Goal: Task Accomplishment & Management: Manage account settings

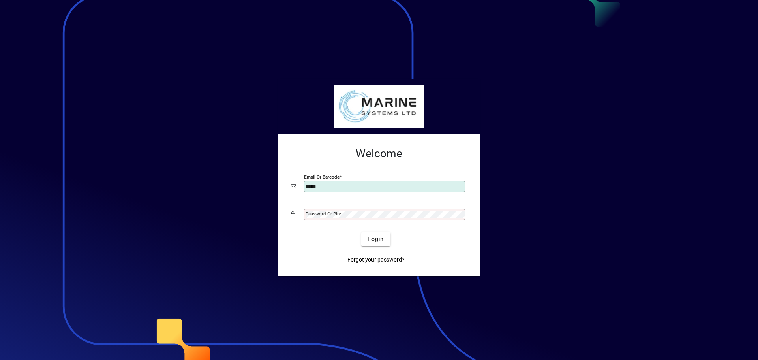
type input "**********"
click at [324, 211] on mat-label "Password or Pin" at bounding box center [322, 214] width 34 height 6
click at [361, 232] on button "Login" at bounding box center [375, 239] width 29 height 14
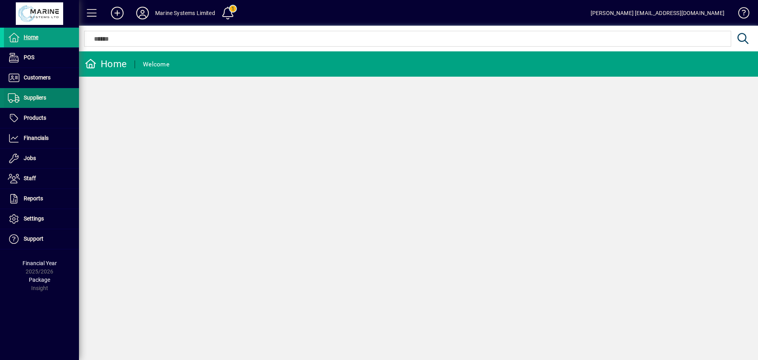
click at [36, 97] on span "Suppliers" at bounding box center [35, 97] width 22 height 6
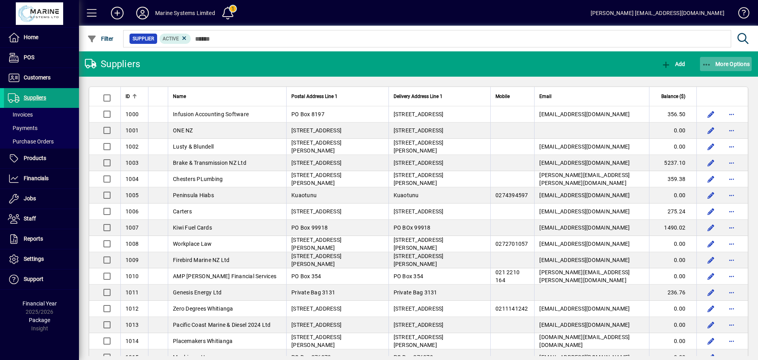
click at [711, 63] on span "More Options" at bounding box center [726, 64] width 48 height 6
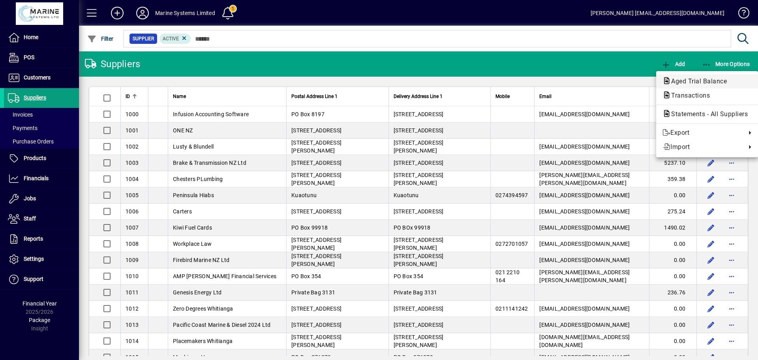
click at [689, 82] on span "Aged Trial Balance" at bounding box center [696, 80] width 68 height 7
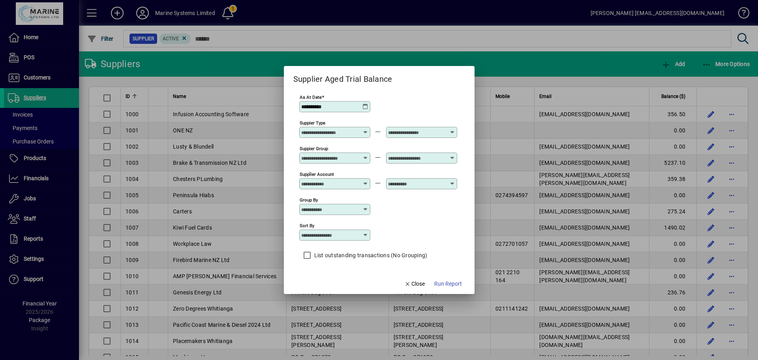
click at [364, 233] on icon at bounding box center [365, 235] width 6 height 6
click at [317, 251] on span "Supplier Account" at bounding box center [324, 255] width 38 height 17
click at [444, 284] on span "Run Report" at bounding box center [448, 283] width 28 height 8
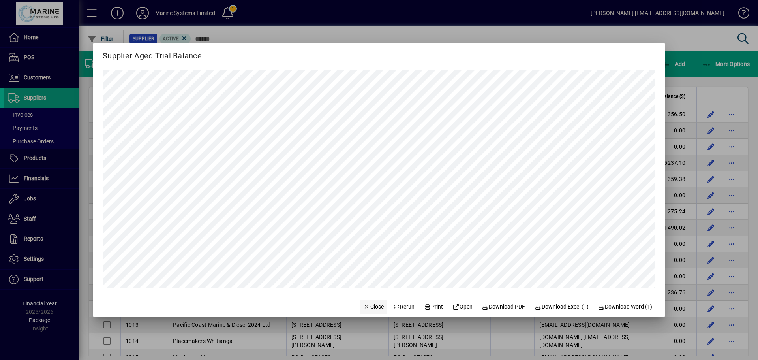
click at [369, 308] on span "Close" at bounding box center [373, 306] width 21 height 8
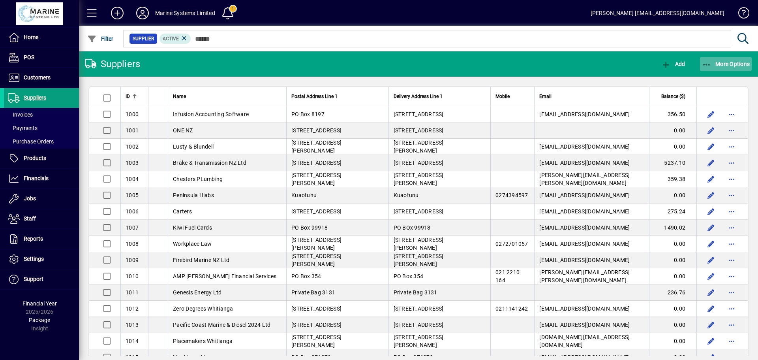
click at [702, 63] on icon "button" at bounding box center [707, 65] width 10 height 8
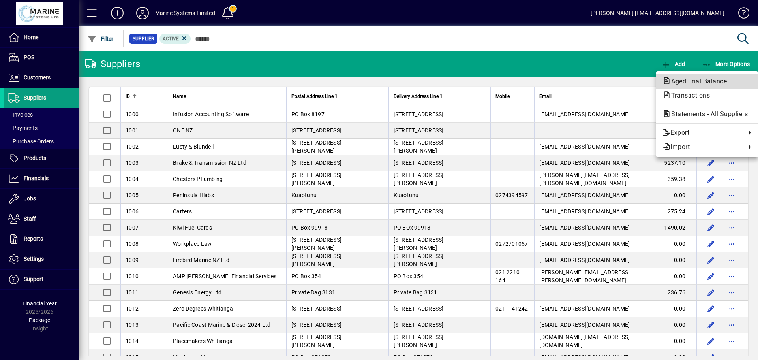
click at [680, 82] on span "Aged Trial Balance" at bounding box center [696, 80] width 68 height 7
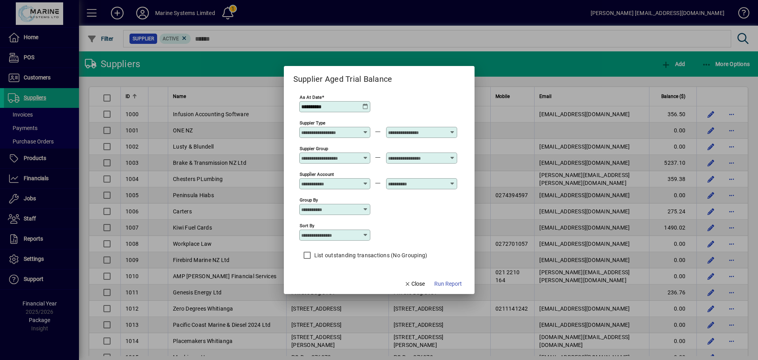
click at [369, 234] on div at bounding box center [335, 235] width 69 height 6
click at [325, 253] on span "Supplier Account" at bounding box center [324, 255] width 38 height 17
click at [438, 282] on span "Run Report" at bounding box center [448, 283] width 28 height 8
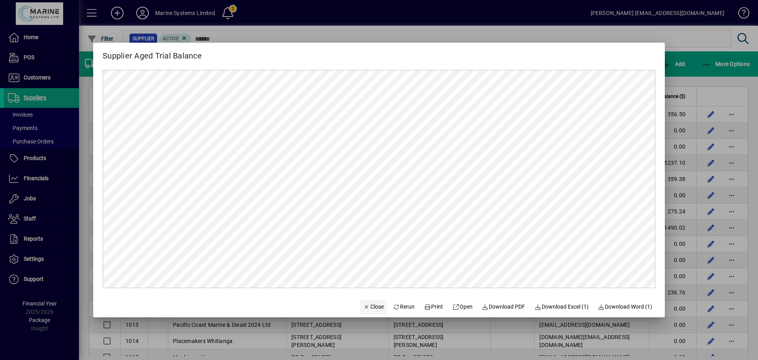
click at [371, 304] on span "Close" at bounding box center [373, 306] width 21 height 8
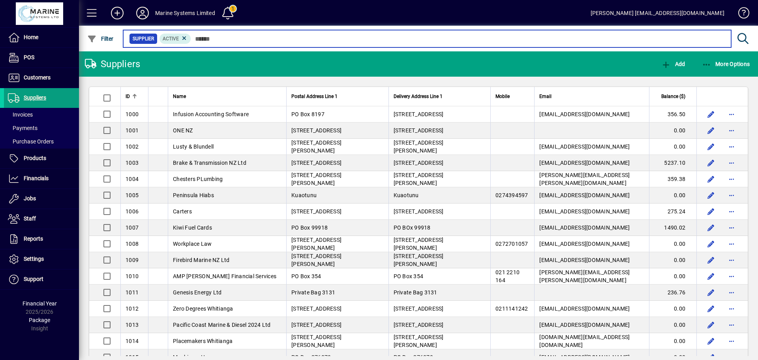
click at [200, 37] on input "text" at bounding box center [458, 38] width 534 height 11
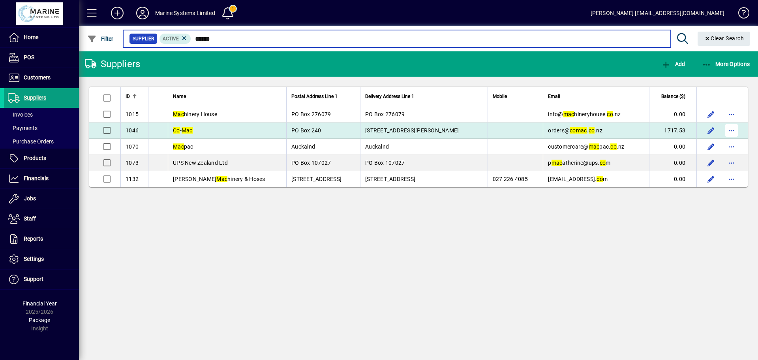
type input "******"
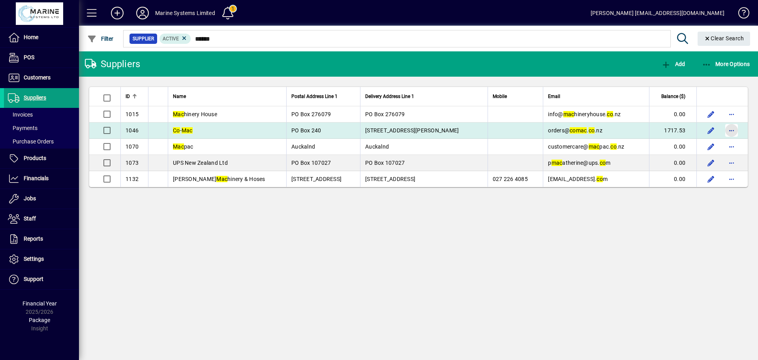
click at [730, 129] on span "button" at bounding box center [731, 130] width 19 height 19
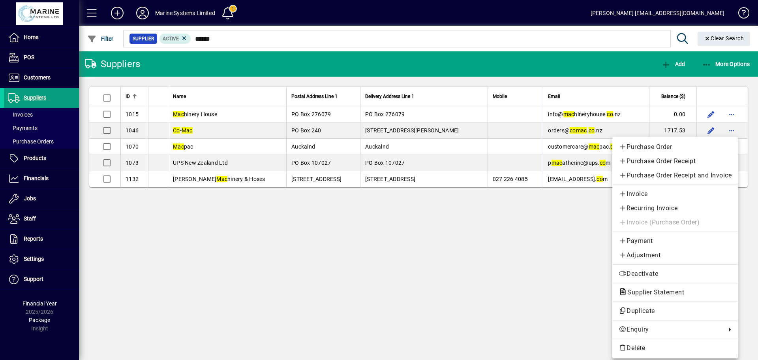
drag, startPoint x: 330, startPoint y: 240, endPoint x: 242, endPoint y: 46, distance: 213.2
click at [331, 240] on div at bounding box center [379, 180] width 758 height 360
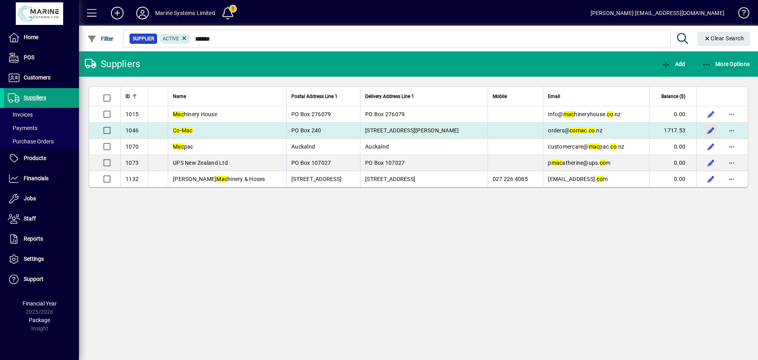
click at [707, 129] on span "button" at bounding box center [710, 130] width 19 height 19
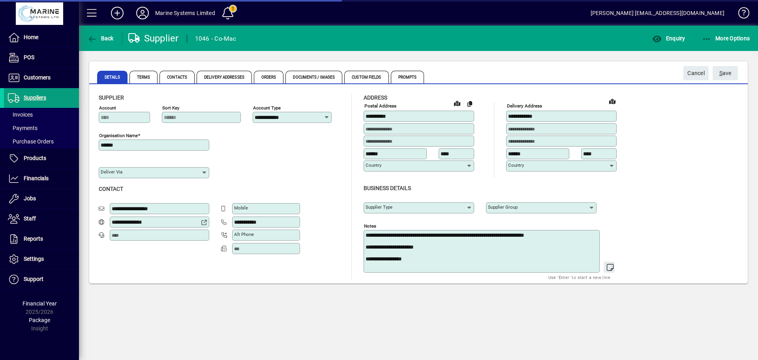
type input "**********"
type input "*****"
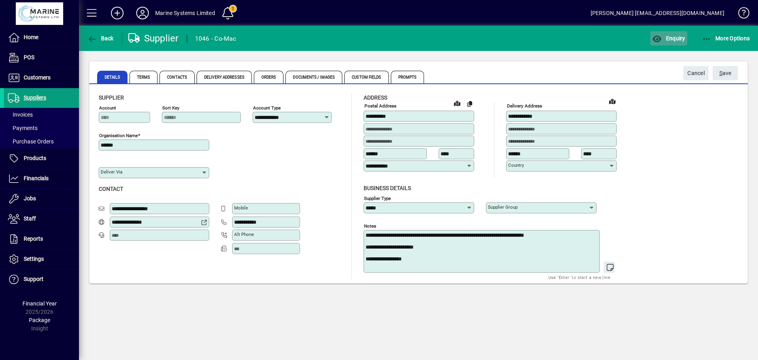
click at [671, 36] on span "Enquiry" at bounding box center [668, 38] width 33 height 6
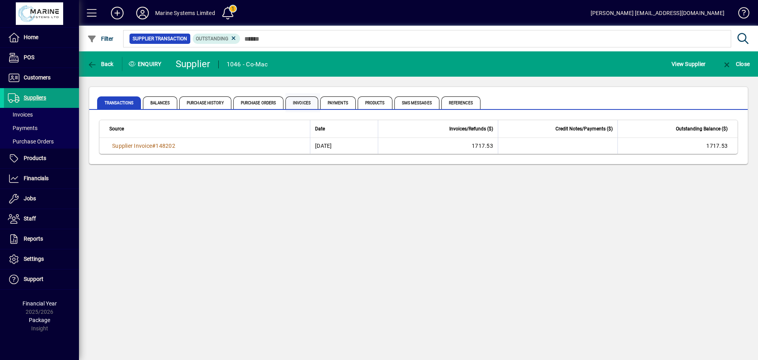
click at [300, 101] on span "Invoices" at bounding box center [301, 102] width 33 height 13
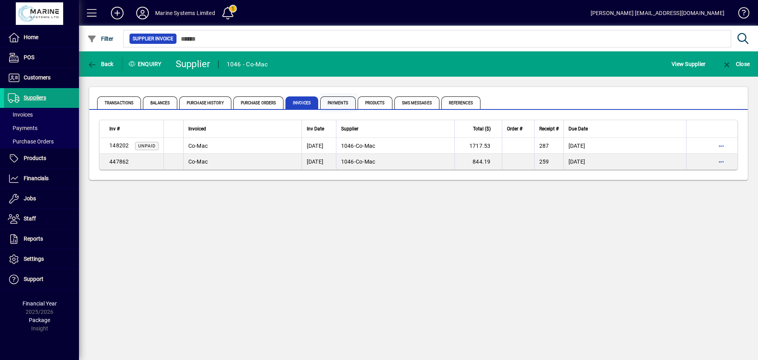
click at [324, 101] on span "Payments" at bounding box center [338, 102] width 36 height 13
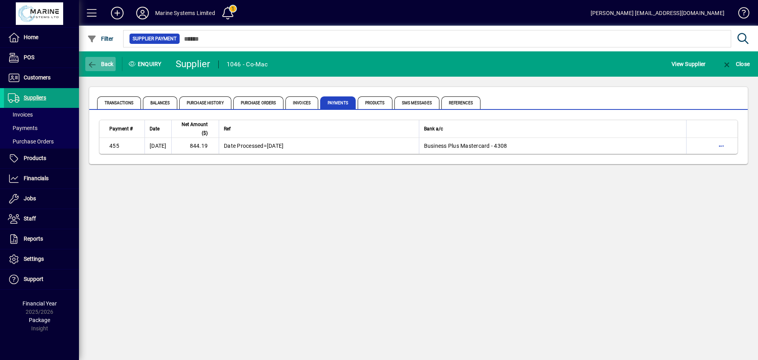
click at [96, 64] on icon "button" at bounding box center [92, 65] width 10 height 8
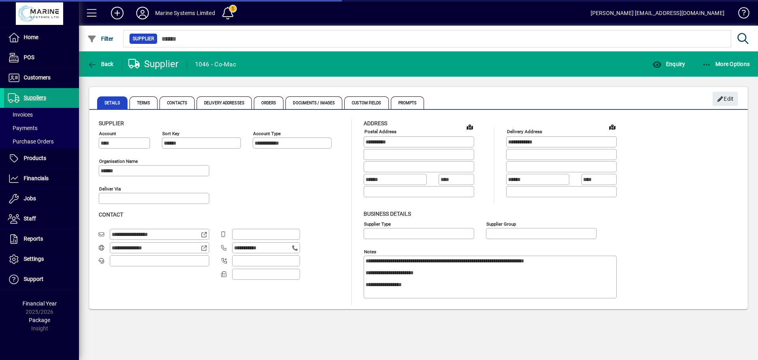
type input "**********"
type input "*****"
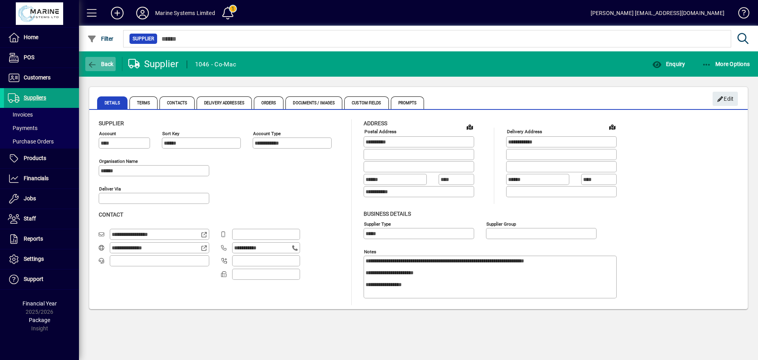
click at [97, 64] on span "Back" at bounding box center [100, 64] width 26 height 6
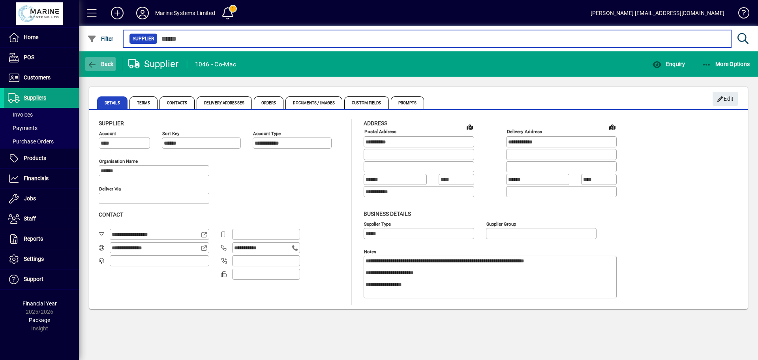
type input "******"
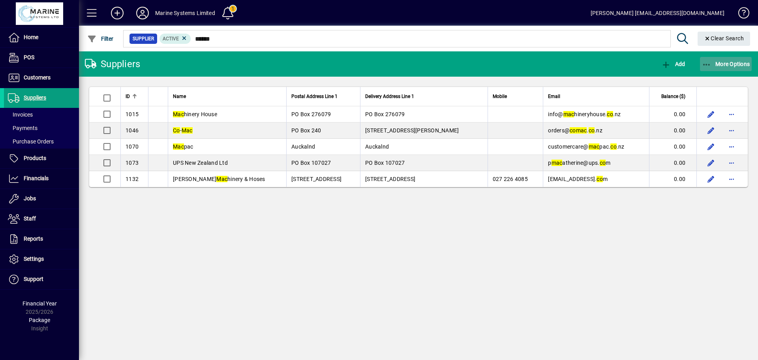
click at [704, 62] on icon "button" at bounding box center [707, 65] width 10 height 8
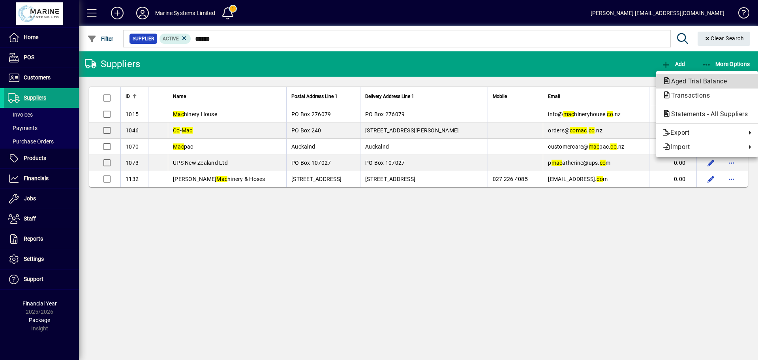
click at [679, 79] on span "Aged Trial Balance" at bounding box center [696, 80] width 68 height 7
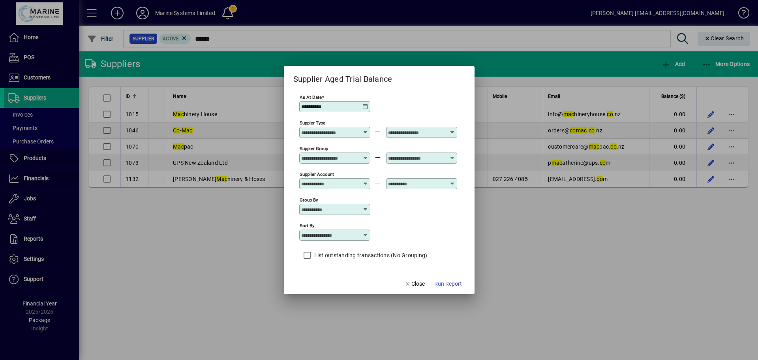
click at [364, 234] on icon at bounding box center [365, 235] width 6 height 6
click at [333, 276] on div "Supplier Name" at bounding box center [324, 274] width 38 height 8
type input "**********"
click at [452, 285] on span "Run Report" at bounding box center [448, 283] width 28 height 8
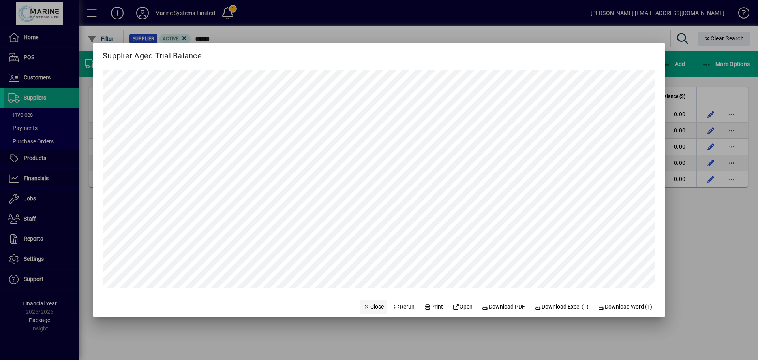
click at [365, 304] on span "Close" at bounding box center [373, 306] width 21 height 8
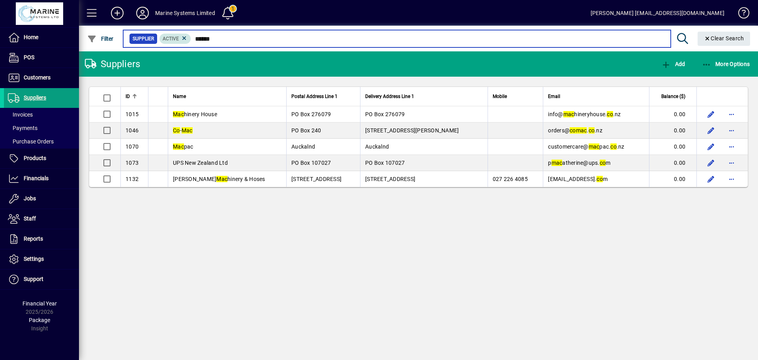
drag, startPoint x: 226, startPoint y: 36, endPoint x: 165, endPoint y: 36, distance: 61.2
click at [165, 36] on div "Supplier Active ******" at bounding box center [396, 38] width 535 height 11
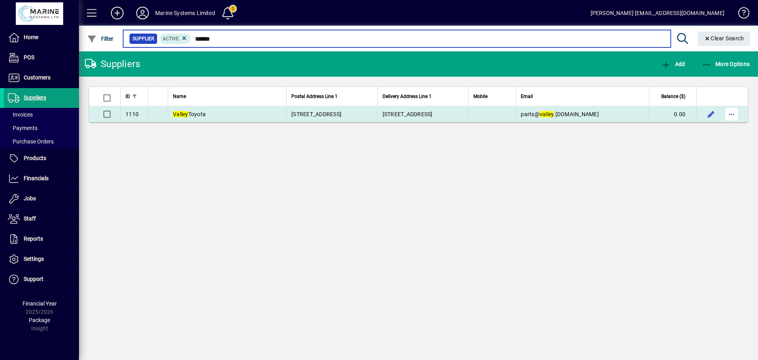
type input "******"
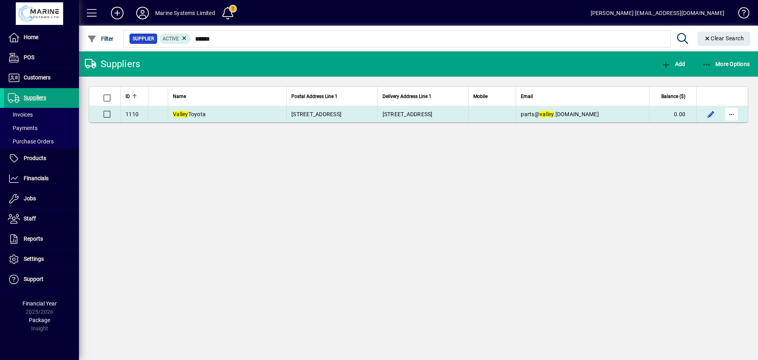
click at [736, 114] on span "button" at bounding box center [731, 114] width 19 height 19
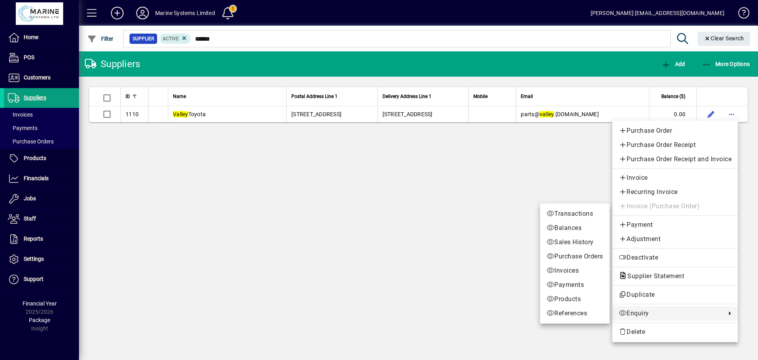
click at [646, 307] on link "Enquiry" at bounding box center [674, 313] width 125 height 14
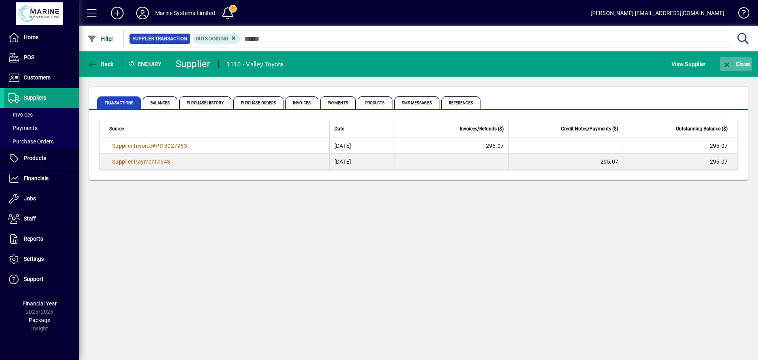
click at [726, 63] on icon "button" at bounding box center [727, 65] width 10 height 8
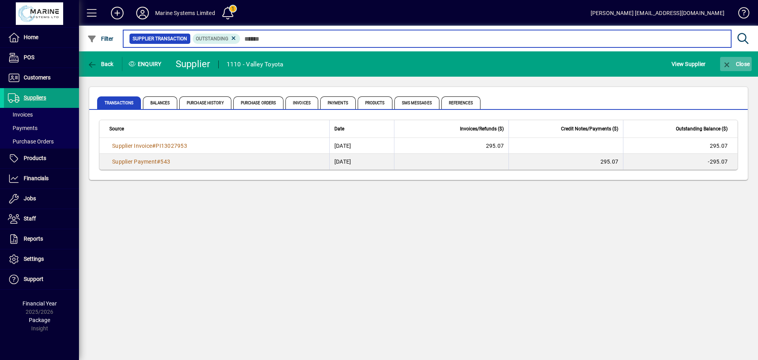
type input "******"
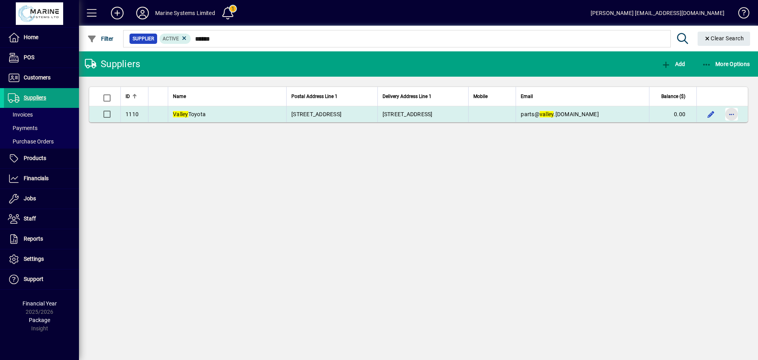
click at [734, 116] on span "button" at bounding box center [731, 114] width 19 height 19
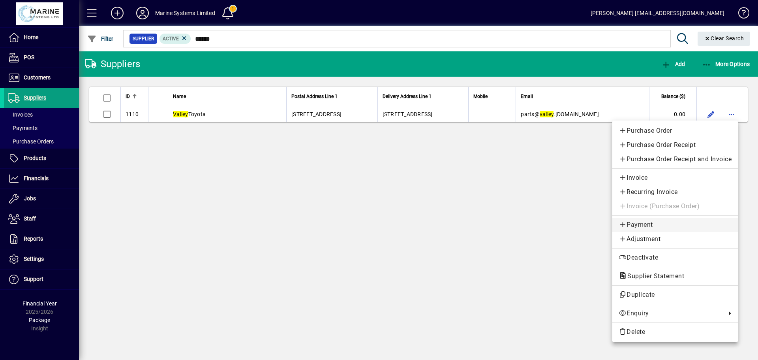
click at [642, 224] on span "Payment" at bounding box center [674, 224] width 113 height 9
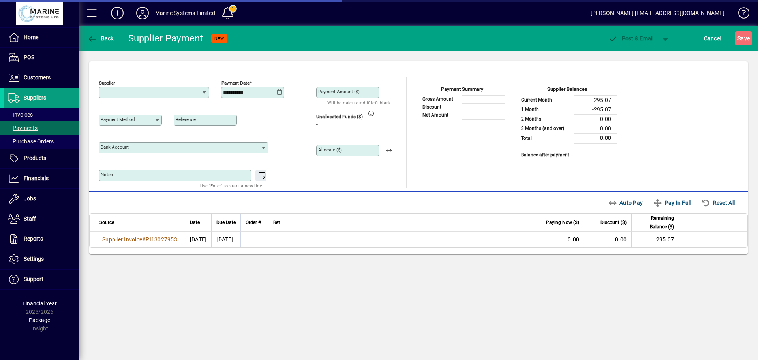
type input "**********"
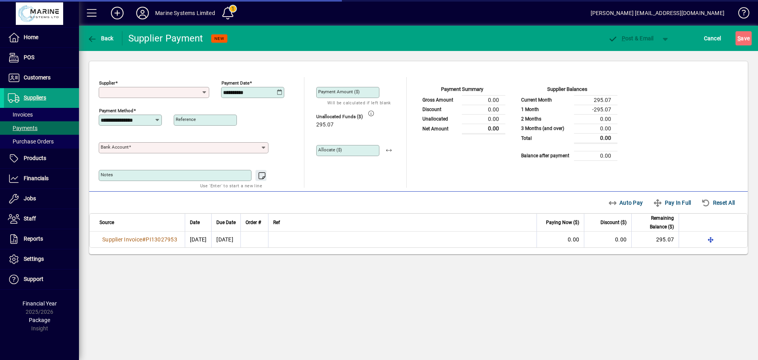
type input "**********"
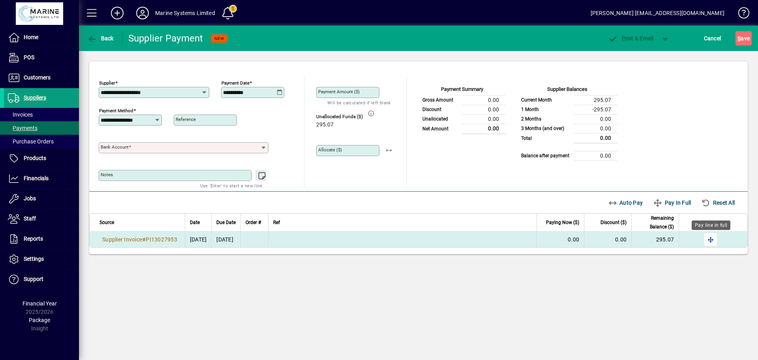
click at [714, 237] on span "button" at bounding box center [710, 239] width 19 height 19
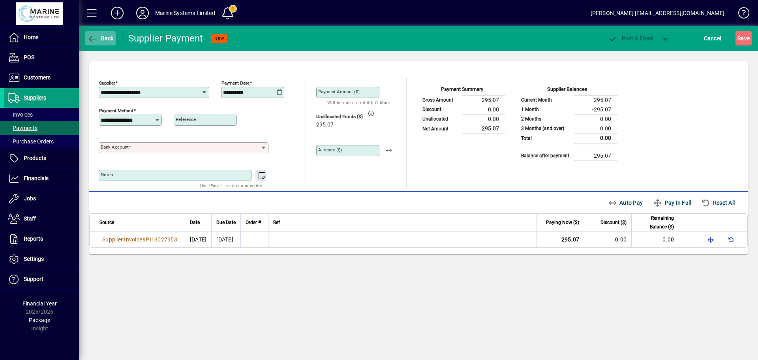
click at [105, 37] on span "Back" at bounding box center [100, 38] width 26 height 6
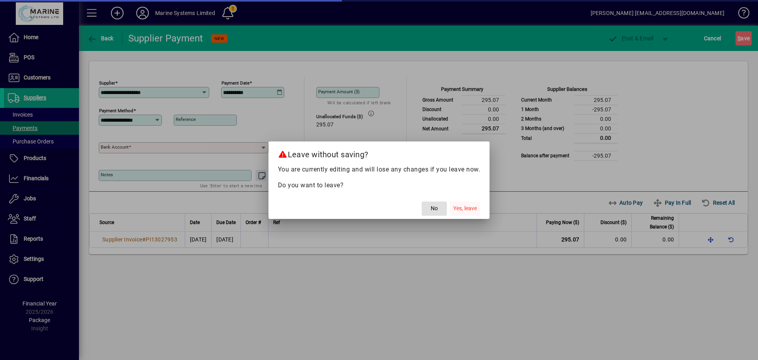
click at [463, 208] on span "Yes, leave" at bounding box center [465, 208] width 24 height 8
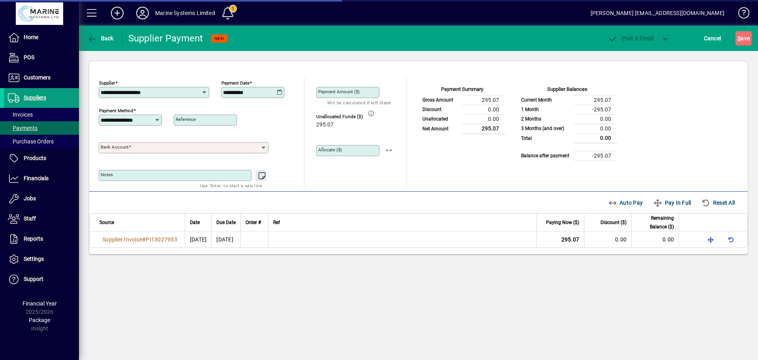
type input "******"
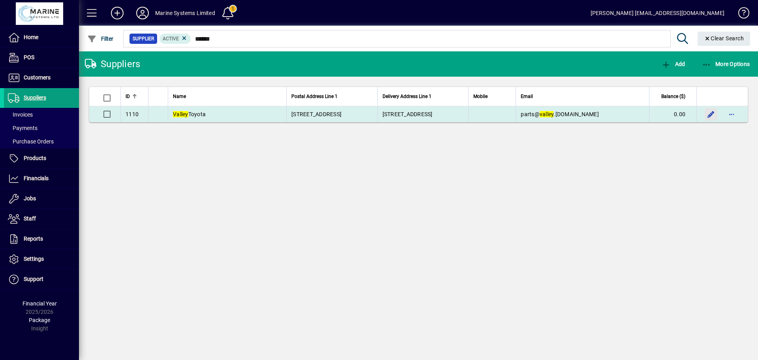
click at [713, 114] on span "button" at bounding box center [710, 114] width 19 height 19
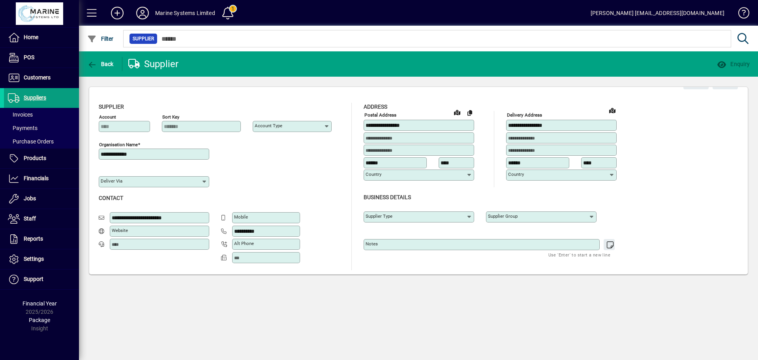
type input "**********"
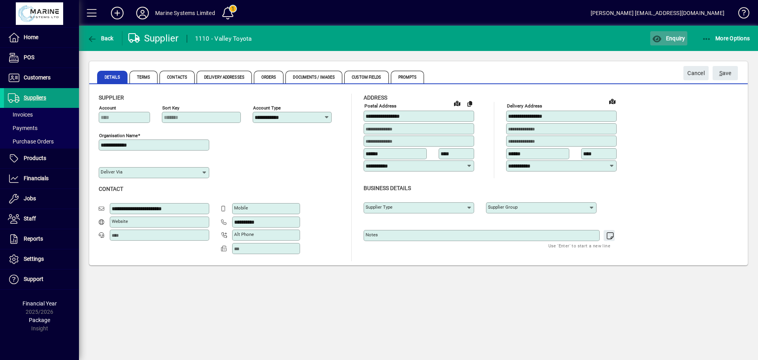
click at [674, 38] on span "Enquiry" at bounding box center [668, 38] width 33 height 6
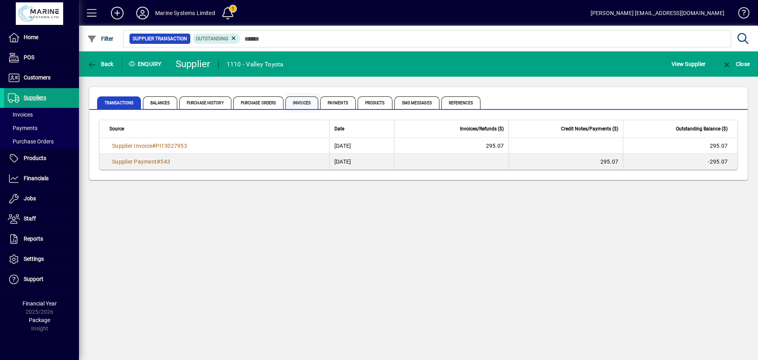
click at [299, 104] on span "Invoices" at bounding box center [301, 102] width 33 height 13
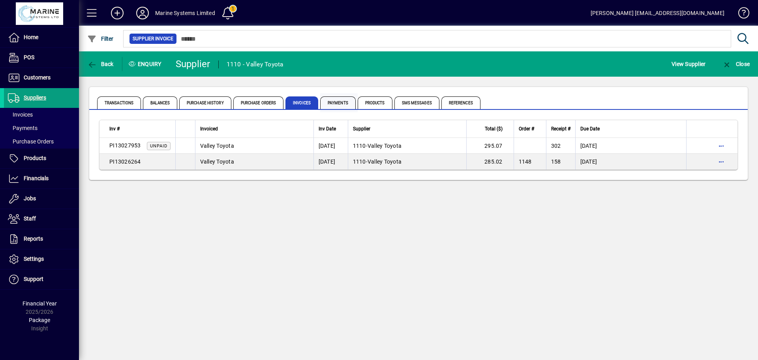
click at [337, 104] on span "Payments" at bounding box center [338, 102] width 36 height 13
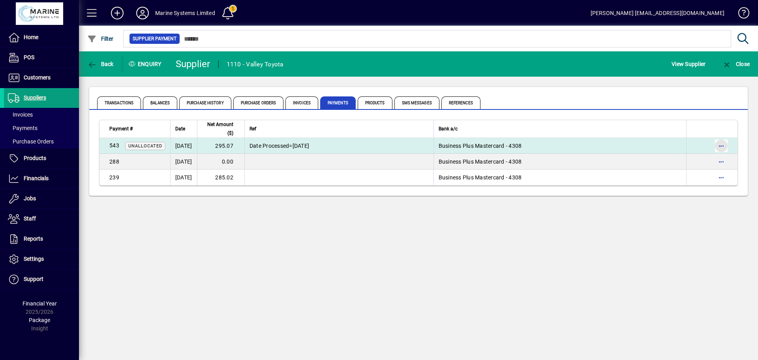
click at [716, 143] on span "button" at bounding box center [721, 145] width 19 height 19
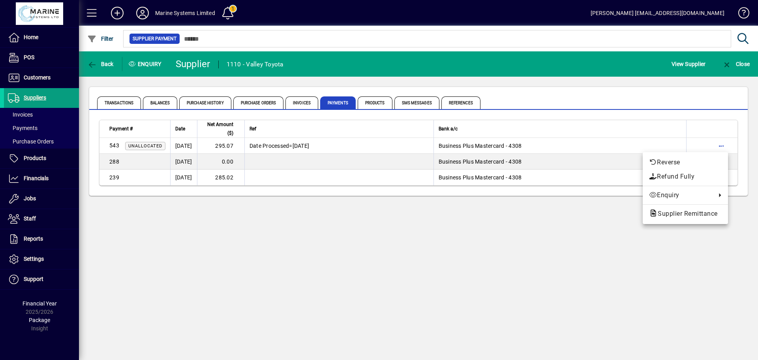
click at [540, 223] on div at bounding box center [379, 180] width 758 height 360
click at [296, 102] on span "Invoices" at bounding box center [301, 102] width 33 height 13
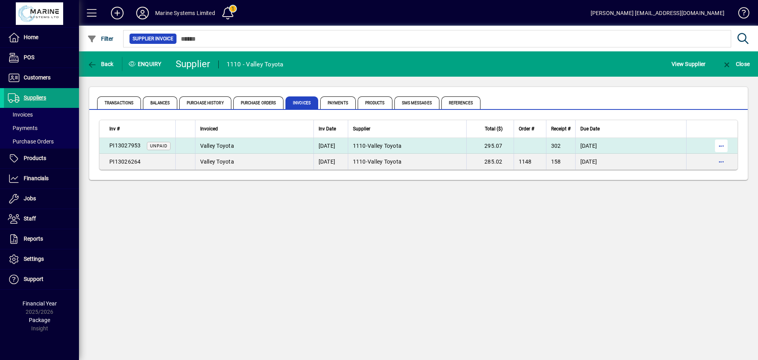
click at [723, 142] on span "button" at bounding box center [721, 145] width 19 height 19
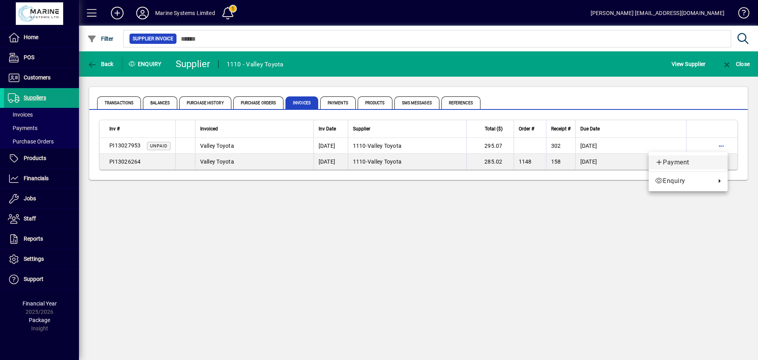
click at [677, 159] on span "Payment" at bounding box center [688, 161] width 66 height 9
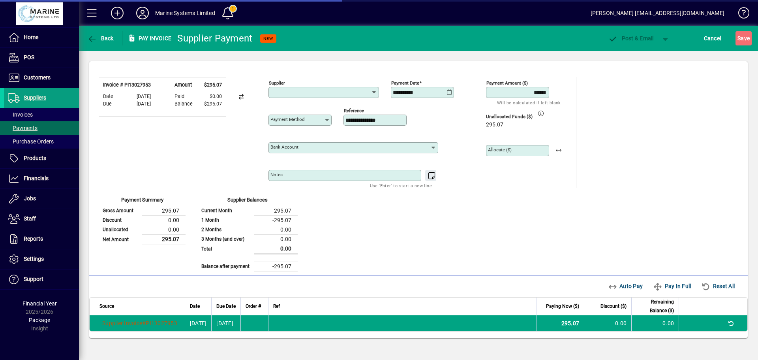
type input "**********"
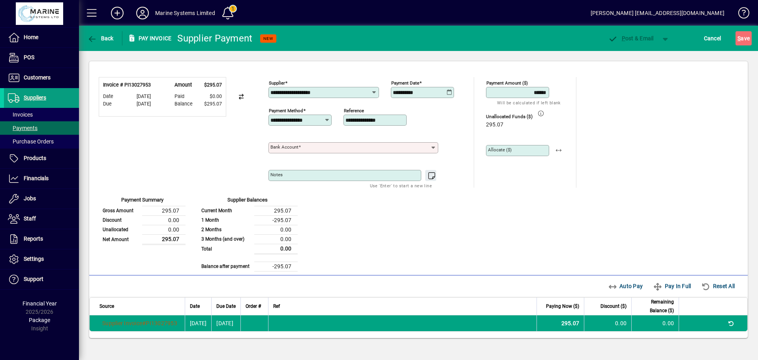
click at [425, 148] on input "Bank Account" at bounding box center [349, 147] width 159 height 6
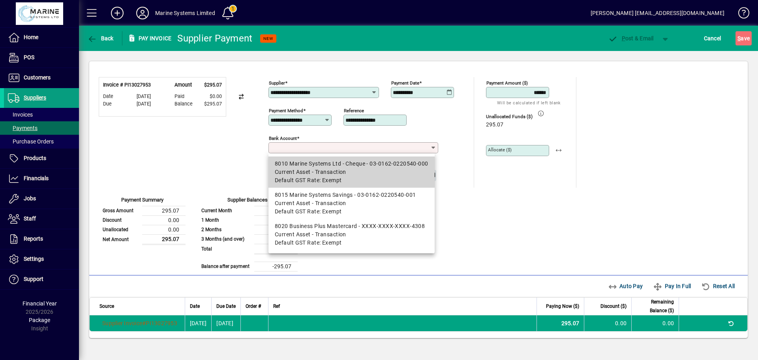
click at [329, 167] on div "8010 Marine Systems Ltd - Cheque - 03-0162-0220540-000" at bounding box center [352, 163] width 154 height 8
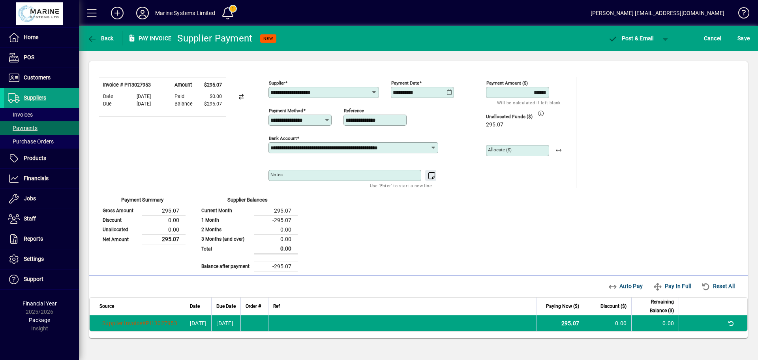
click at [438, 146] on div "**********" at bounding box center [366, 146] width 197 height 28
click at [433, 146] on icon at bounding box center [433, 147] width 7 height 6
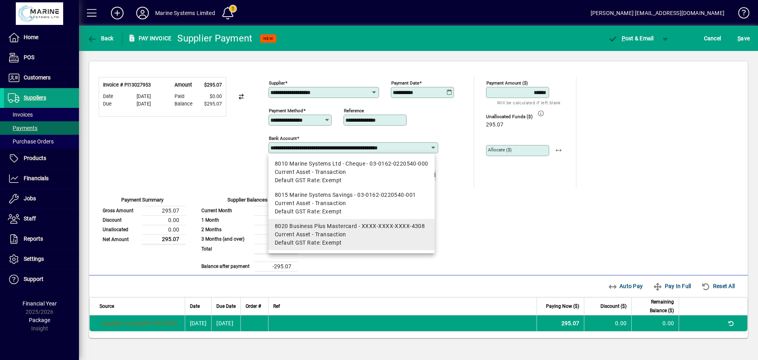
click at [335, 238] on span "Default GST Rate: Exempt" at bounding box center [308, 242] width 67 height 8
type input "**********"
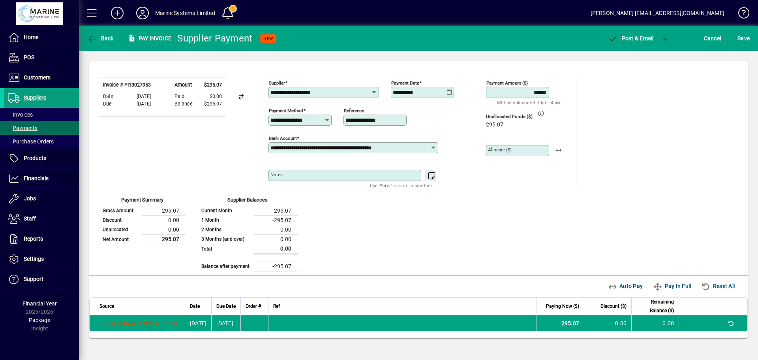
drag, startPoint x: 523, startPoint y: 94, endPoint x: 577, endPoint y: 92, distance: 54.1
click at [577, 92] on div "**********" at bounding box center [418, 174] width 639 height 194
type input "****"
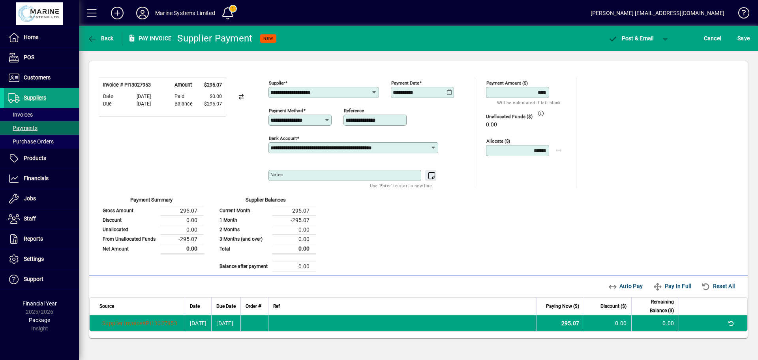
type input "******"
click at [450, 92] on icon at bounding box center [449, 92] width 6 height 6
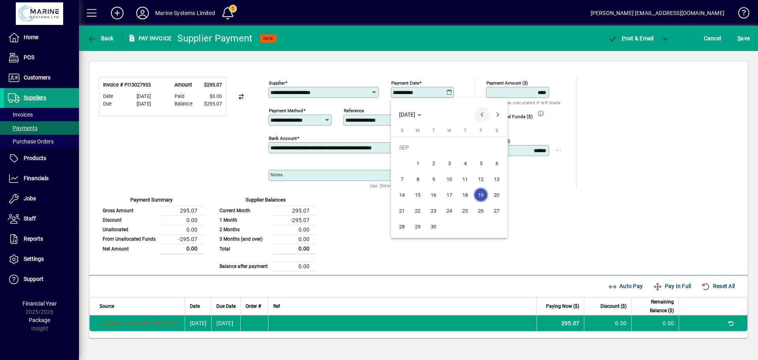
click at [480, 115] on span "Previous month" at bounding box center [482, 115] width 16 height 16
click at [499, 210] on span "30" at bounding box center [496, 210] width 14 height 14
type input "**********"
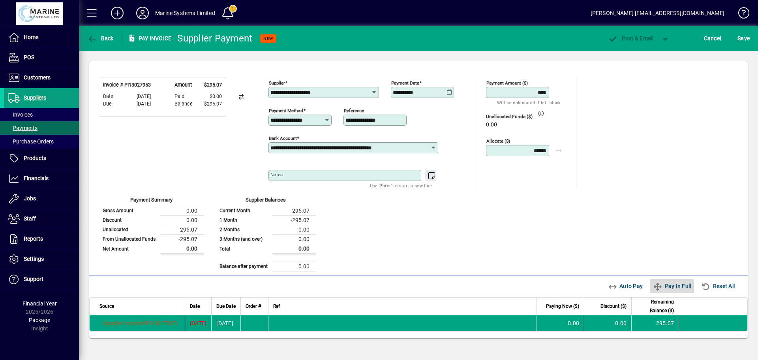
click at [675, 287] on span "Pay In Full" at bounding box center [672, 285] width 38 height 13
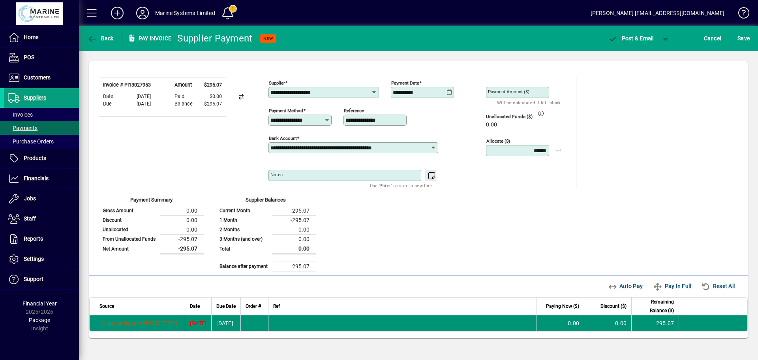
click at [564, 321] on td "0.00" at bounding box center [559, 323] width 47 height 16
click at [698, 321] on td at bounding box center [712, 323] width 69 height 16
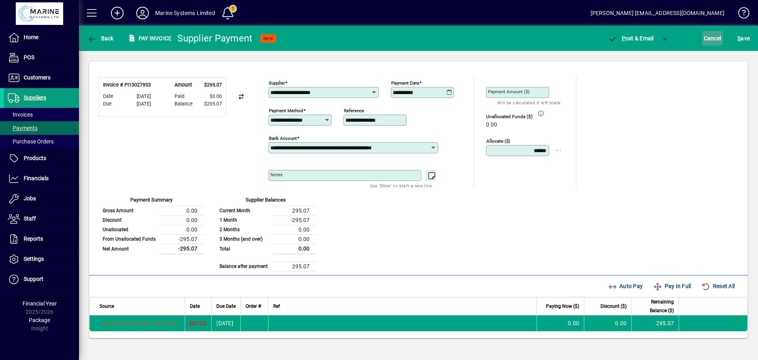
click at [714, 39] on span "Cancel" at bounding box center [712, 38] width 17 height 13
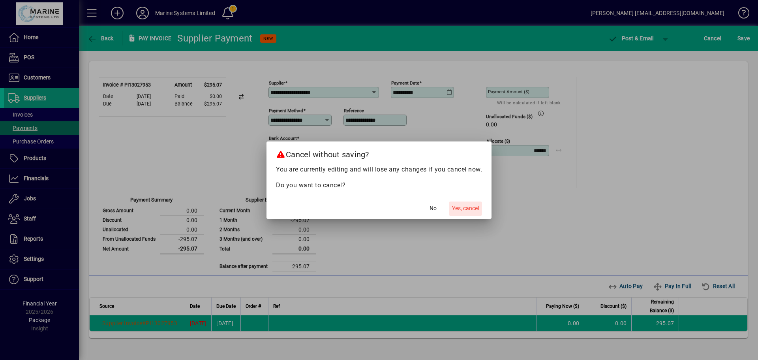
click at [467, 209] on span "Yes, cancel" at bounding box center [465, 208] width 27 height 8
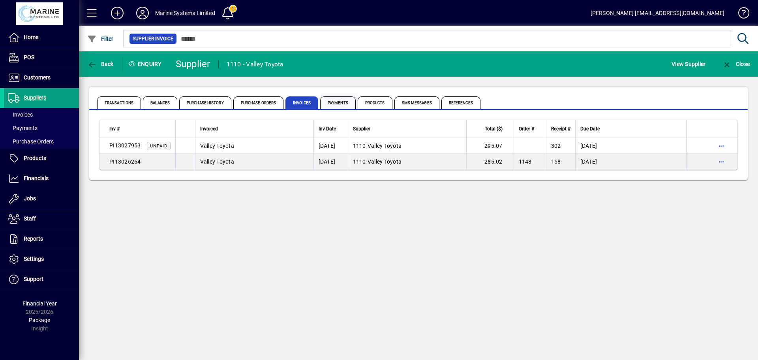
click at [328, 99] on span "Payments" at bounding box center [338, 102] width 36 height 13
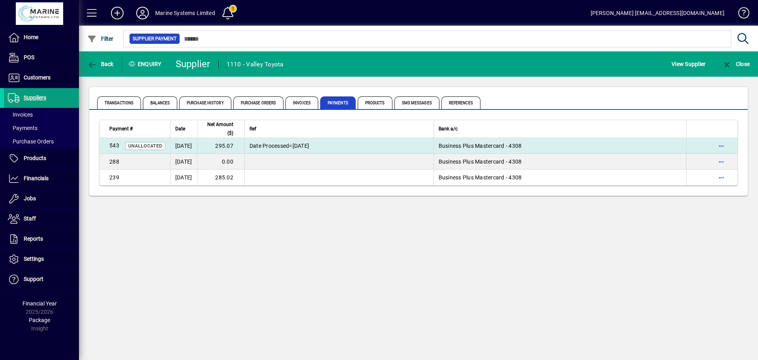
click at [546, 144] on td "Business Plus Mastercard - 4308" at bounding box center [559, 146] width 253 height 16
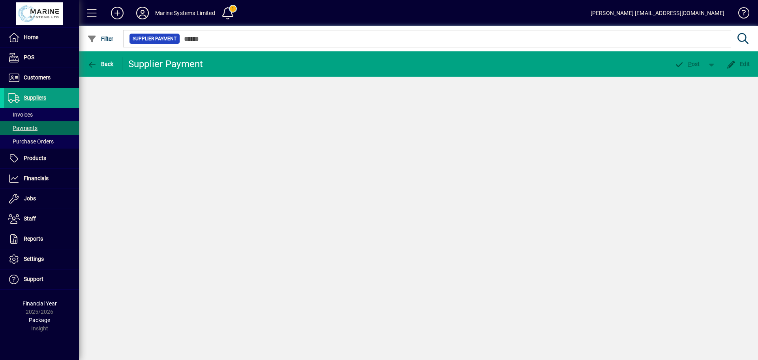
click at [546, 144] on div "Back Supplier Payment P ost Edit" at bounding box center [418, 205] width 679 height 308
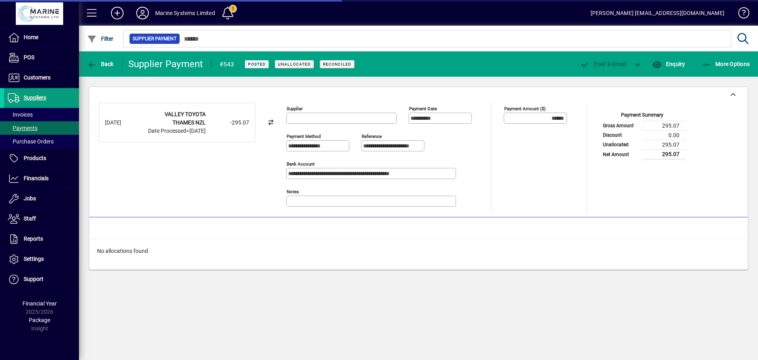
type input "**********"
click at [286, 67] on span "Unallocated" at bounding box center [294, 64] width 39 height 8
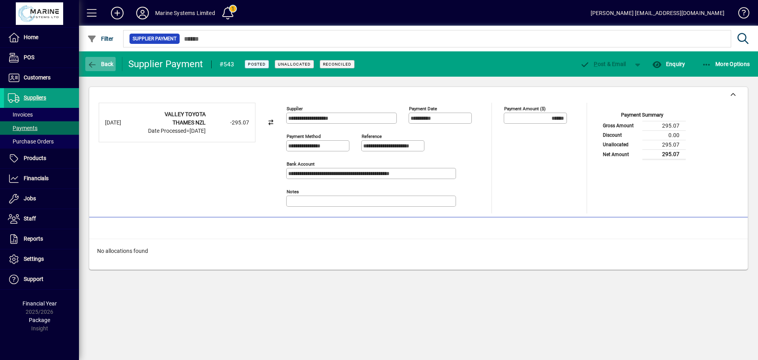
click at [103, 66] on span "Back" at bounding box center [100, 64] width 26 height 6
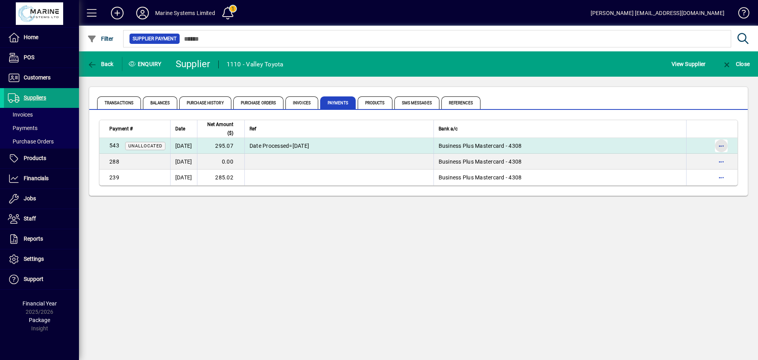
click at [714, 146] on span "button" at bounding box center [721, 145] width 19 height 19
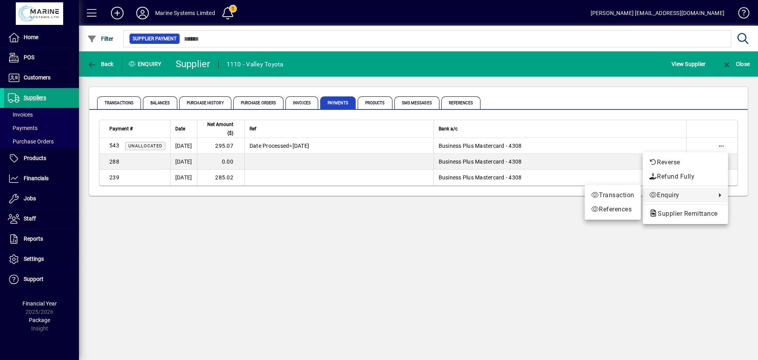
click at [346, 223] on div at bounding box center [379, 180] width 758 height 360
click at [297, 106] on span "Invoices" at bounding box center [301, 102] width 33 height 13
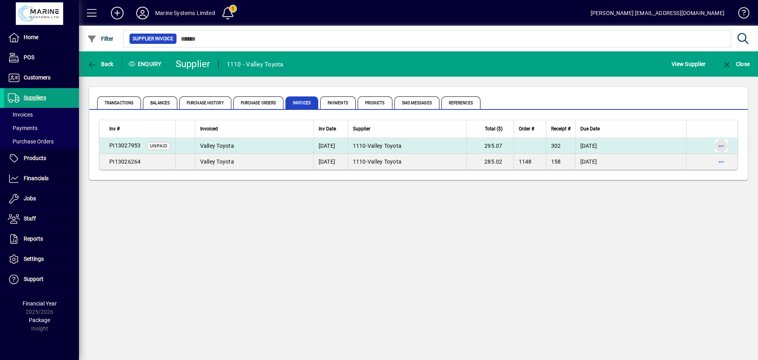
click at [723, 148] on span "button" at bounding box center [721, 145] width 19 height 19
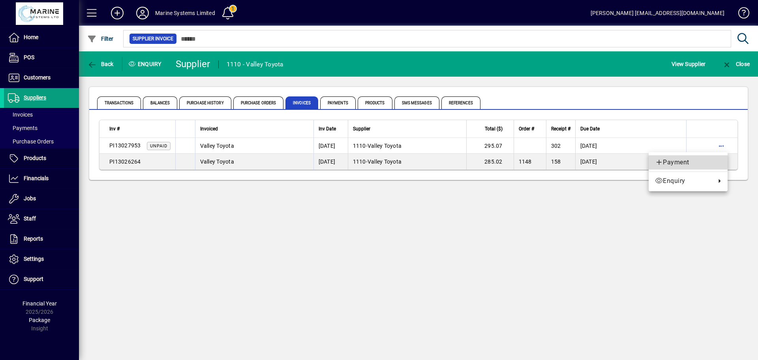
click at [675, 161] on span "Payment" at bounding box center [688, 161] width 66 height 9
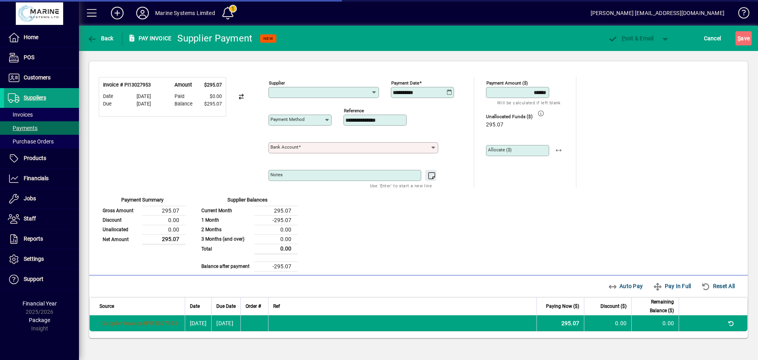
type input "**********"
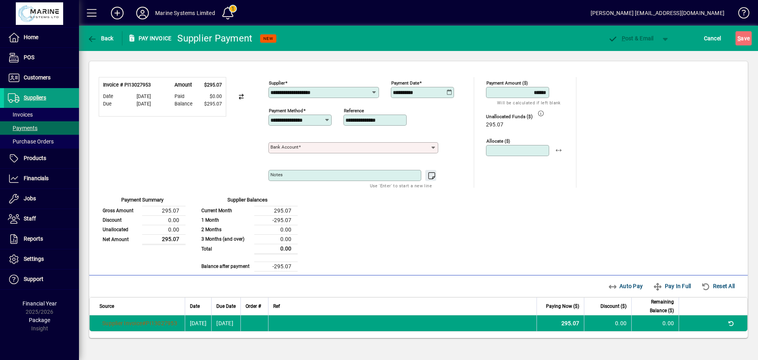
click at [525, 152] on input "Allocate ($)" at bounding box center [518, 150] width 61 height 6
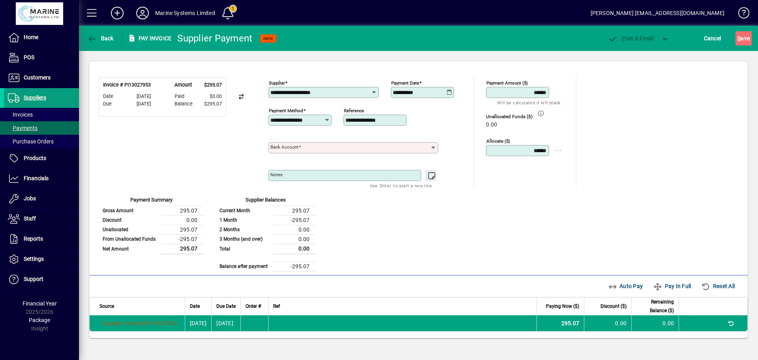
type input "******"
click at [433, 148] on icon at bounding box center [433, 147] width 7 height 6
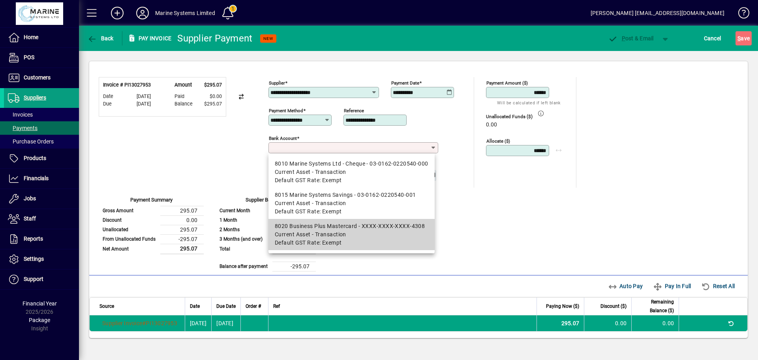
click at [337, 232] on span "Current Asset - Transaction" at bounding box center [310, 234] width 71 height 8
type input "**********"
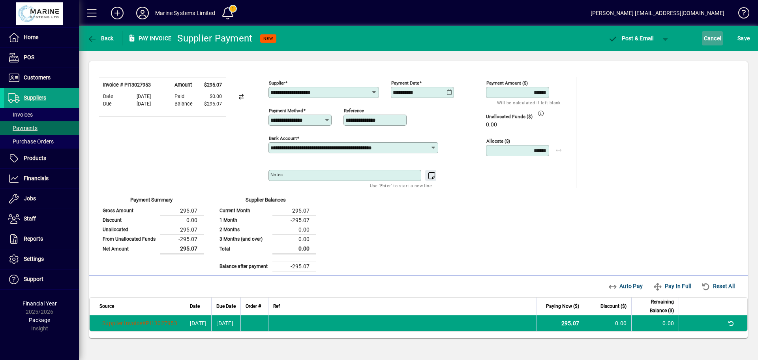
click at [718, 40] on span "Cancel" at bounding box center [712, 38] width 17 height 13
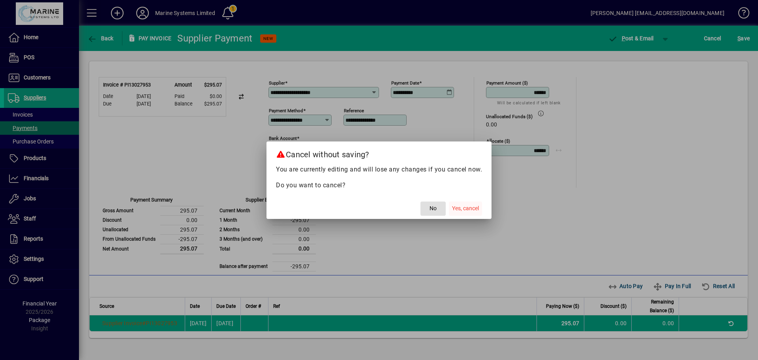
click at [464, 209] on span "Yes, cancel" at bounding box center [465, 208] width 27 height 8
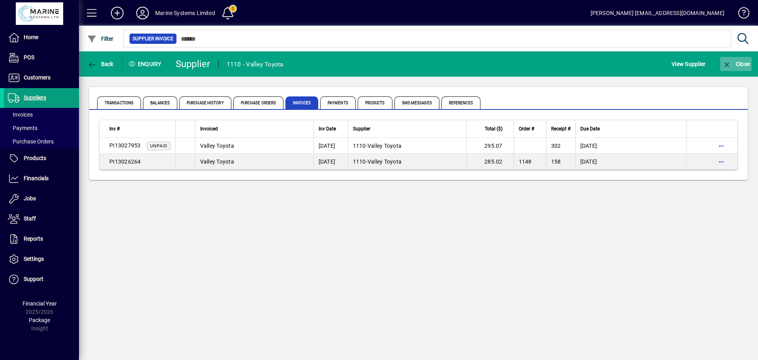
click at [728, 63] on icon "button" at bounding box center [727, 65] width 10 height 8
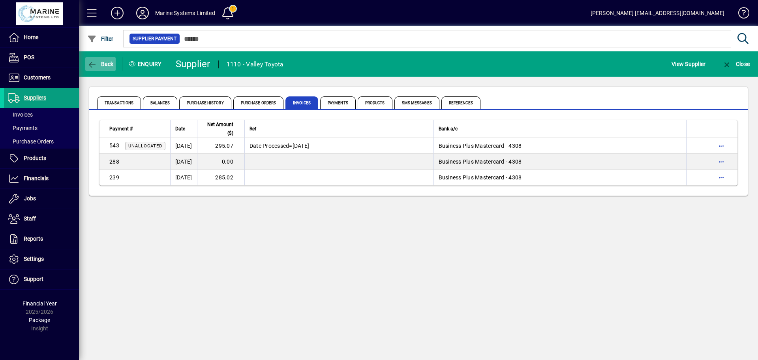
click at [108, 62] on span "Back" at bounding box center [100, 64] width 26 height 6
click at [98, 62] on span "Back" at bounding box center [100, 64] width 26 height 6
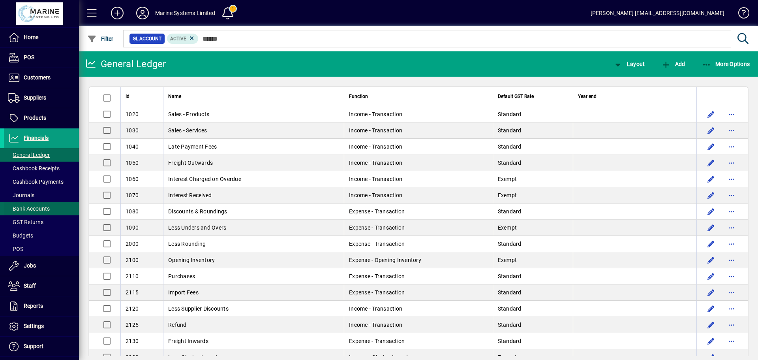
click at [29, 211] on span "Bank Accounts" at bounding box center [29, 208] width 42 height 6
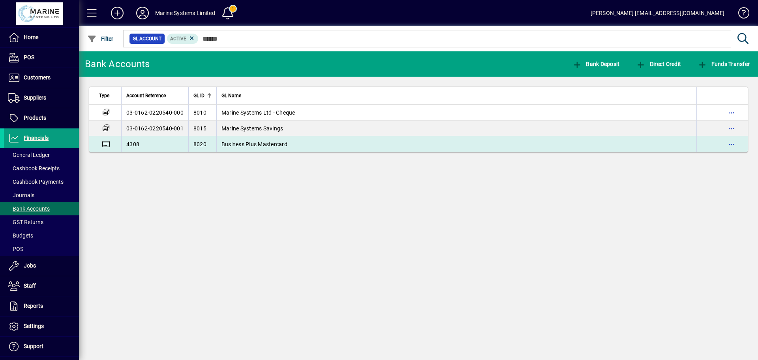
click at [239, 144] on span "Business Plus Mastercard" at bounding box center [254, 144] width 66 height 6
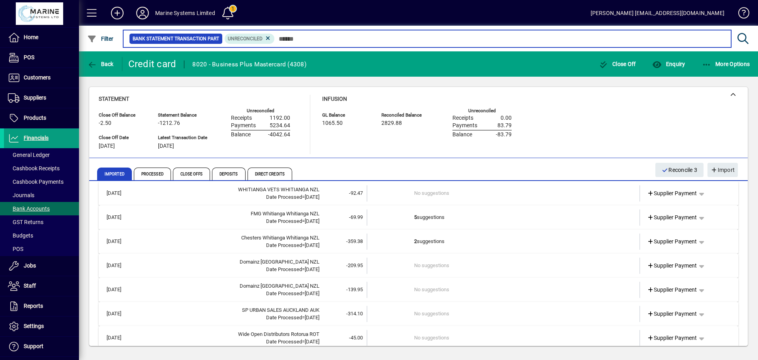
scroll to position [131, 0]
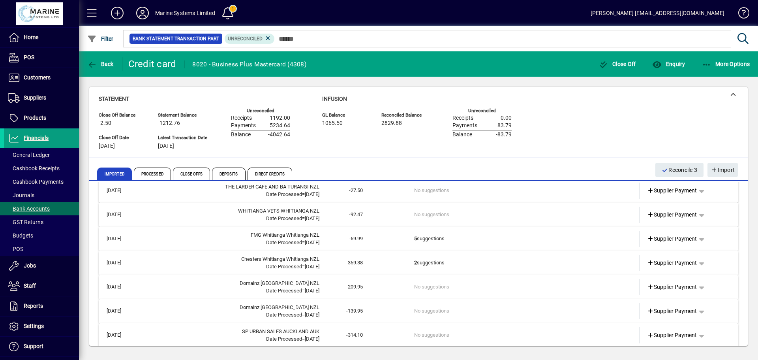
click at [512, 241] on td "5 suggestions" at bounding box center [504, 238] width 180 height 16
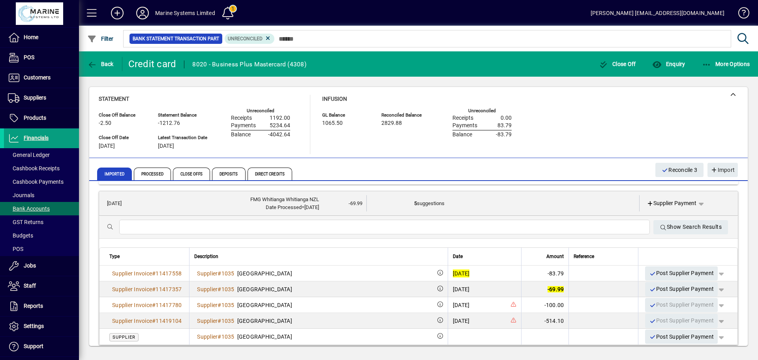
scroll to position [175, 0]
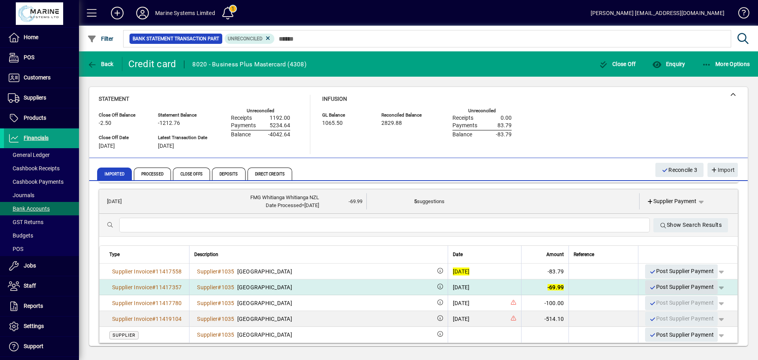
click at [672, 287] on span "Post Supplier Payment" at bounding box center [681, 286] width 65 height 13
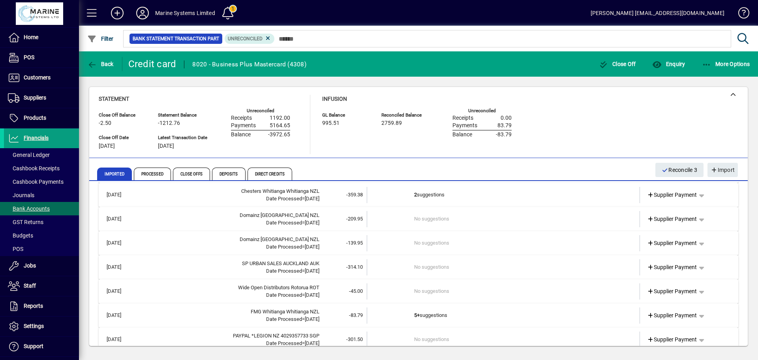
click at [476, 315] on td "5+ suggestions" at bounding box center [504, 315] width 180 height 16
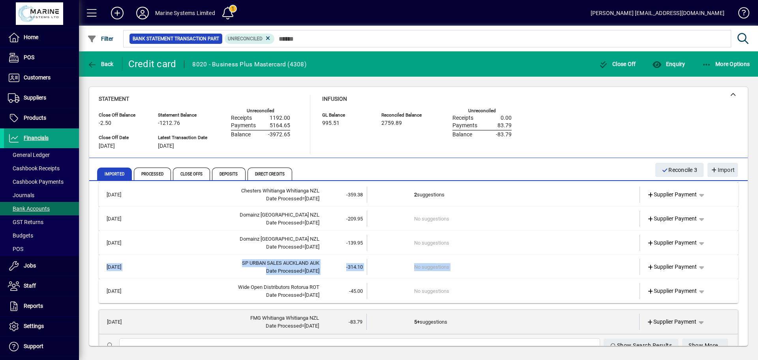
drag, startPoint x: 748, startPoint y: 266, endPoint x: 745, endPoint y: 281, distance: 15.6
click at [745, 281] on div "Close Off Balance -2.50 Statement Balance -1212.76 GL Balance 995.51 Reconciled…" at bounding box center [418, 216] width 679 height 279
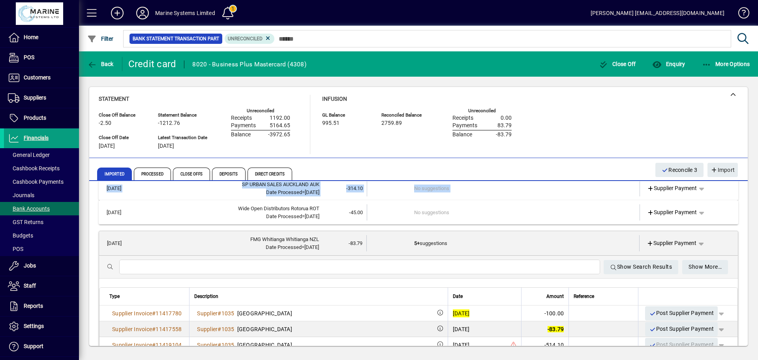
scroll to position [298, 0]
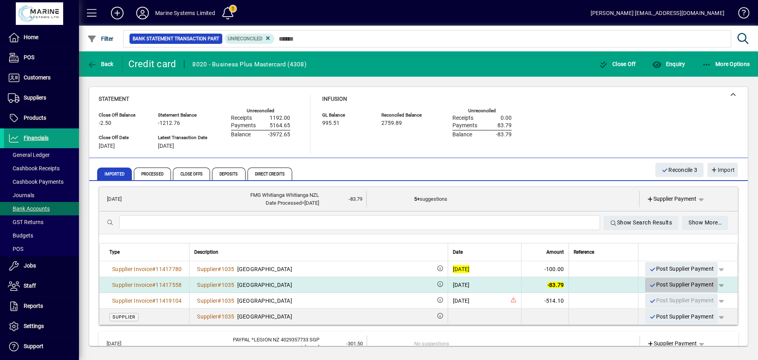
click at [659, 284] on span "Post Supplier Payment" at bounding box center [681, 284] width 65 height 13
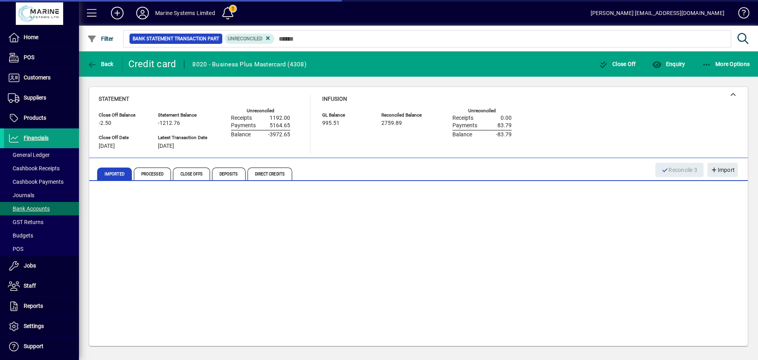
scroll to position [147, 0]
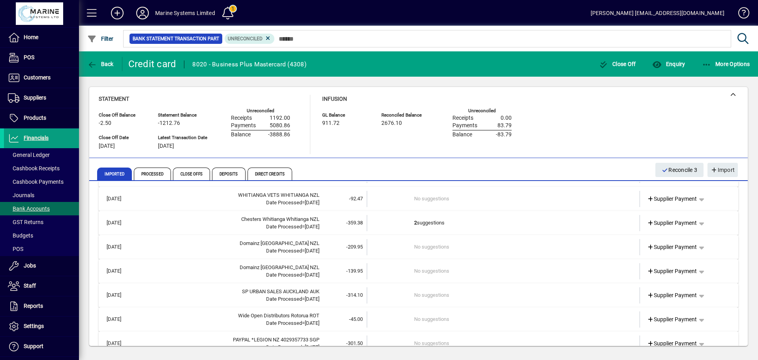
click at [622, 118] on div "Statement Close Off Balance -2.50 Close Off Date [DATE] Statement Balance -1212…" at bounding box center [418, 124] width 639 height 59
click at [474, 221] on td "2 suggestions" at bounding box center [504, 223] width 180 height 16
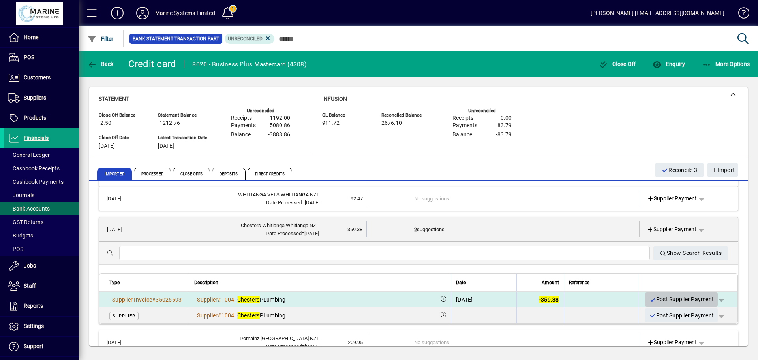
click at [673, 300] on span "Post Supplier Payment" at bounding box center [681, 298] width 65 height 13
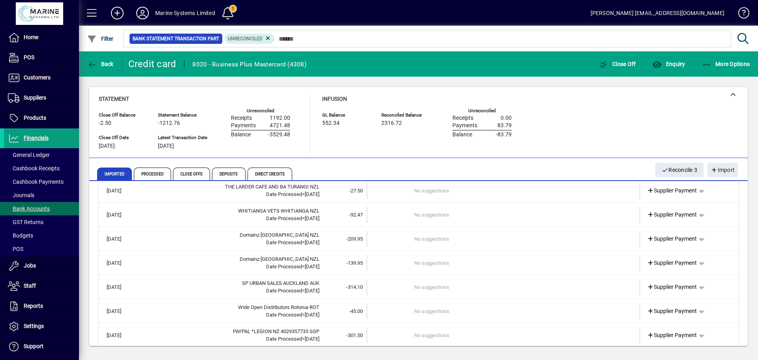
scroll to position [263, 0]
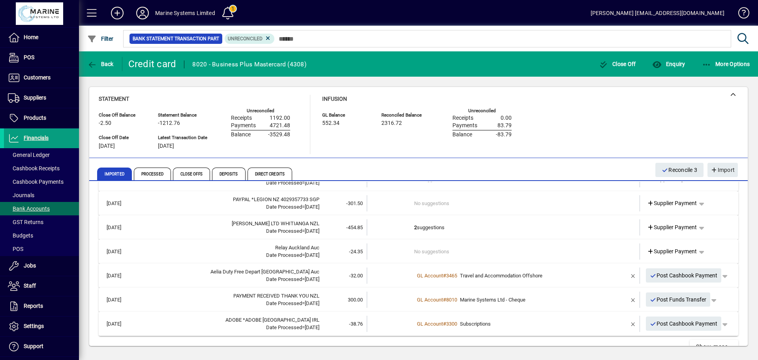
click at [493, 230] on td "2 suggestions" at bounding box center [504, 227] width 180 height 16
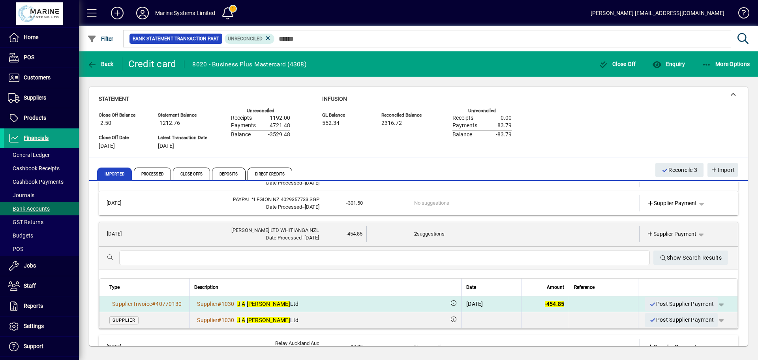
click at [669, 305] on span "Post Supplier Payment" at bounding box center [681, 303] width 65 height 13
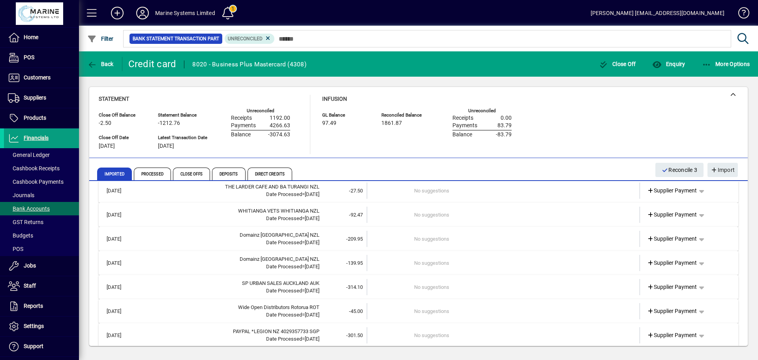
scroll to position [258, 0]
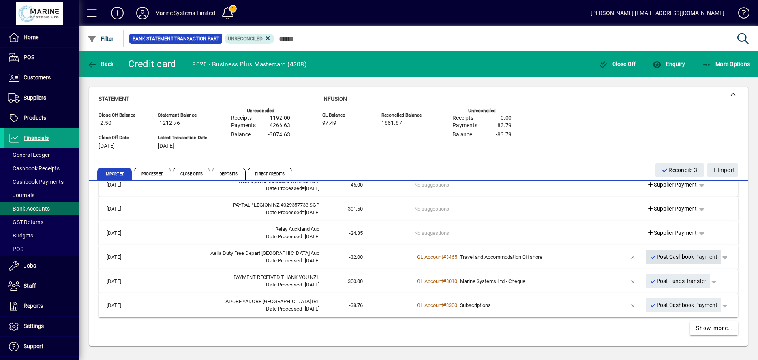
click at [669, 257] on span "Post Cashbook Payment" at bounding box center [684, 256] width 68 height 13
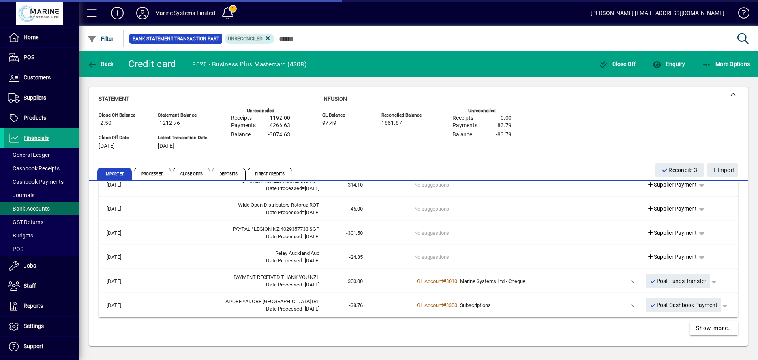
scroll to position [234, 0]
click at [673, 281] on span "Post Funds Transfer" at bounding box center [678, 280] width 57 height 13
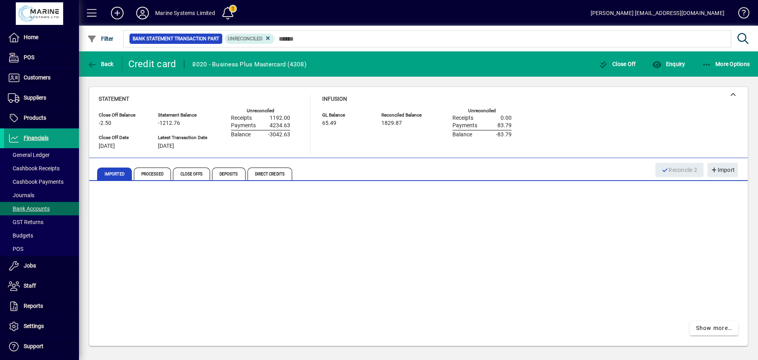
scroll to position [210, 0]
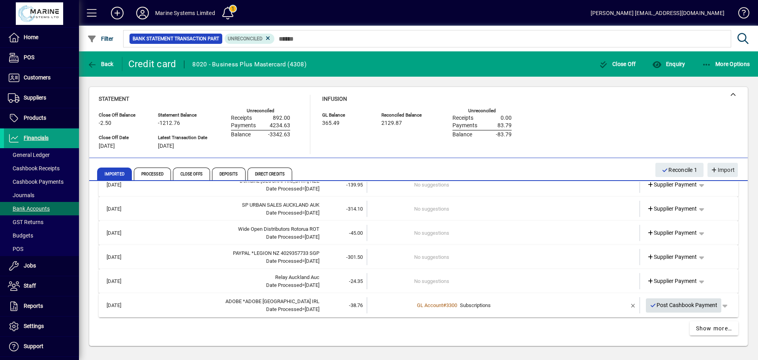
click at [665, 304] on span "Post Cashbook Payment" at bounding box center [684, 304] width 68 height 13
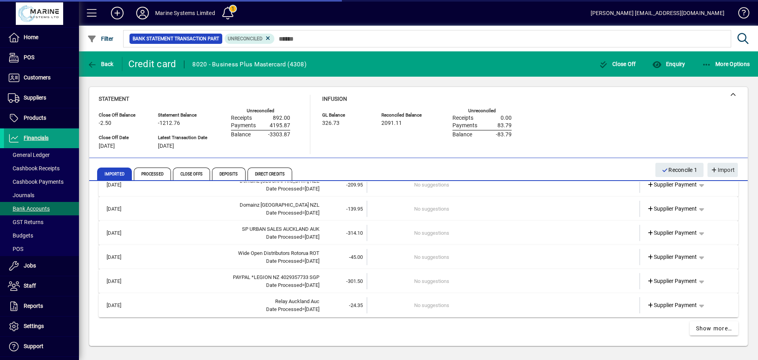
scroll to position [185, 0]
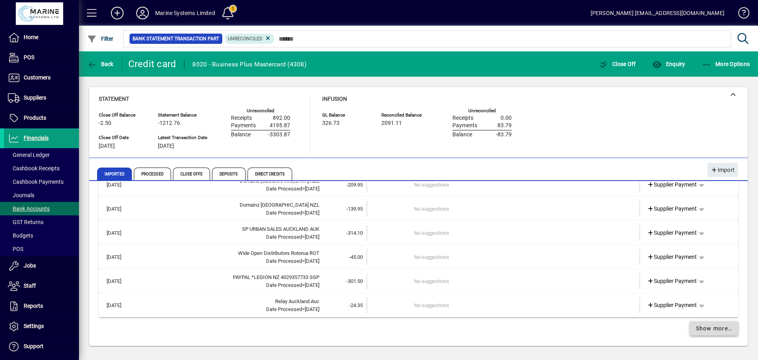
click at [713, 326] on span "Show more…" at bounding box center [714, 328] width 36 height 8
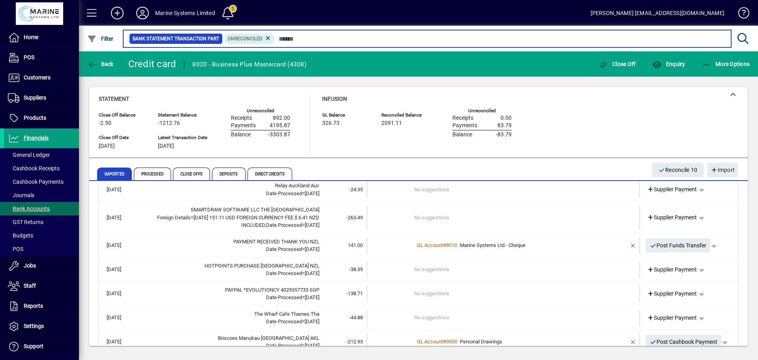
scroll to position [311, 0]
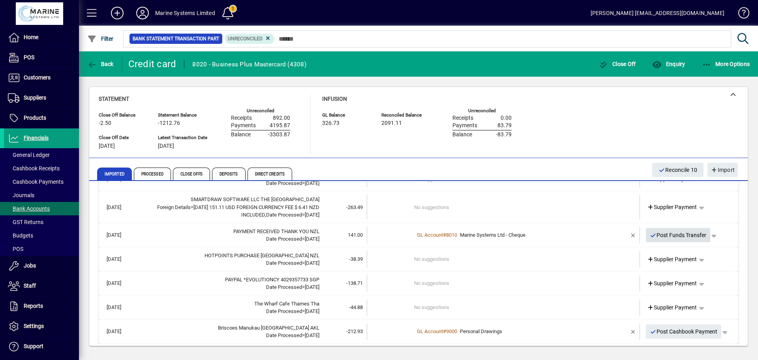
click at [671, 234] on span "Post Funds Transfer" at bounding box center [678, 234] width 57 height 13
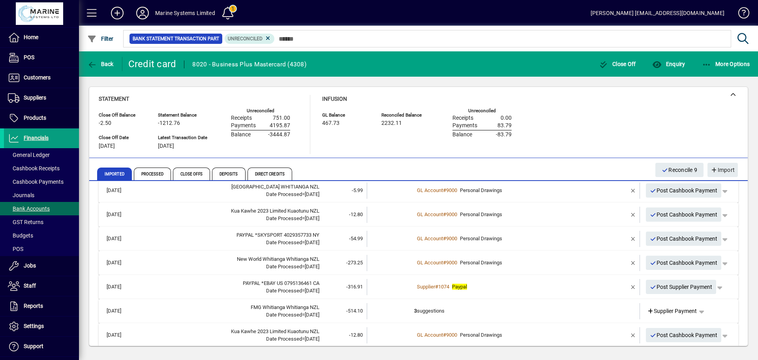
scroll to position [604, 0]
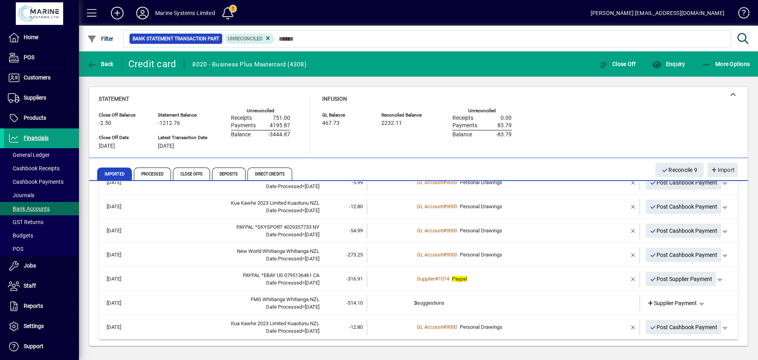
click at [491, 302] on td "3 suggestions" at bounding box center [504, 303] width 180 height 16
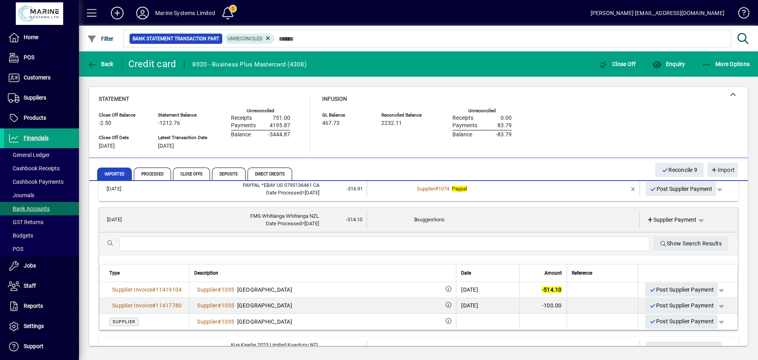
scroll to position [715, 0]
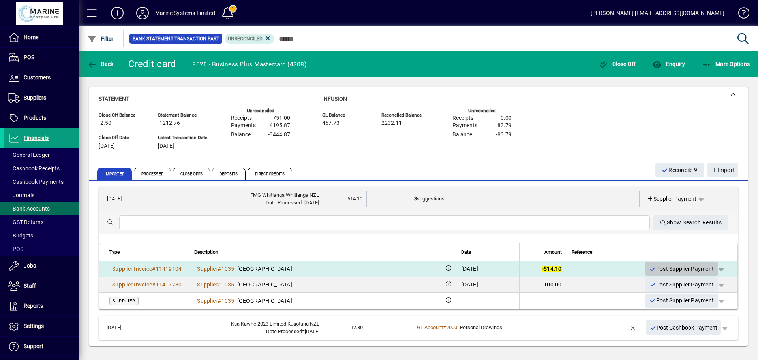
click at [667, 268] on span "Post Supplier Payment" at bounding box center [681, 268] width 65 height 13
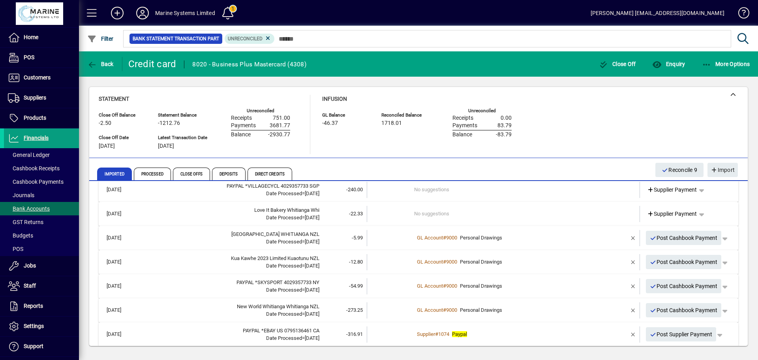
scroll to position [580, 0]
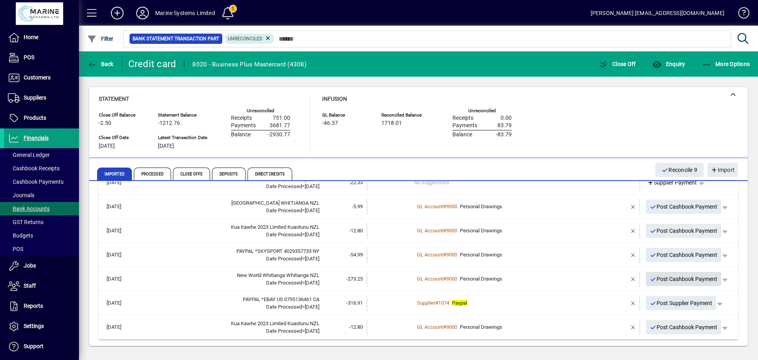
click at [691, 281] on span "Post Cashbook Payment" at bounding box center [684, 278] width 68 height 13
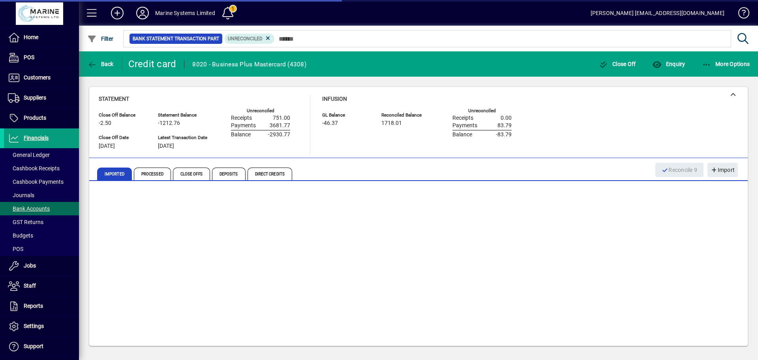
scroll to position [556, 0]
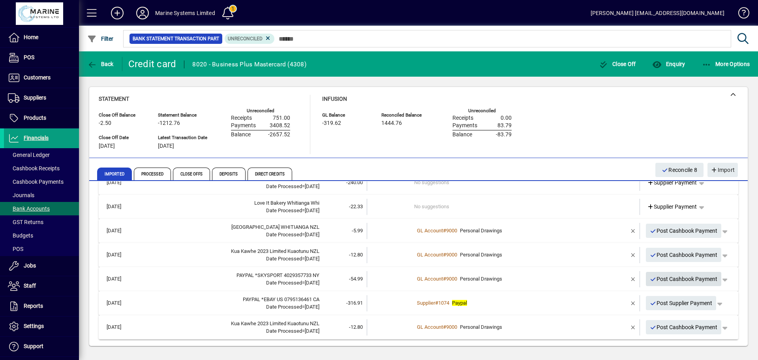
click at [691, 281] on span "Post Cashbook Payment" at bounding box center [684, 278] width 68 height 13
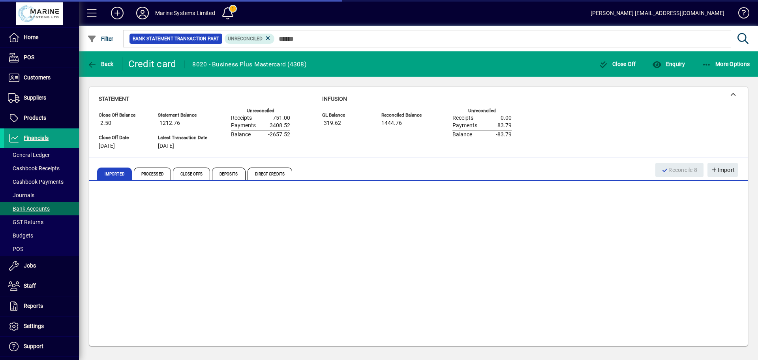
scroll to position [532, 0]
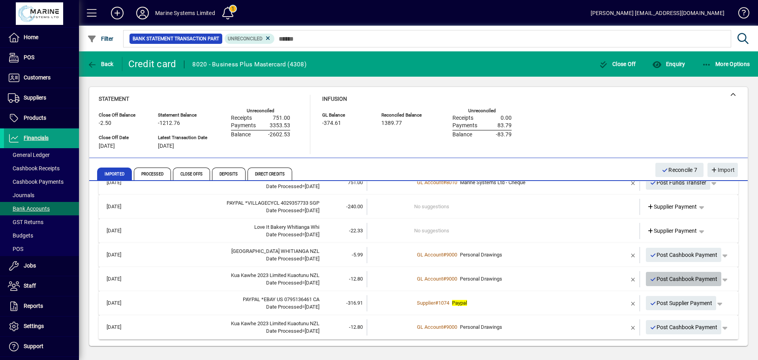
click at [681, 279] on span "Post Cashbook Payment" at bounding box center [684, 278] width 68 height 13
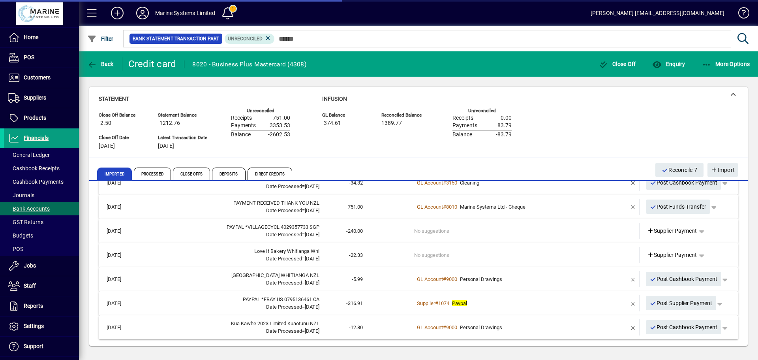
scroll to position [508, 0]
click at [159, 170] on span "Processed" at bounding box center [152, 173] width 37 height 13
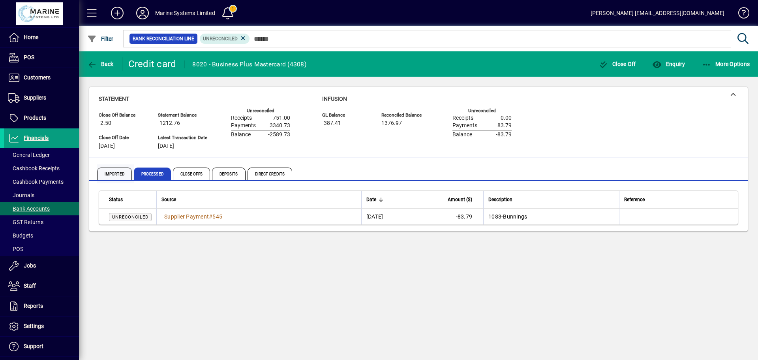
click at [107, 172] on span "Imported" at bounding box center [114, 173] width 35 height 13
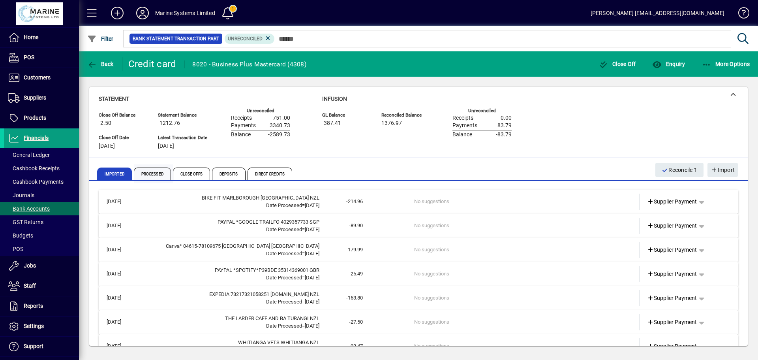
click at [146, 176] on span "Processed" at bounding box center [152, 173] width 37 height 13
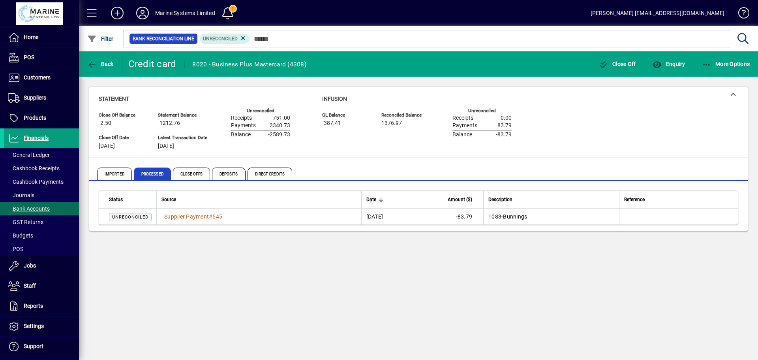
click at [135, 218] on span "Unreconciled" at bounding box center [130, 216] width 36 height 5
click at [197, 219] on span "Supplier Payment" at bounding box center [186, 216] width 45 height 6
click at [197, 219] on div "Back Credit card 8020 - Business Plus Mastercard (4308) Close Off Enquiry More …" at bounding box center [418, 205] width 679 height 308
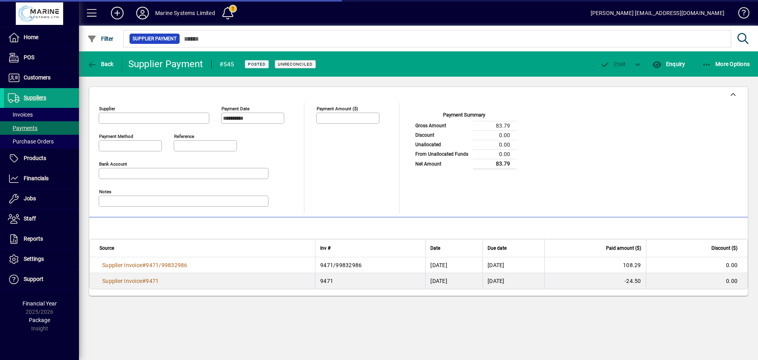
type input "**********"
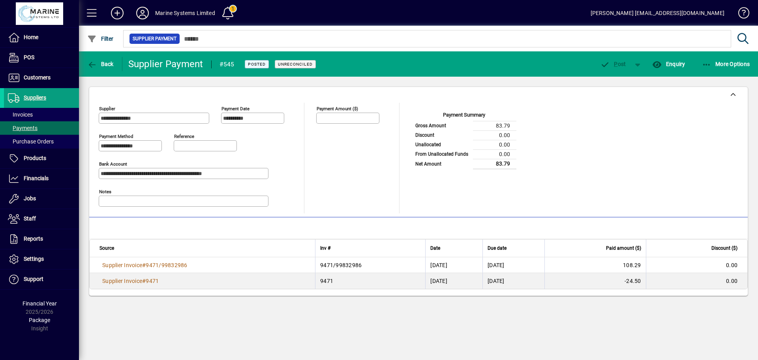
click at [334, 119] on input "Payment Amount ($)" at bounding box center [348, 118] width 61 height 6
click at [94, 62] on icon "button" at bounding box center [92, 65] width 10 height 8
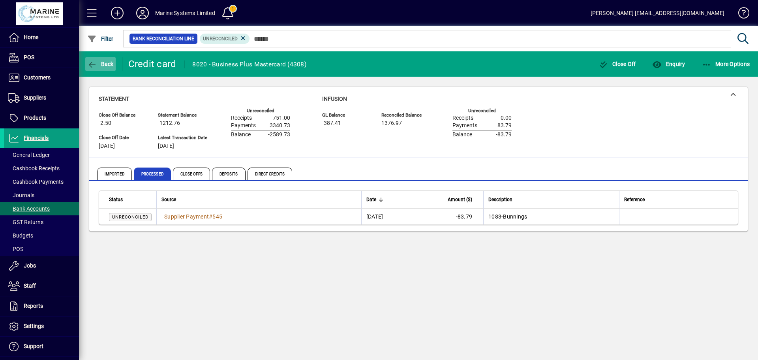
click at [93, 64] on icon "button" at bounding box center [92, 65] width 10 height 8
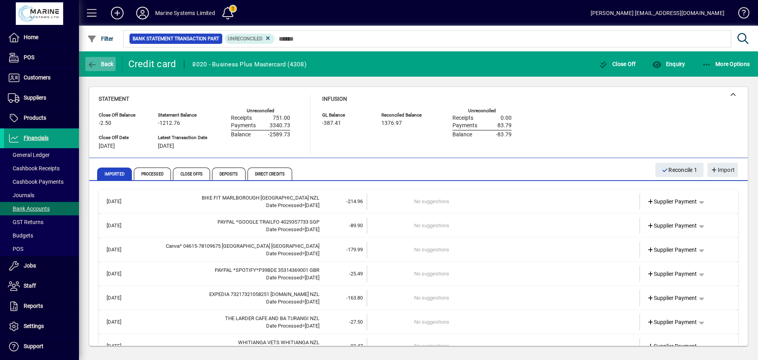
click at [93, 64] on icon "button" at bounding box center [92, 65] width 10 height 8
click at [91, 62] on icon "button" at bounding box center [92, 65] width 10 height 8
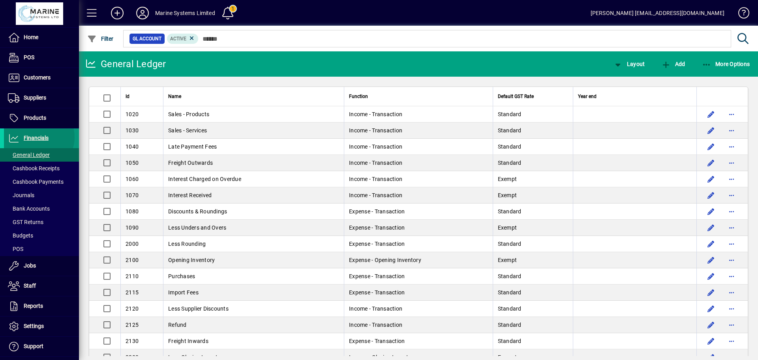
click at [36, 137] on span "Financials" at bounding box center [36, 138] width 25 height 6
click at [35, 207] on span "Bank Accounts" at bounding box center [29, 208] width 42 height 6
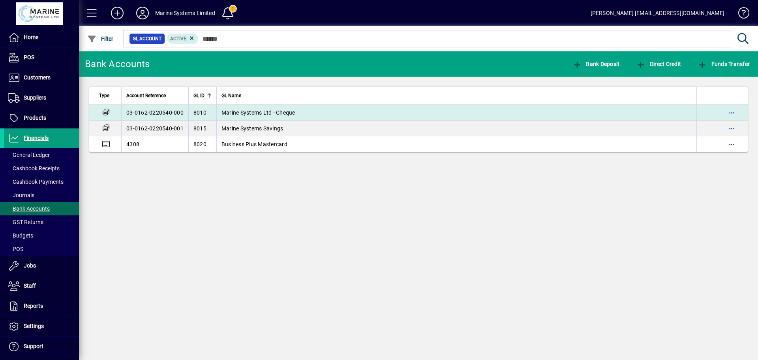
click at [246, 109] on span "Marine Systems Ltd - Cheque" at bounding box center [258, 112] width 74 height 6
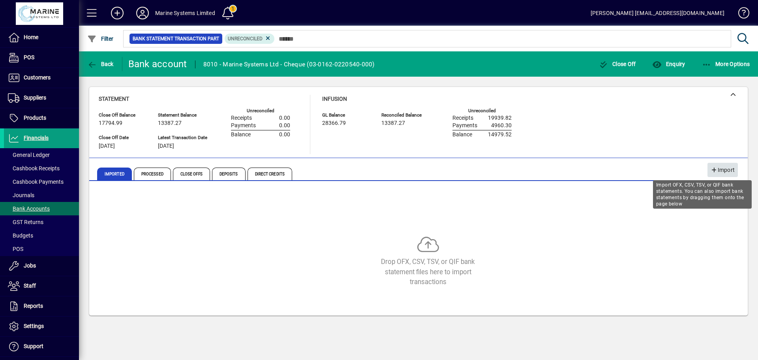
click at [719, 171] on span "Import" at bounding box center [722, 169] width 24 height 13
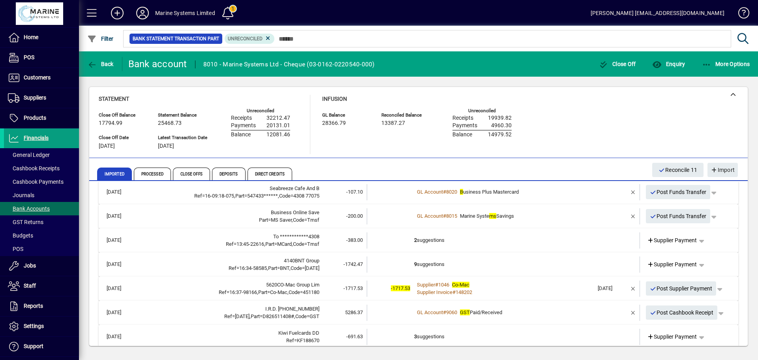
scroll to position [133, 0]
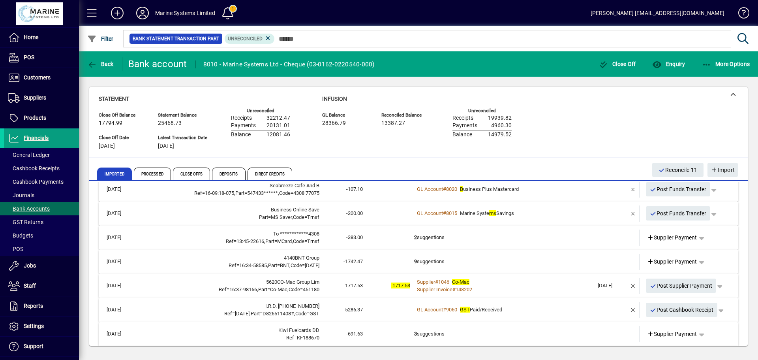
click at [466, 237] on td "2 suggestions" at bounding box center [504, 237] width 180 height 16
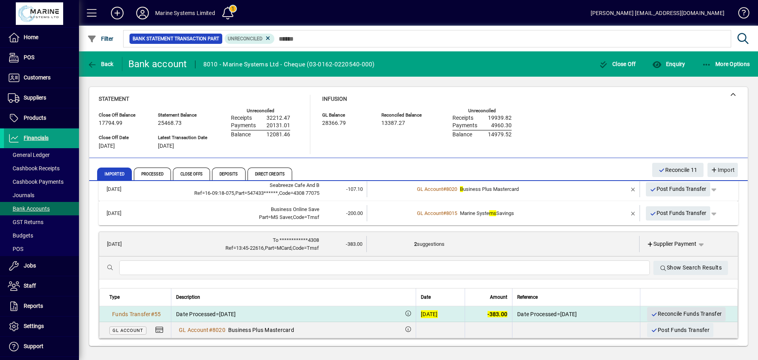
click at [678, 312] on span "Reconcile Funds Transfer" at bounding box center [686, 313] width 71 height 13
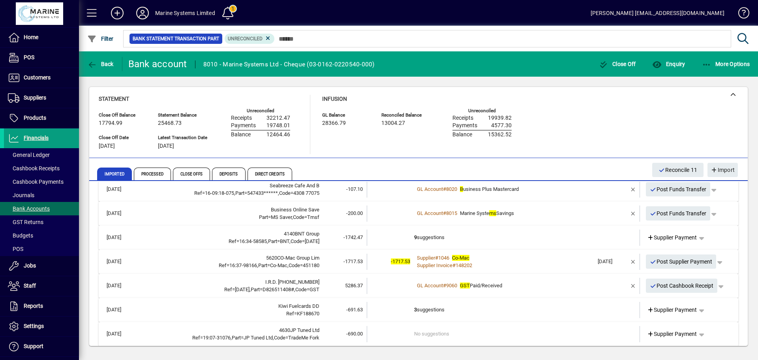
click at [480, 238] on td "9 suggestions" at bounding box center [504, 237] width 180 height 16
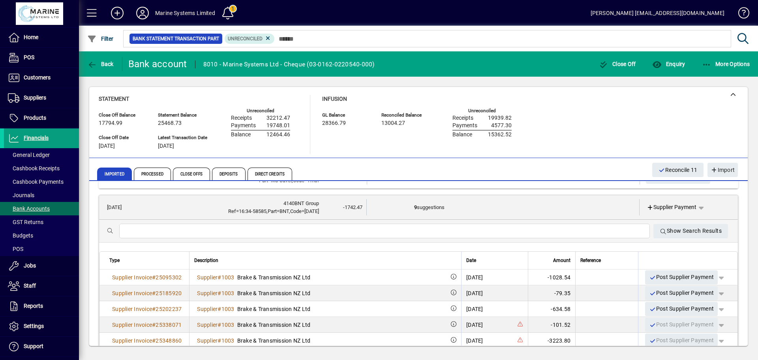
scroll to position [167, 0]
click at [483, 206] on td "9 suggestions" at bounding box center [503, 209] width 179 height 16
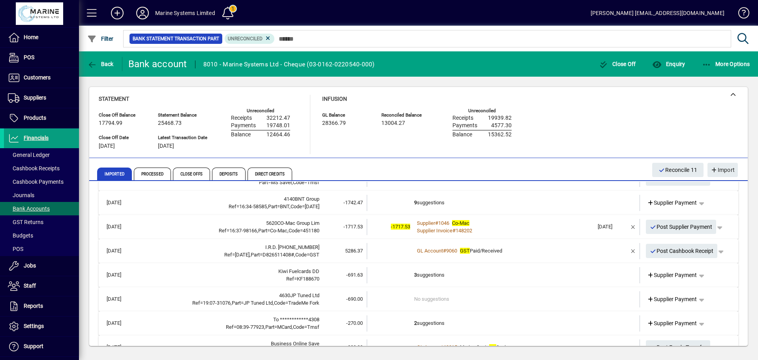
click at [502, 225] on div "Supplier # 1046 Co-Mac" at bounding box center [504, 223] width 180 height 8
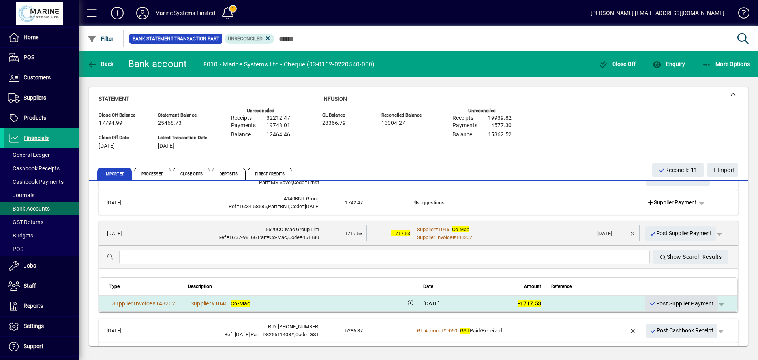
click at [678, 304] on span "Post Supplier Payment" at bounding box center [681, 303] width 65 height 13
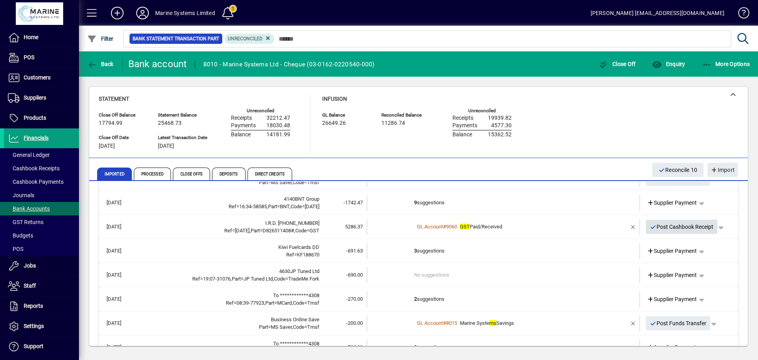
click at [678, 227] on span "Post Cashbook Receipt" at bounding box center [682, 226] width 64 height 13
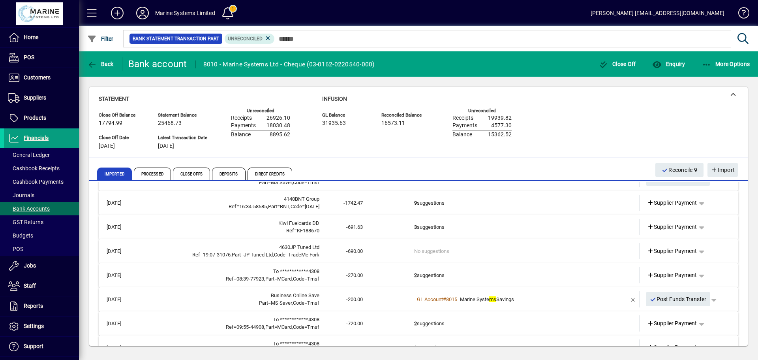
click at [461, 225] on td "3 suggestions" at bounding box center [504, 227] width 180 height 16
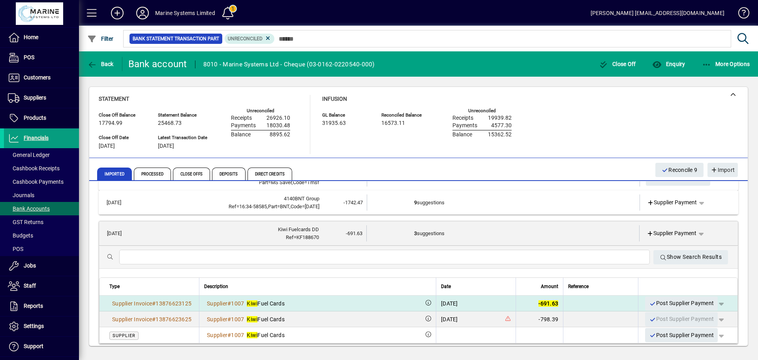
click at [672, 302] on span "Post Supplier Payment" at bounding box center [681, 302] width 65 height 13
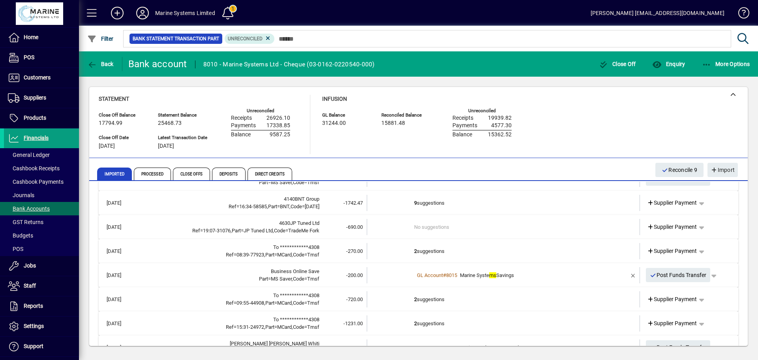
click at [459, 249] on td "2 suggestions" at bounding box center [504, 251] width 180 height 16
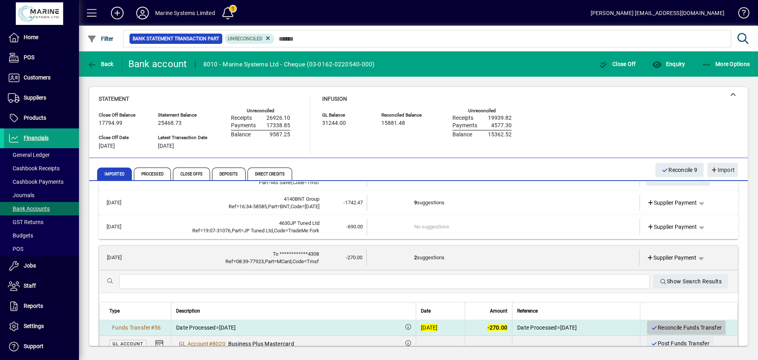
click at [661, 328] on span "Reconcile Funds Transfer" at bounding box center [686, 327] width 71 height 13
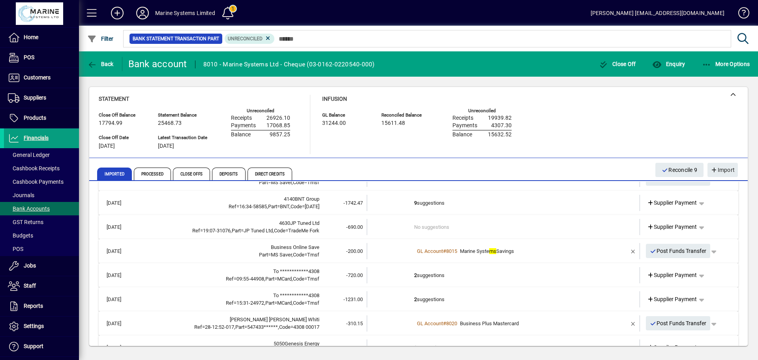
click at [548, 251] on div "GL Account # 8015 Marine Syste ms Savings" at bounding box center [504, 251] width 180 height 8
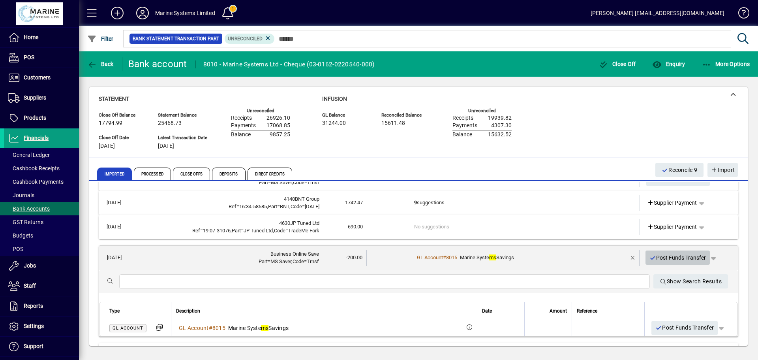
click at [670, 256] on span "Post Funds Transfer" at bounding box center [677, 257] width 57 height 13
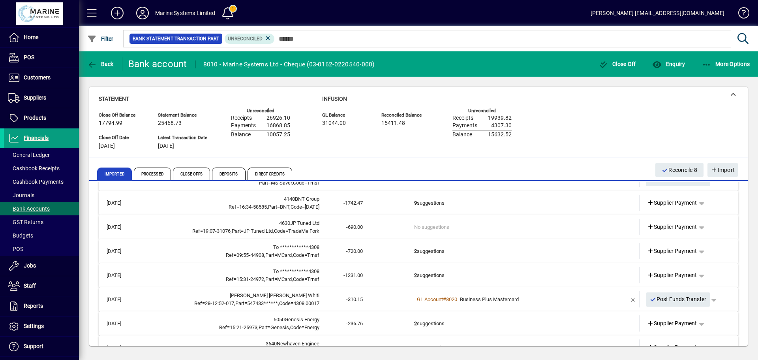
click at [486, 251] on td "2 suggestions" at bounding box center [504, 251] width 180 height 16
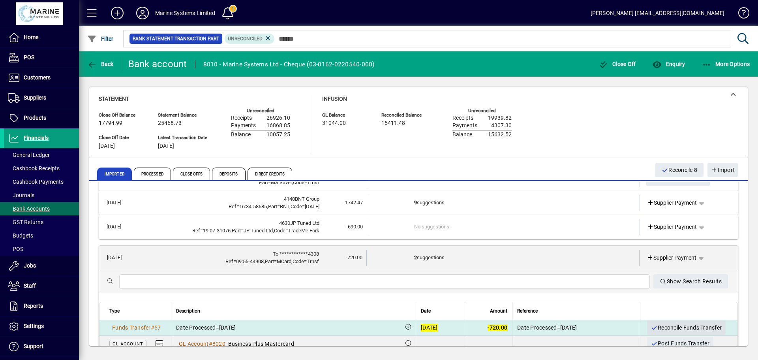
click at [664, 326] on span "Reconcile Funds Transfer" at bounding box center [686, 327] width 71 height 13
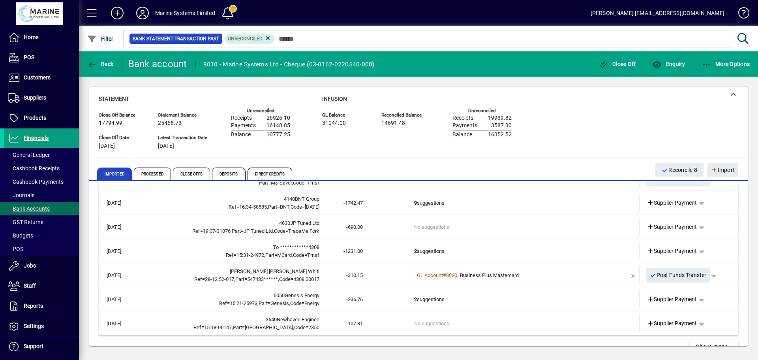
click at [470, 252] on td "2 suggestions" at bounding box center [504, 251] width 180 height 16
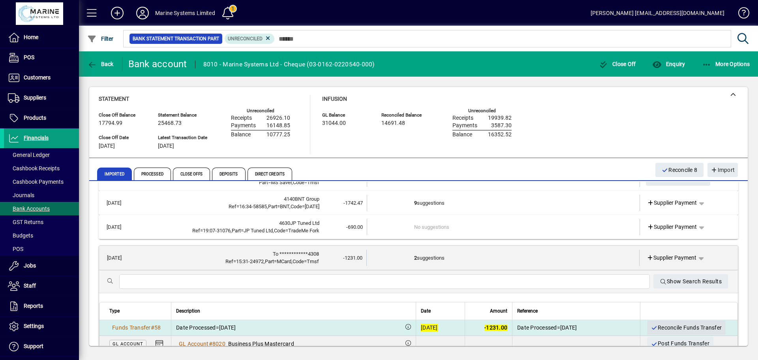
click at [668, 324] on span "Reconcile Funds Transfer" at bounding box center [686, 327] width 71 height 13
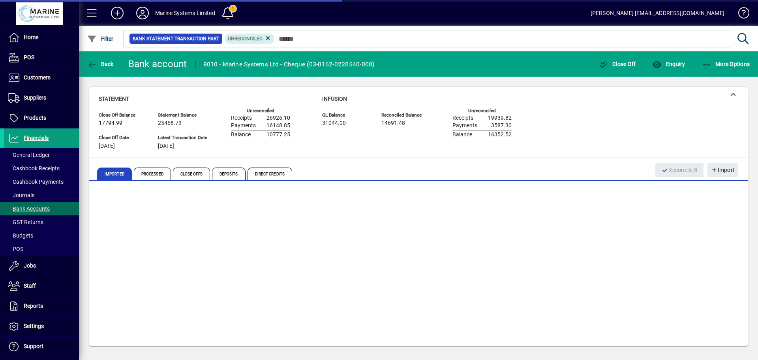
scroll to position [161, 0]
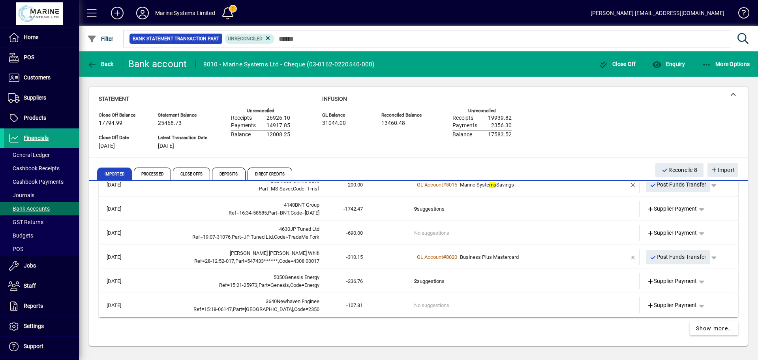
click at [500, 281] on td "2 suggestions" at bounding box center [504, 281] width 180 height 16
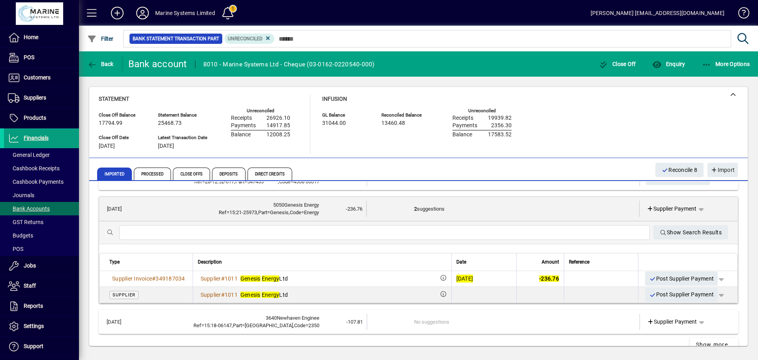
scroll to position [257, 0]
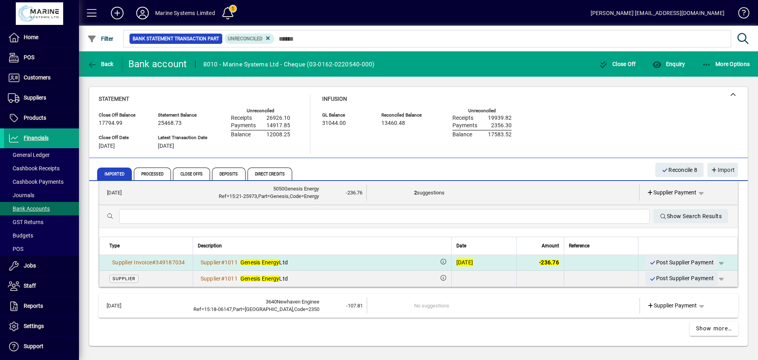
click at [661, 262] on span "Post Supplier Payment" at bounding box center [681, 262] width 65 height 13
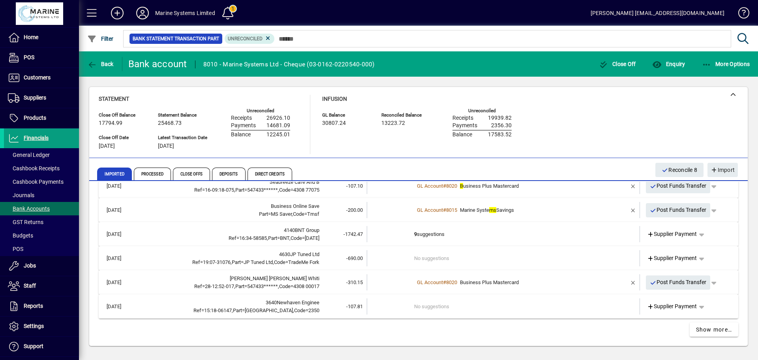
scroll to position [137, 0]
click at [156, 175] on span "Processed" at bounding box center [152, 173] width 37 height 13
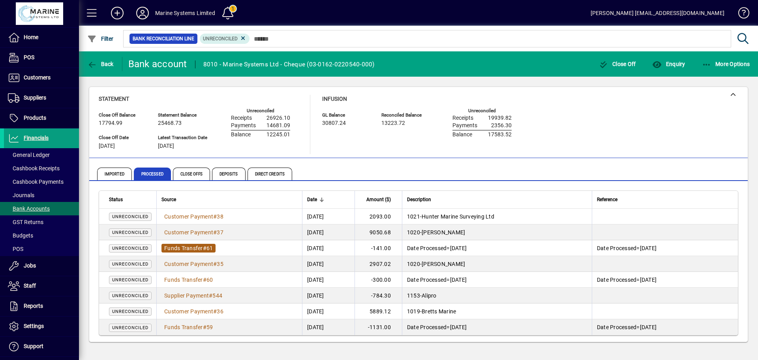
click at [200, 247] on span "Funds Transfer" at bounding box center [183, 248] width 39 height 6
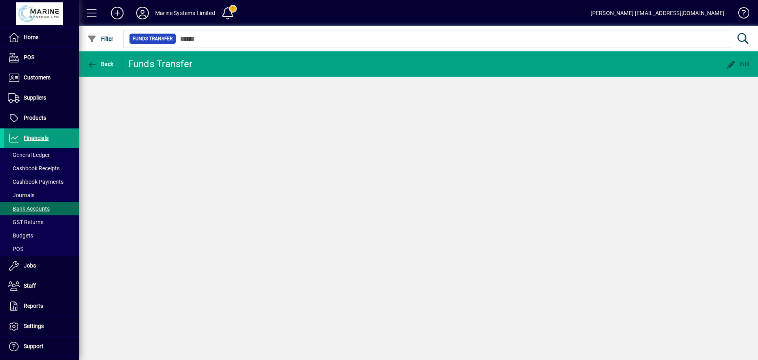
click at [200, 247] on div "Back Funds Transfer Edit" at bounding box center [418, 205] width 679 height 308
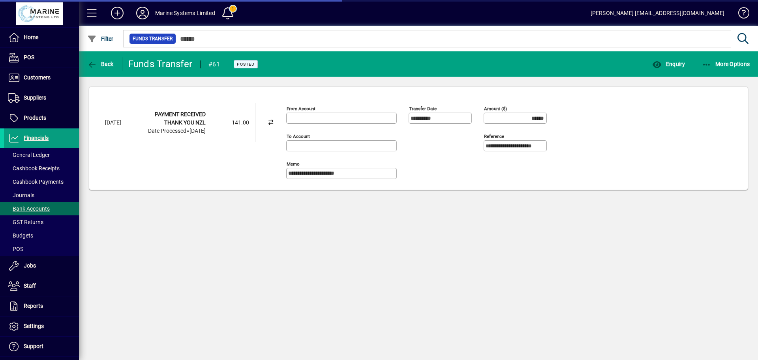
type input "**********"
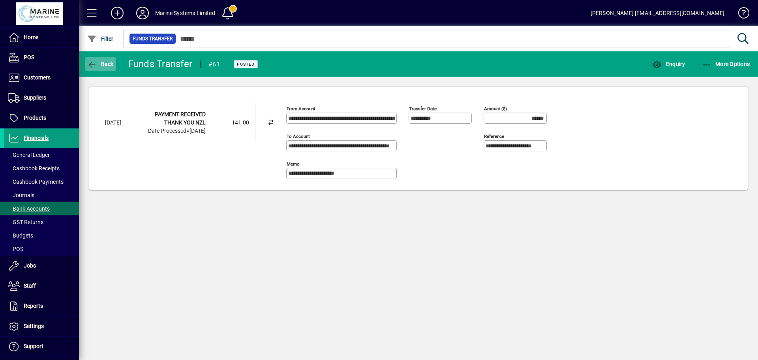
click at [93, 67] on icon "button" at bounding box center [92, 65] width 10 height 8
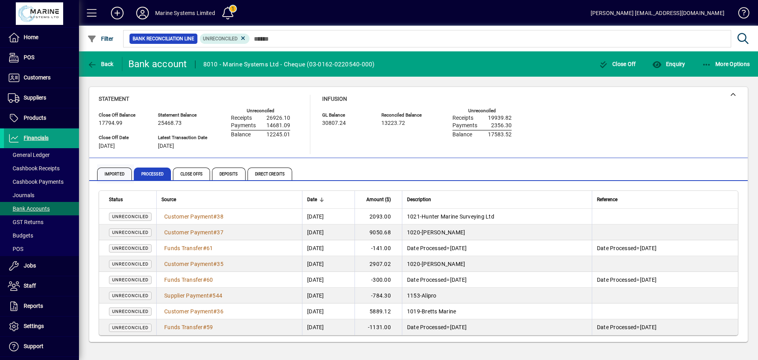
click at [107, 174] on span "Imported" at bounding box center [114, 173] width 35 height 13
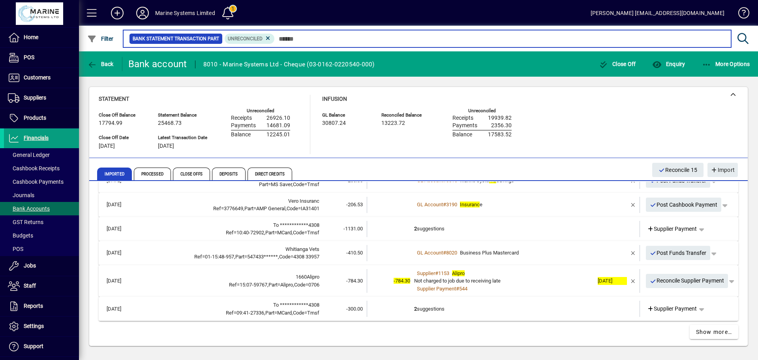
scroll to position [361, 0]
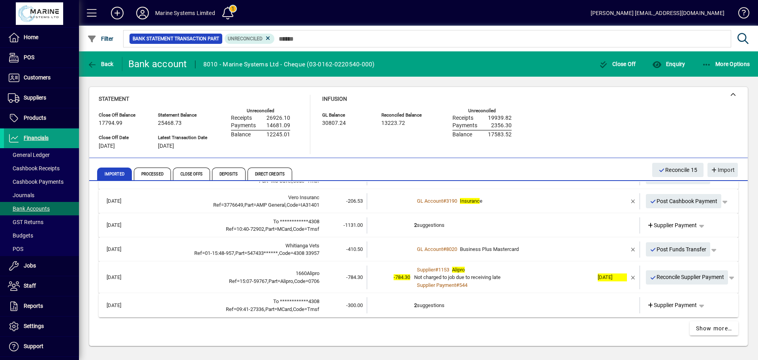
click at [538, 277] on div "Not charged to job due to receiving late" at bounding box center [504, 277] width 180 height 8
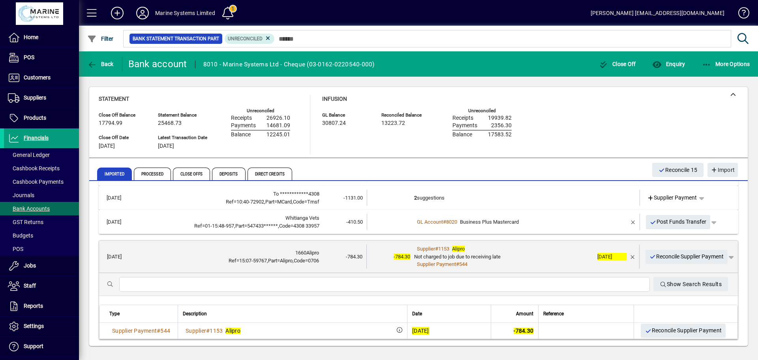
scroll to position [441, 0]
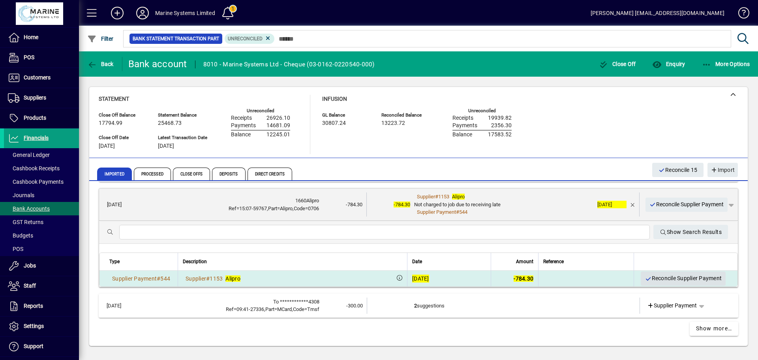
click at [671, 279] on span "Reconcile Supplier Payment" at bounding box center [682, 278] width 77 height 13
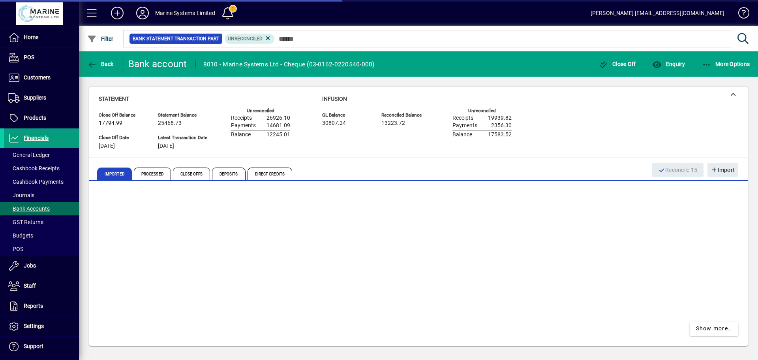
scroll to position [330, 0]
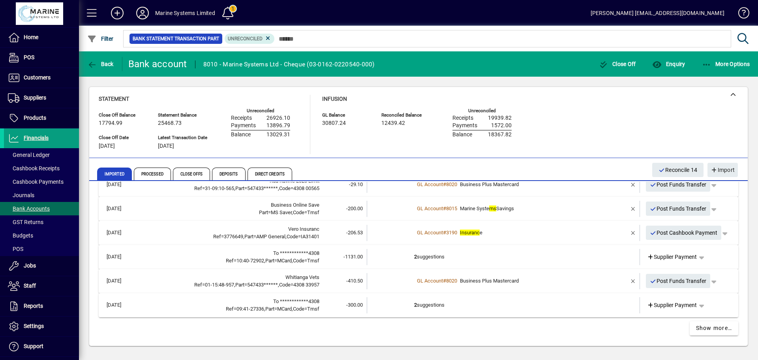
click at [469, 262] on td "2 suggestions" at bounding box center [504, 257] width 180 height 16
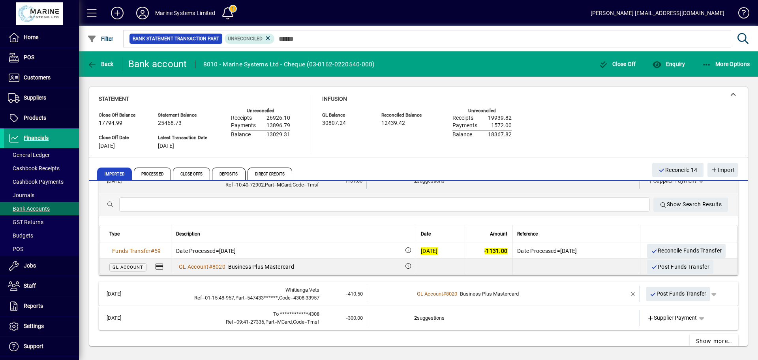
scroll to position [425, 0]
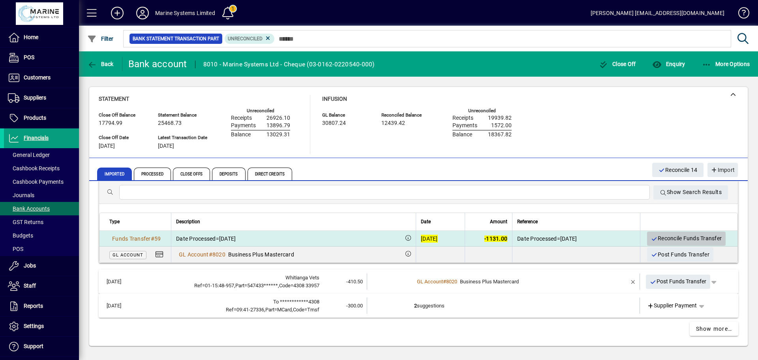
click at [677, 239] on span "Reconcile Funds Transfer" at bounding box center [686, 238] width 71 height 13
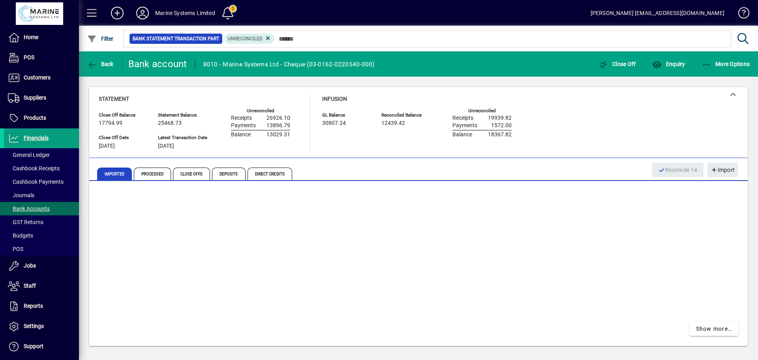
scroll to position [305, 0]
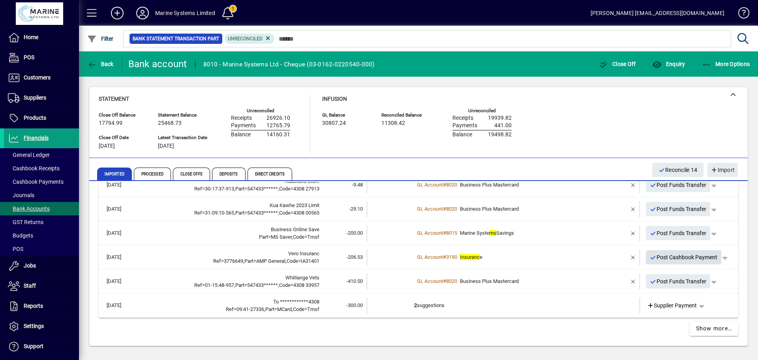
click at [675, 258] on span "Post Cashbook Payment" at bounding box center [684, 257] width 68 height 13
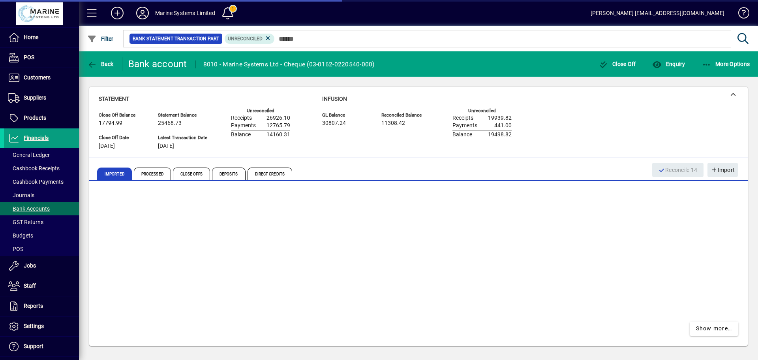
scroll to position [282, 0]
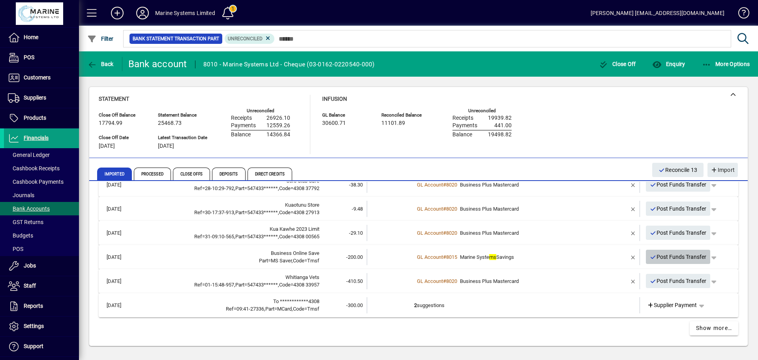
click at [681, 258] on span "Post Funds Transfer" at bounding box center [678, 256] width 57 height 13
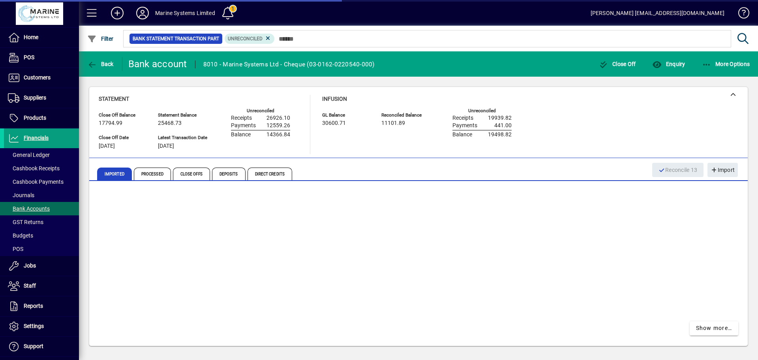
scroll to position [258, 0]
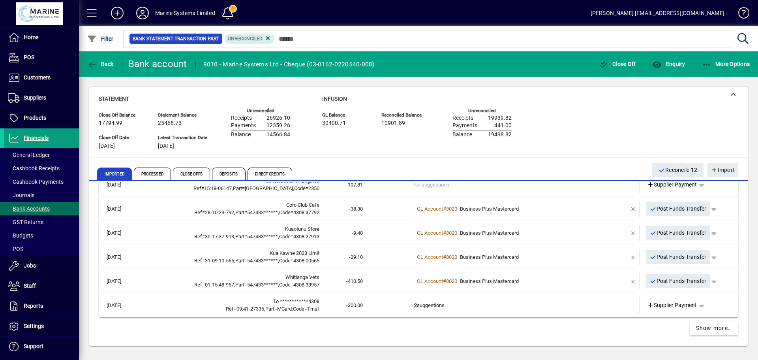
click at [506, 309] on td "2 suggestions" at bounding box center [504, 305] width 180 height 16
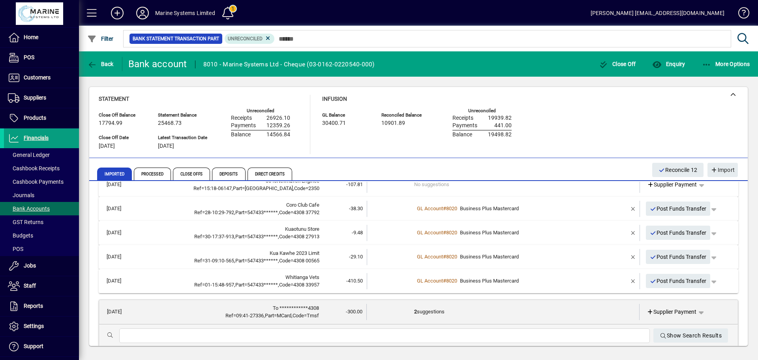
scroll to position [346, 0]
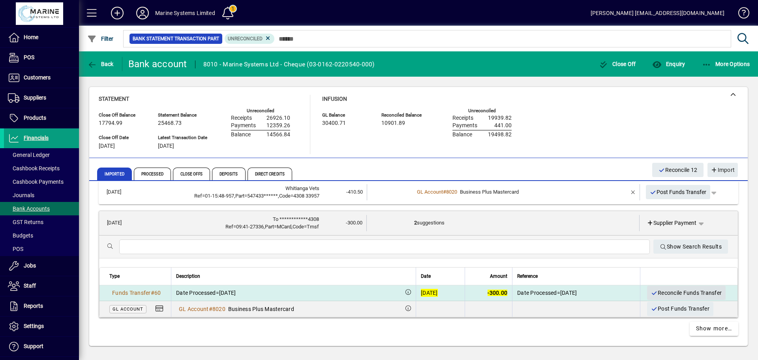
click at [670, 292] on span "Reconcile Funds Transfer" at bounding box center [686, 292] width 71 height 13
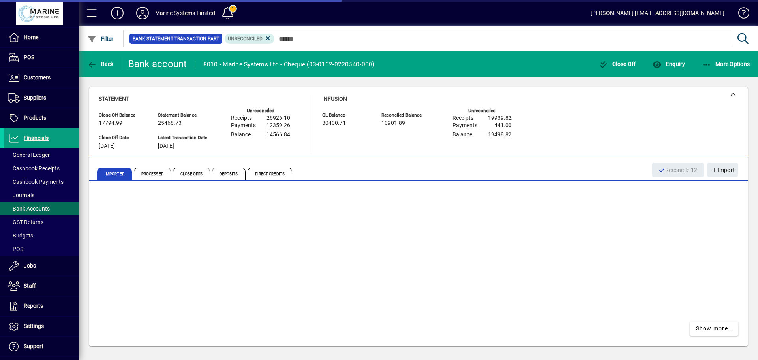
scroll to position [234, 0]
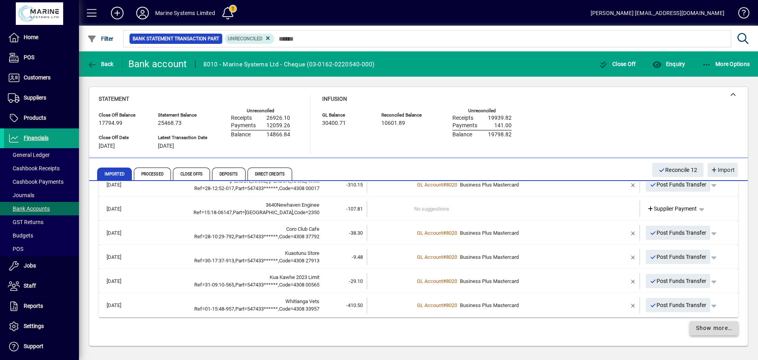
click at [711, 329] on span "Show more…" at bounding box center [714, 328] width 36 height 8
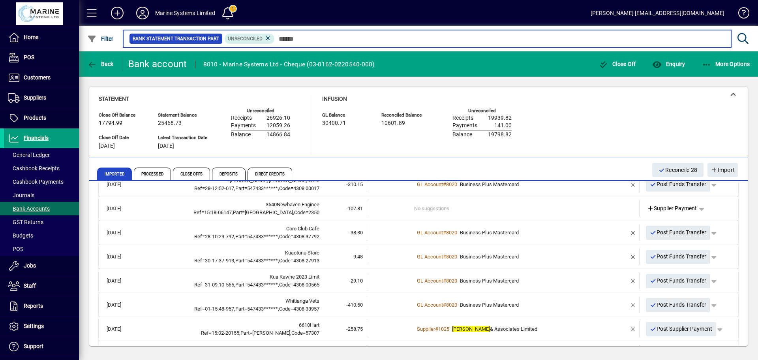
scroll to position [497, 0]
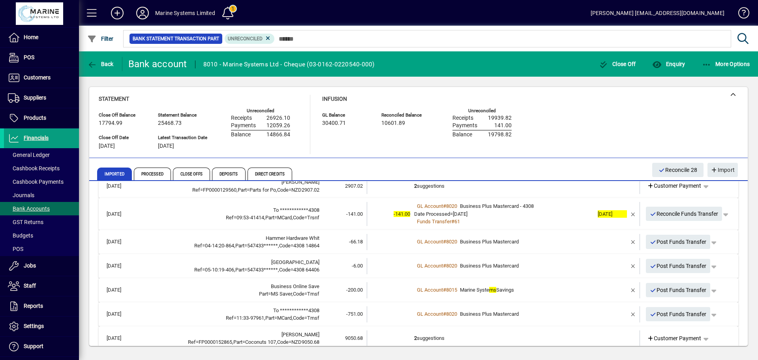
click at [567, 213] on div "Date Processed=[DATE]" at bounding box center [504, 214] width 180 height 8
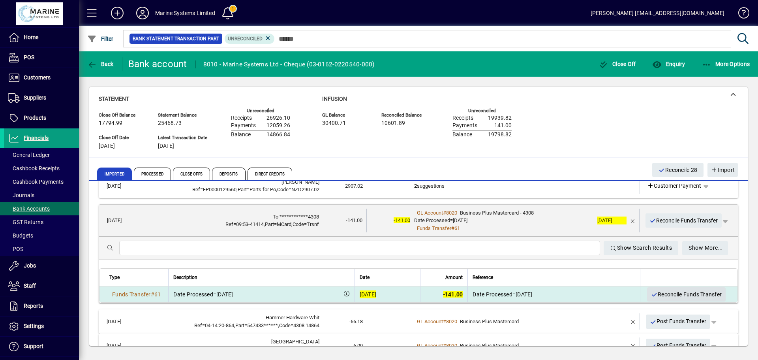
click at [679, 295] on span "Reconcile Funds Transfer" at bounding box center [686, 294] width 71 height 13
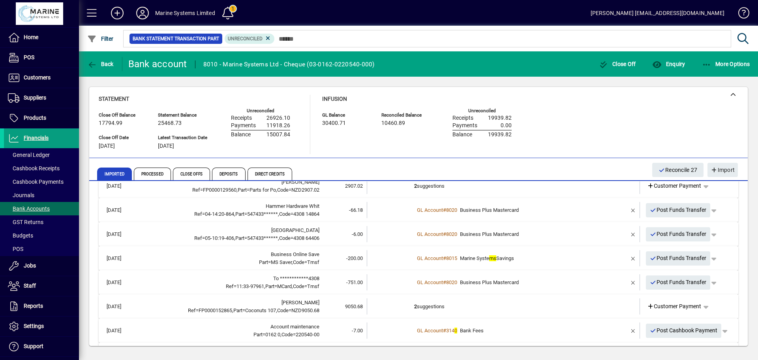
click at [477, 313] on td "2 suggestions" at bounding box center [504, 306] width 180 height 16
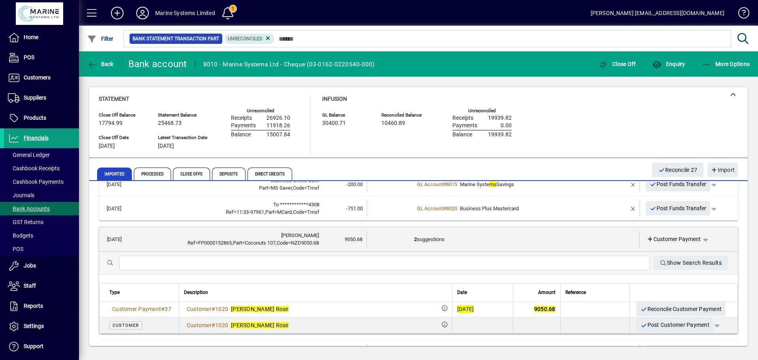
scroll to position [586, 0]
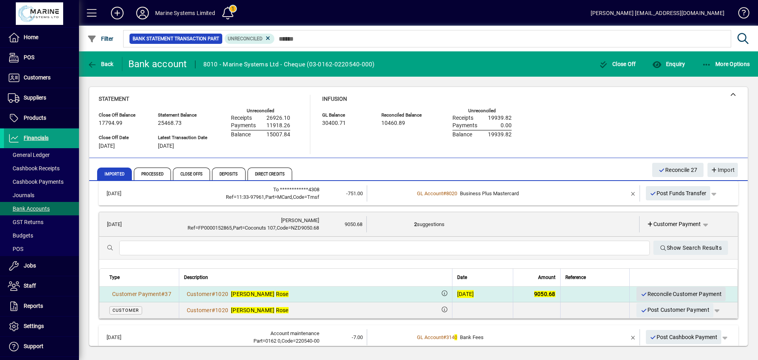
click at [685, 295] on span "Reconcile Customer Payment" at bounding box center [680, 293] width 81 height 13
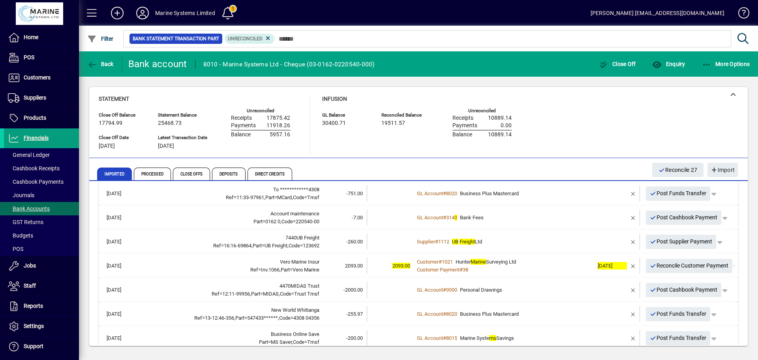
click at [548, 264] on div "Customer # 1021 Hunter Marine Surveying Ltd" at bounding box center [504, 262] width 180 height 8
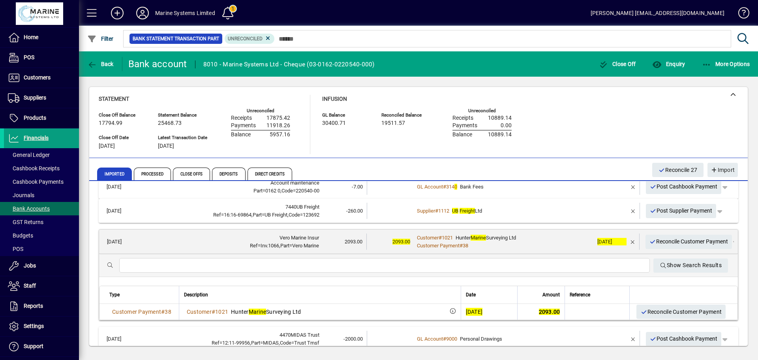
scroll to position [621, 0]
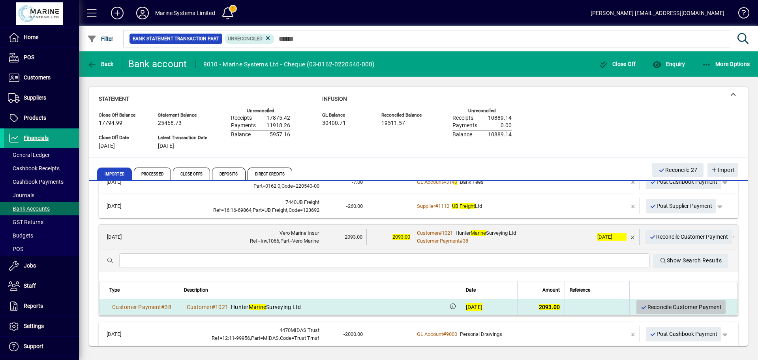
click at [674, 307] on span "Reconcile Customer Payment" at bounding box center [680, 306] width 81 height 13
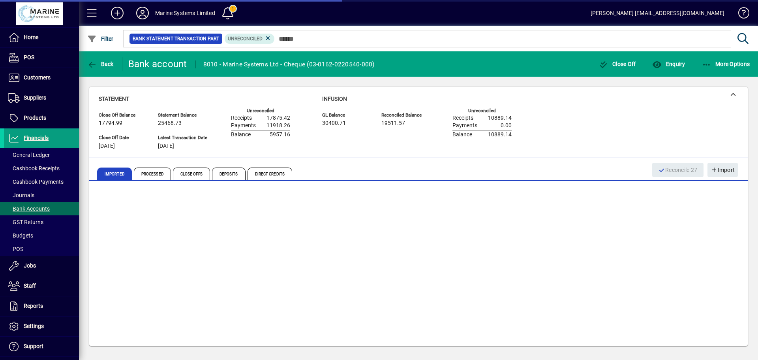
scroll to position [620, 0]
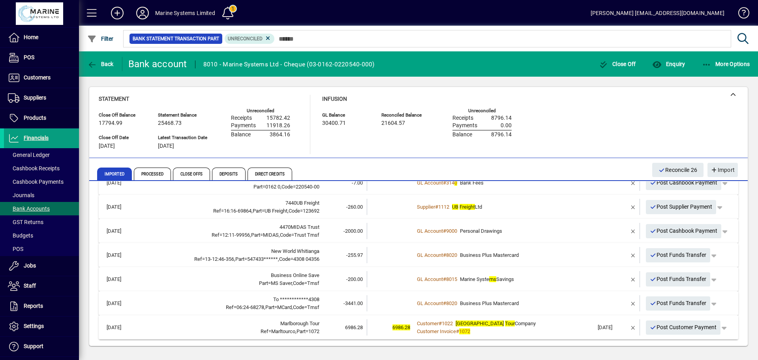
click at [553, 325] on div "Customer # 1022 Marlborough Tour Company" at bounding box center [504, 323] width 180 height 8
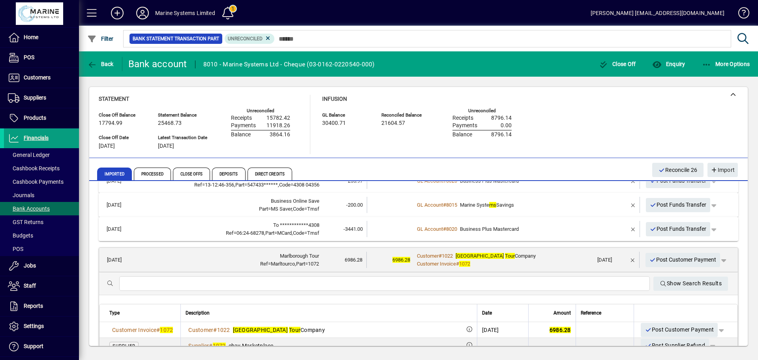
scroll to position [704, 0]
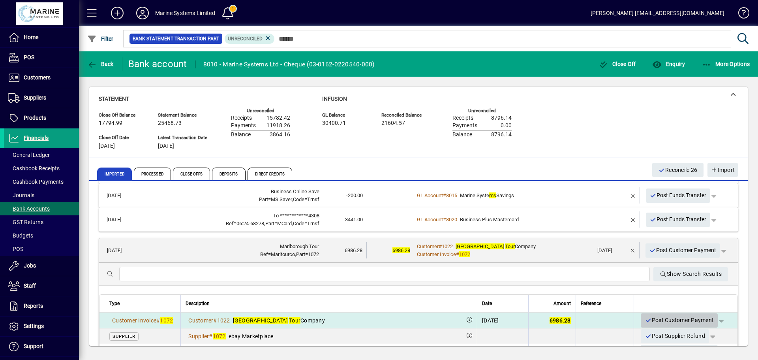
click at [670, 318] on span "Post Customer Payment" at bounding box center [678, 319] width 69 height 13
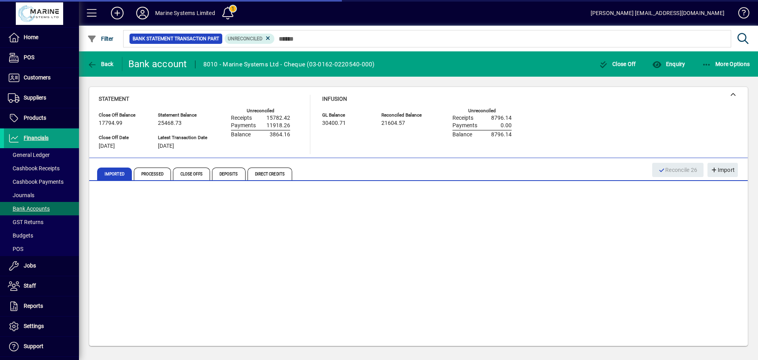
scroll to position [596, 0]
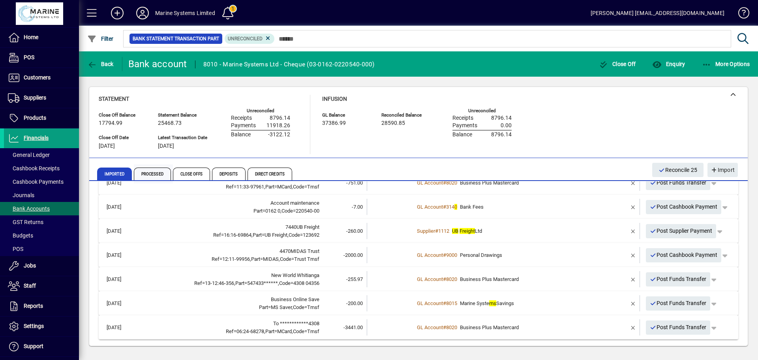
click at [154, 175] on span "Processed" at bounding box center [152, 173] width 37 height 13
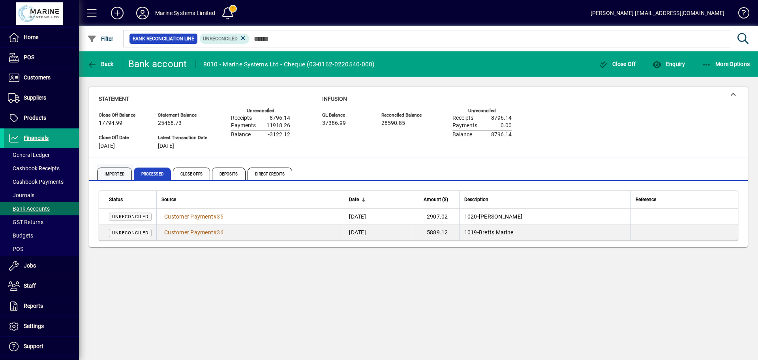
click at [111, 176] on span "Imported" at bounding box center [114, 173] width 35 height 13
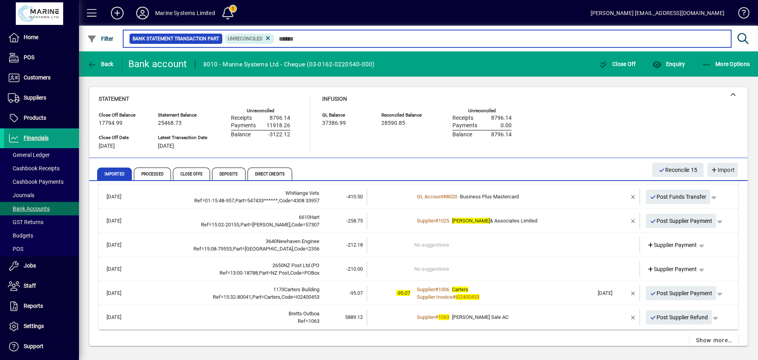
scroll to position [345, 0]
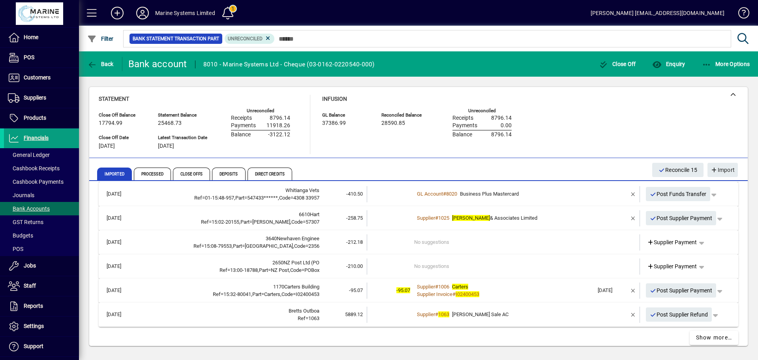
click at [527, 218] on div "Supplier # 1025 [PERSON_NAME] & Associates Limited" at bounding box center [504, 218] width 180 height 8
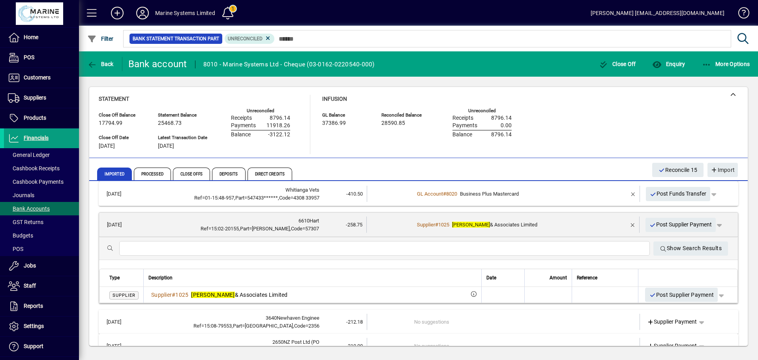
click at [527, 224] on div "Supplier # 1025 [PERSON_NAME] & Associates Limited" at bounding box center [503, 225] width 179 height 8
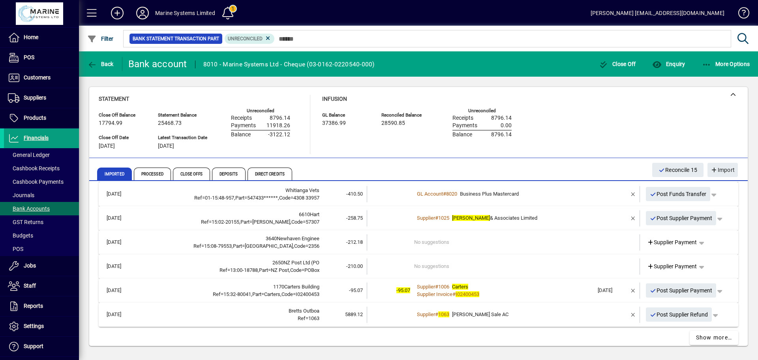
click at [675, 215] on span "Post Supplier Payment" at bounding box center [681, 218] width 63 height 13
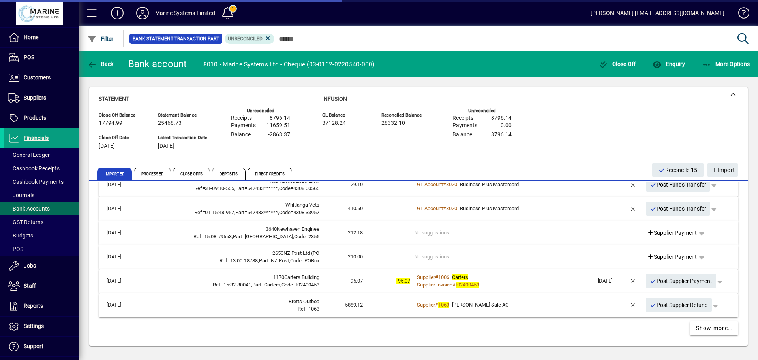
scroll to position [330, 0]
click at [512, 283] on div "Supplier Invoice # I02400453" at bounding box center [504, 285] width 180 height 8
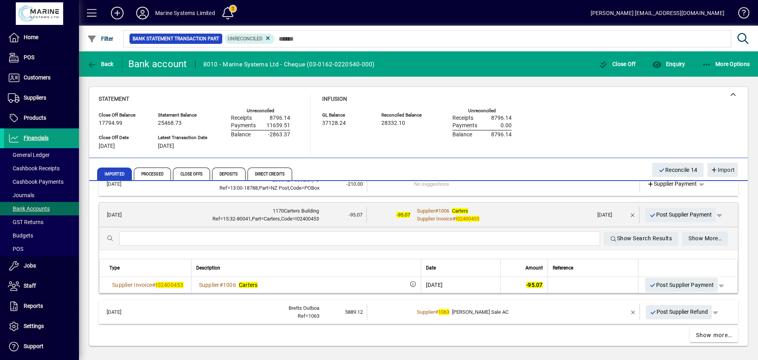
scroll to position [405, 0]
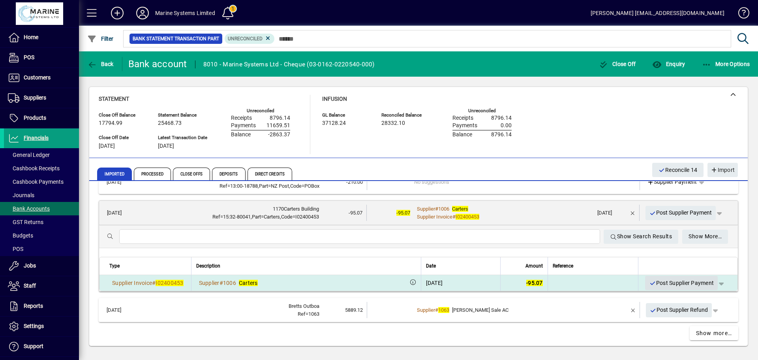
click at [669, 285] on span "Post Supplier Payment" at bounding box center [681, 282] width 65 height 13
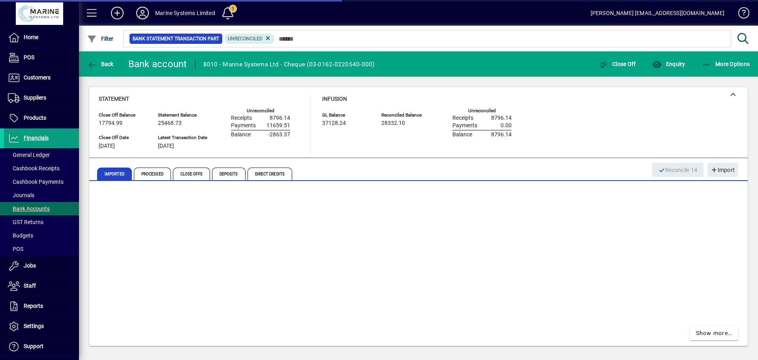
scroll to position [306, 0]
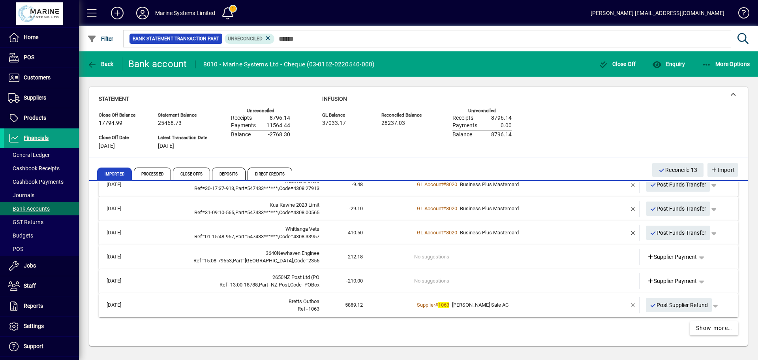
click at [547, 302] on div "Supplier # 1063 [PERSON_NAME] Sale AC" at bounding box center [504, 305] width 180 height 8
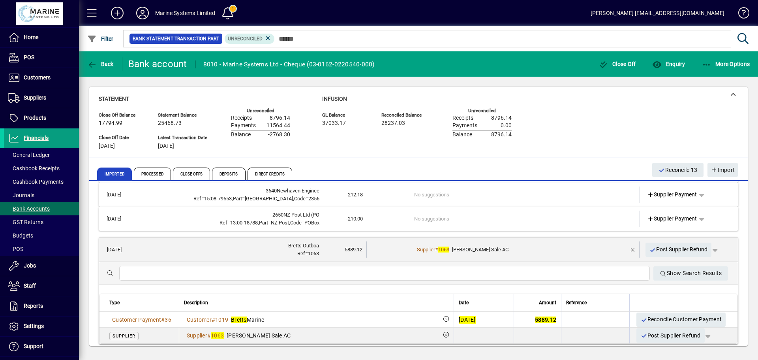
scroll to position [394, 0]
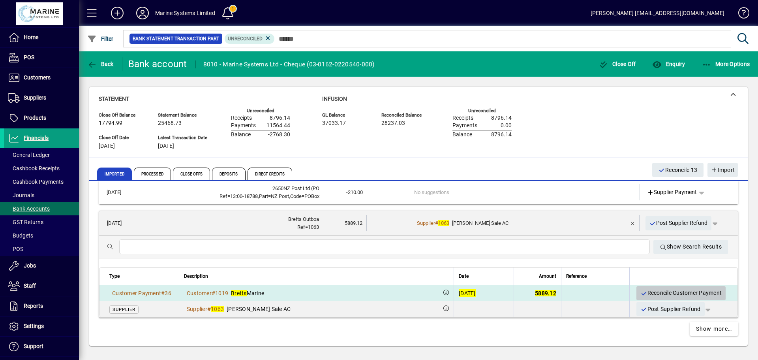
click at [683, 292] on span "Reconcile Customer Payment" at bounding box center [680, 292] width 81 height 13
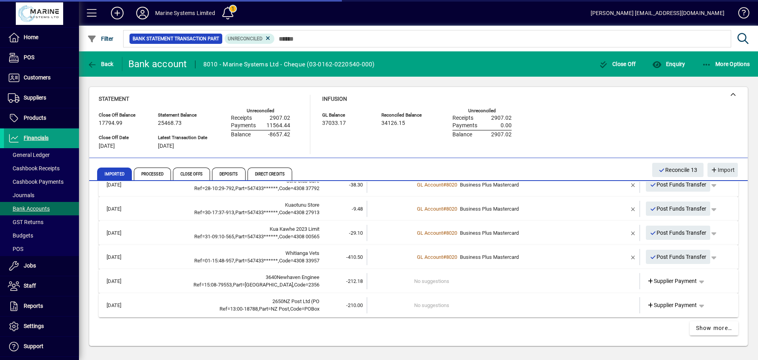
scroll to position [282, 0]
click at [701, 329] on span "Show more…" at bounding box center [714, 328] width 36 height 8
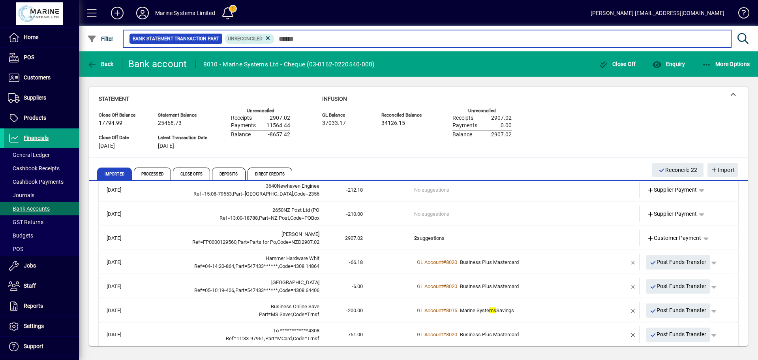
scroll to position [413, 0]
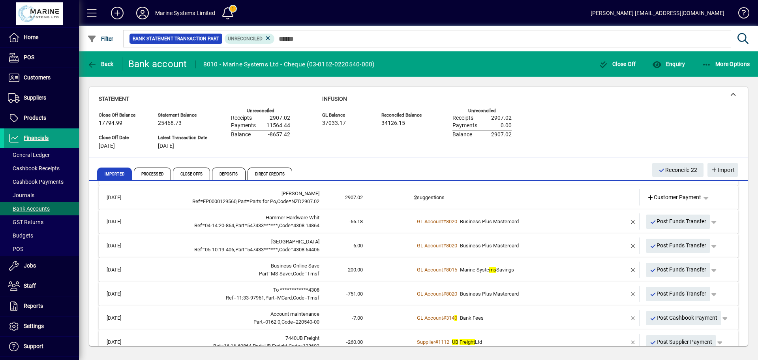
click at [491, 198] on td "2 suggestions" at bounding box center [504, 197] width 180 height 16
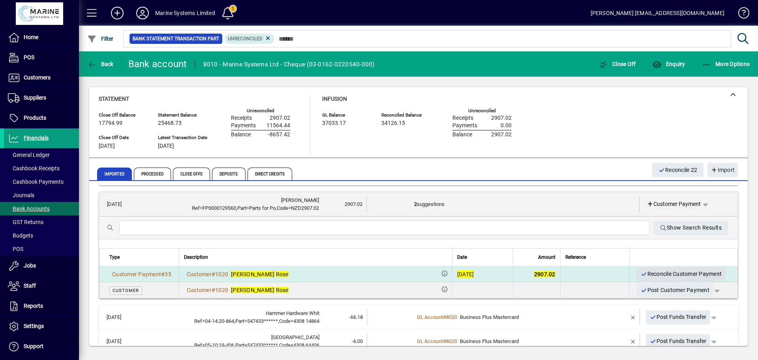
click at [652, 274] on span "Reconcile Customer Payment" at bounding box center [680, 273] width 81 height 13
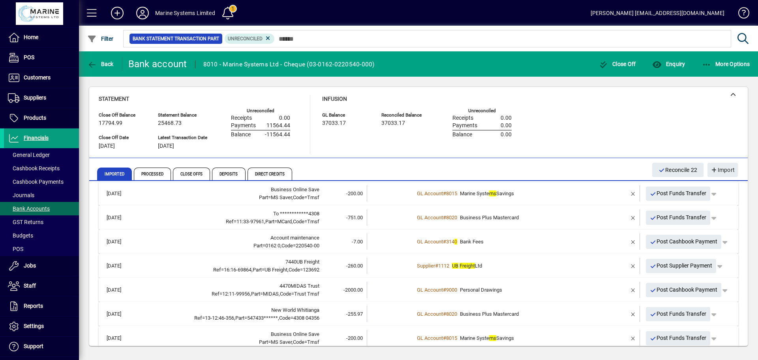
scroll to position [500, 0]
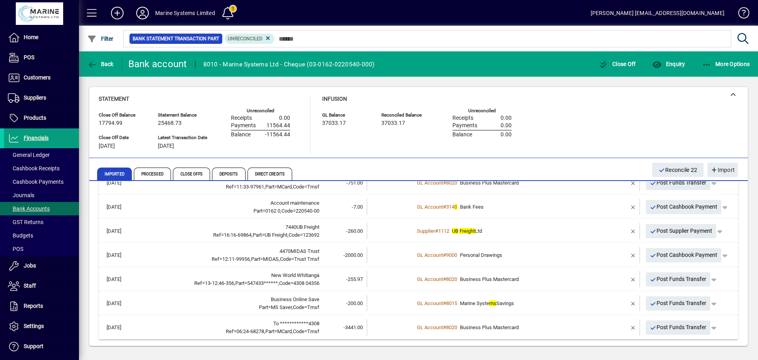
click at [572, 236] on td "Supplier # 1112 UB Freight Ltd" at bounding box center [504, 231] width 180 height 16
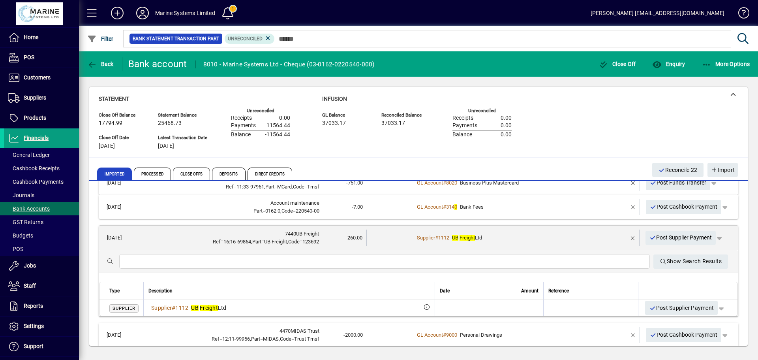
click at [571, 236] on div "Supplier # 1112 UB Freight Ltd" at bounding box center [503, 238] width 179 height 8
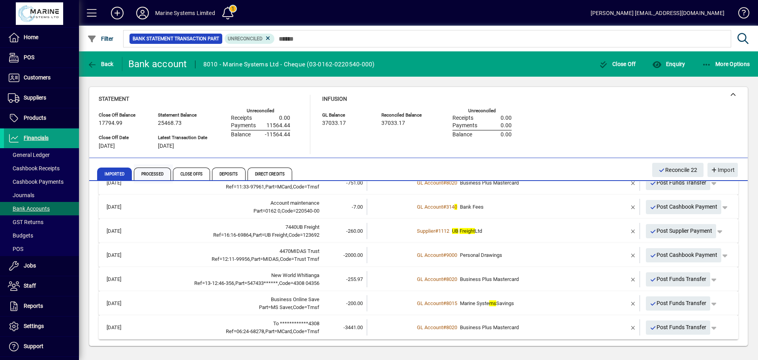
click at [139, 172] on span "Processed" at bounding box center [152, 173] width 37 height 13
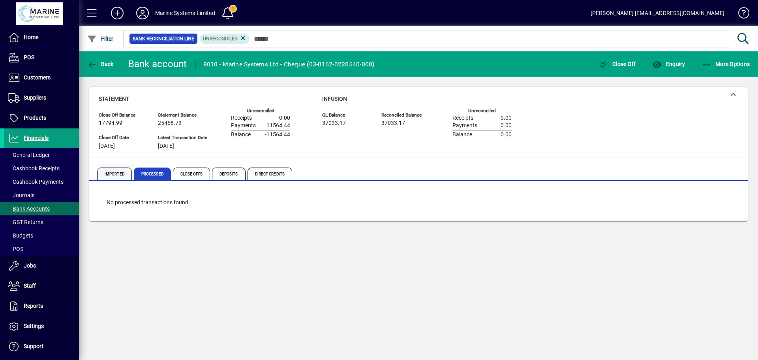
click at [112, 171] on span "Imported" at bounding box center [114, 173] width 35 height 13
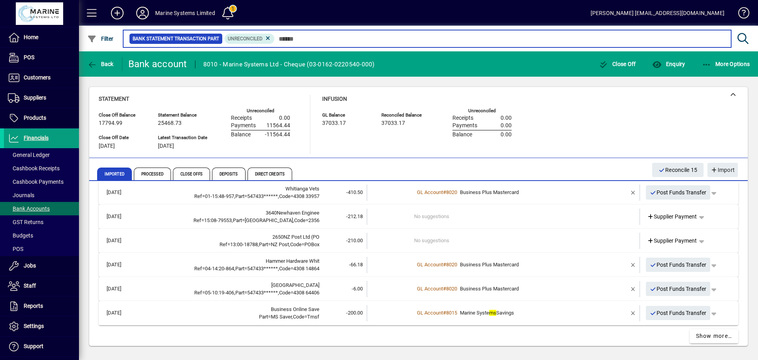
scroll to position [354, 0]
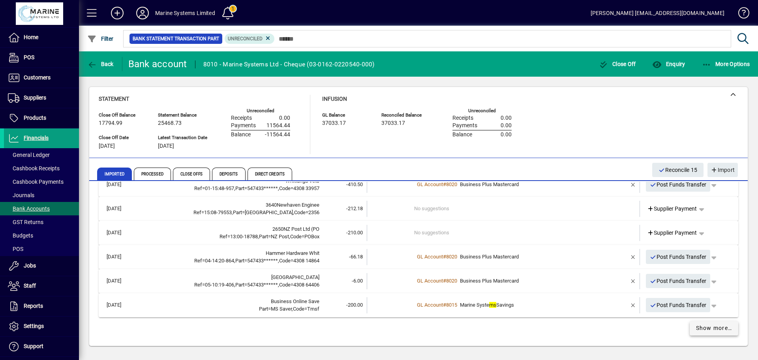
click at [702, 331] on span "Show more…" at bounding box center [714, 328] width 36 height 8
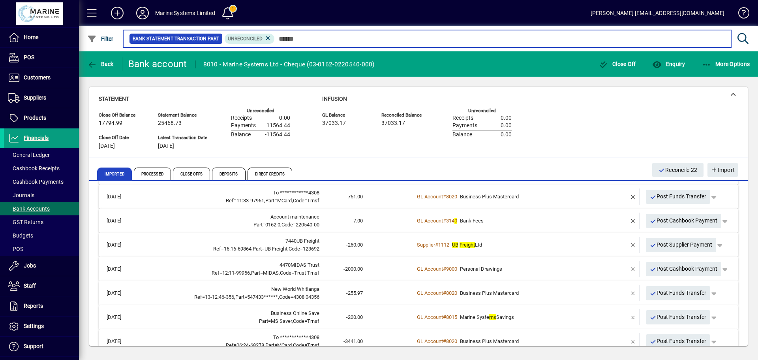
scroll to position [500, 0]
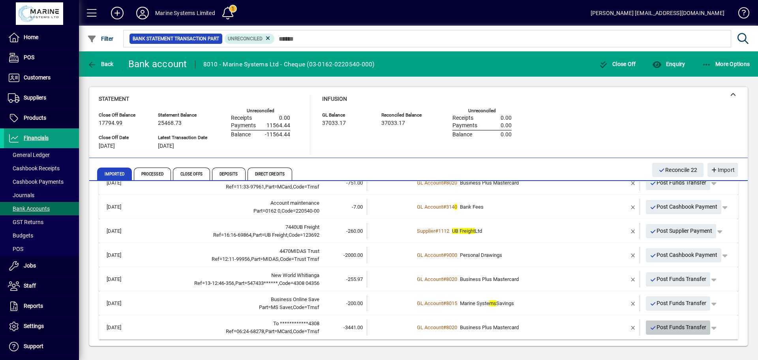
click at [667, 327] on span "Post Funds Transfer" at bounding box center [678, 326] width 57 height 13
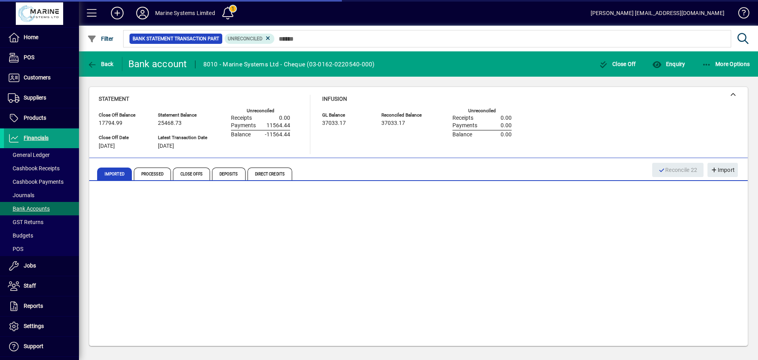
scroll to position [476, 0]
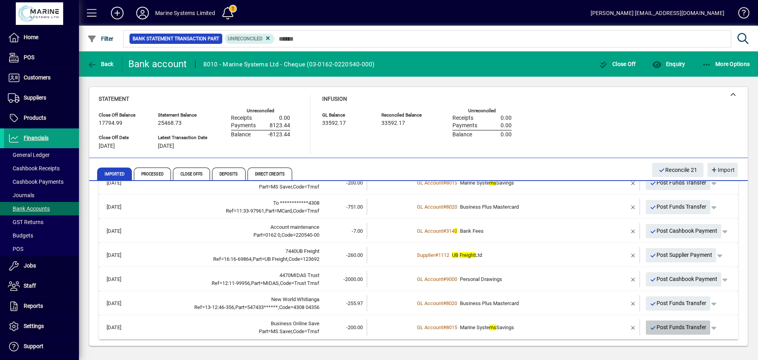
click at [667, 327] on span "Post Funds Transfer" at bounding box center [678, 326] width 57 height 13
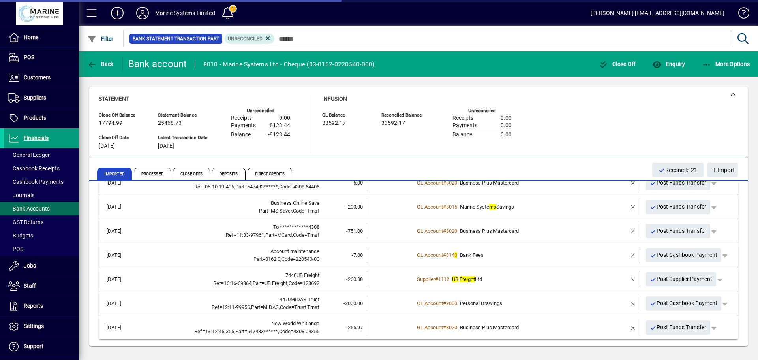
scroll to position [452, 0]
click at [679, 305] on span "Post Cashbook Payment" at bounding box center [684, 302] width 68 height 13
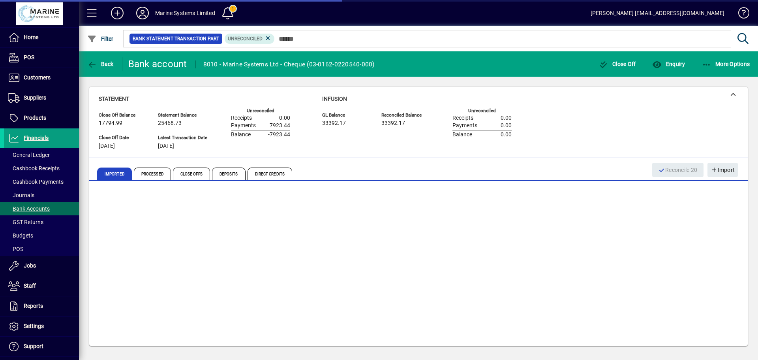
scroll to position [428, 0]
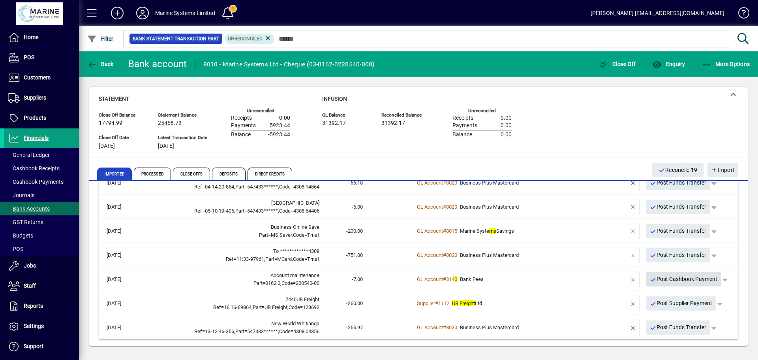
click at [667, 279] on span "Post Cashbook Payment" at bounding box center [684, 278] width 68 height 13
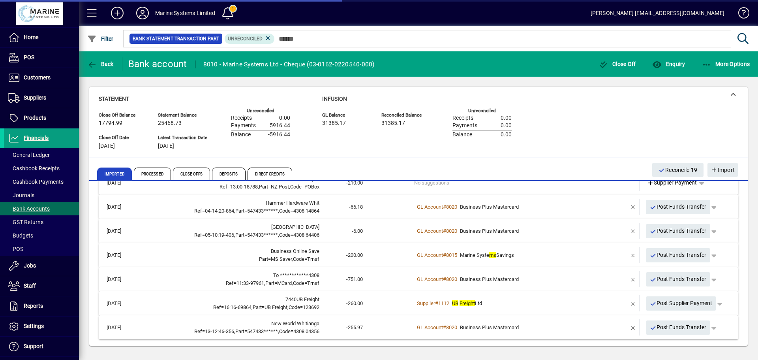
scroll to position [404, 0]
click at [686, 255] on span "Post Funds Transfer" at bounding box center [678, 254] width 57 height 13
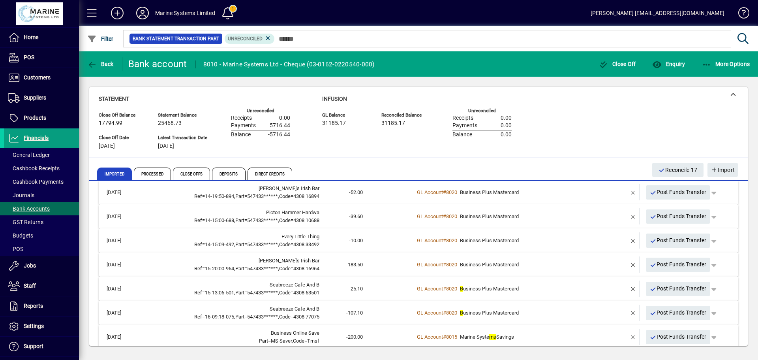
scroll to position [0, 0]
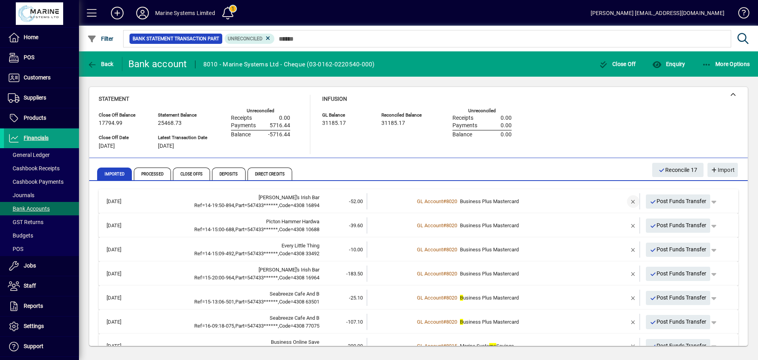
click at [624, 200] on span "button" at bounding box center [633, 201] width 19 height 19
click at [511, 203] on td "1 suggestion" at bounding box center [504, 201] width 180 height 16
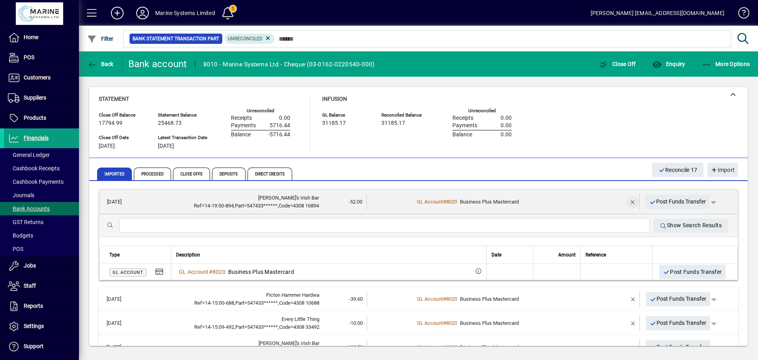
click at [626, 200] on span "button" at bounding box center [632, 201] width 19 height 19
click at [696, 203] on span "button" at bounding box center [700, 201] width 19 height 19
click at [464, 203] on div at bounding box center [379, 180] width 758 height 360
click at [509, 202] on td "1 suggestion" at bounding box center [503, 201] width 179 height 16
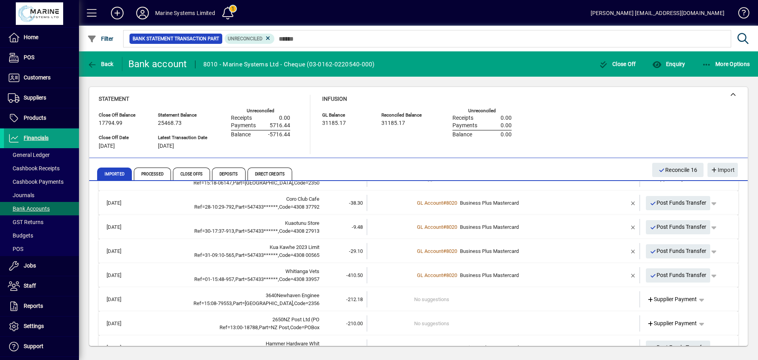
scroll to position [380, 0]
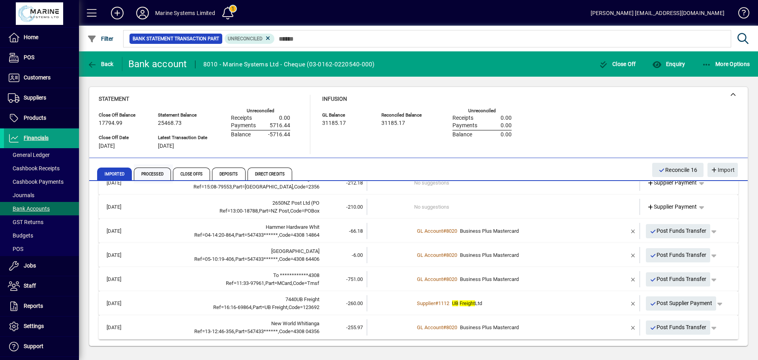
click at [152, 169] on span "Processed" at bounding box center [152, 173] width 37 height 13
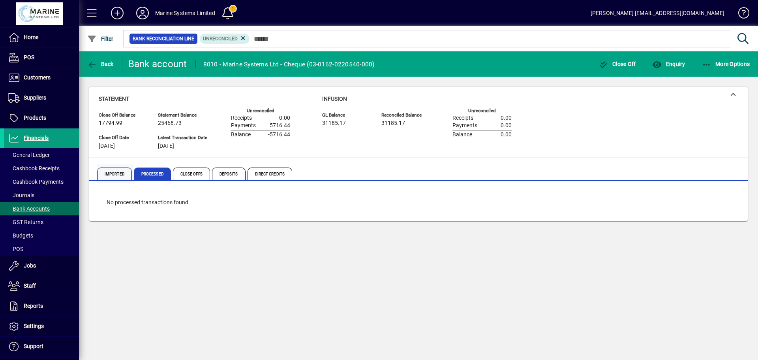
click at [111, 174] on span "Imported" at bounding box center [114, 173] width 35 height 13
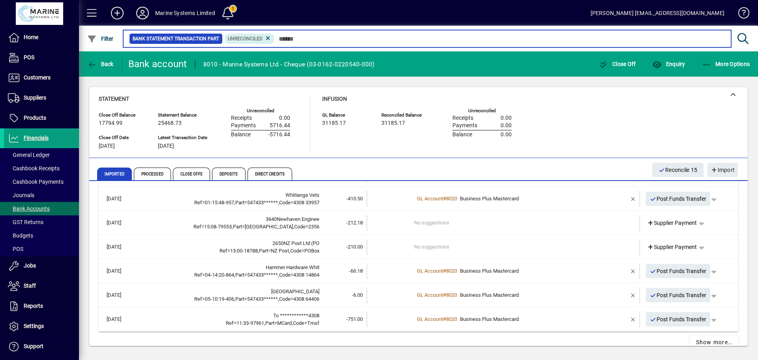
scroll to position [354, 0]
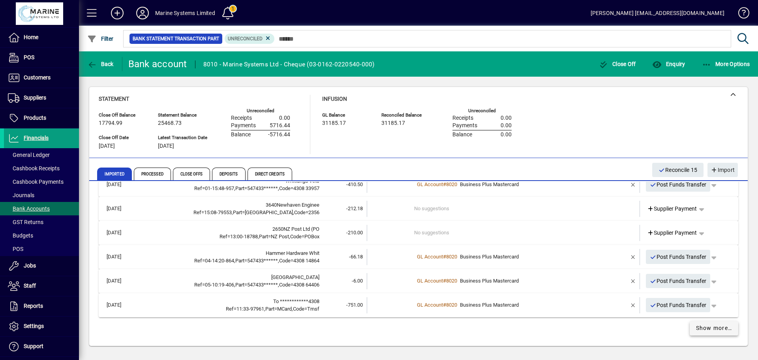
click at [700, 329] on span "Show more…" at bounding box center [714, 328] width 36 height 8
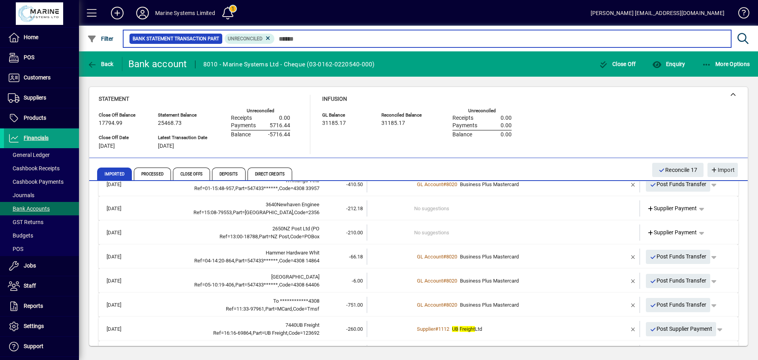
scroll to position [380, 0]
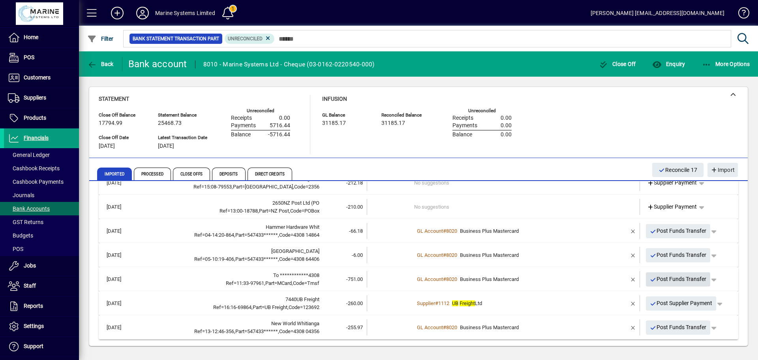
click at [671, 278] on span "Post Funds Transfer" at bounding box center [678, 278] width 57 height 13
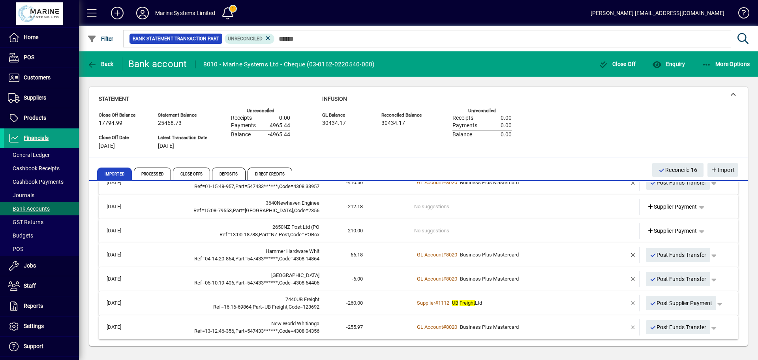
scroll to position [0, 0]
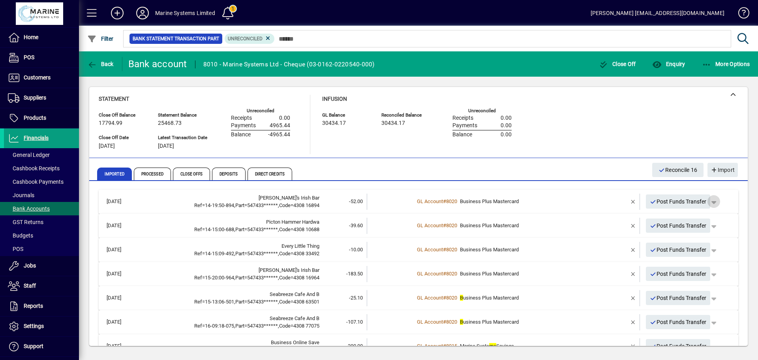
click at [711, 202] on span "button" at bounding box center [713, 201] width 19 height 19
click at [708, 202] on div at bounding box center [379, 180] width 758 height 360
click at [628, 201] on span "button" at bounding box center [633, 201] width 19 height 19
click at [699, 203] on span "button" at bounding box center [701, 201] width 19 height 19
click at [741, 205] on div at bounding box center [379, 180] width 758 height 360
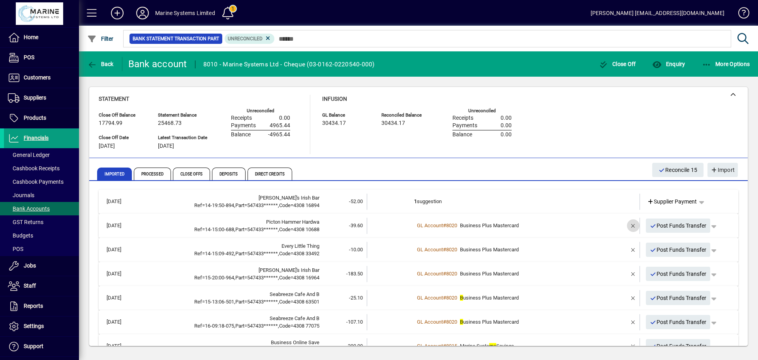
click at [626, 226] on span "button" at bounding box center [633, 225] width 19 height 19
click at [504, 228] on td "2+ suggestions" at bounding box center [504, 225] width 180 height 16
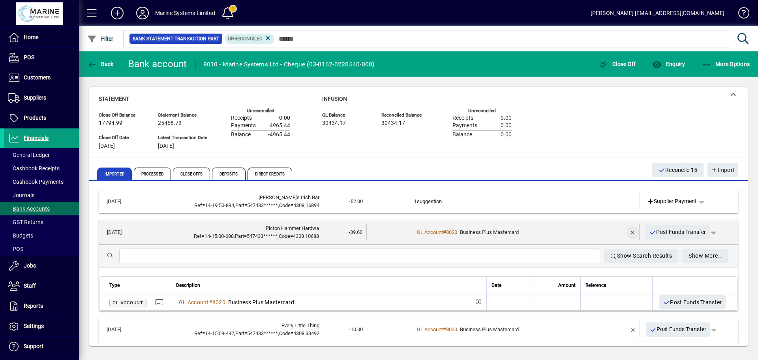
click at [626, 230] on span "button" at bounding box center [632, 232] width 19 height 19
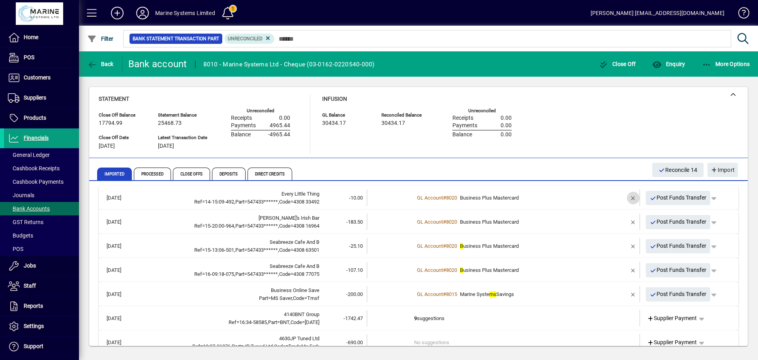
click at [627, 196] on span "button" at bounding box center [633, 197] width 19 height 19
click at [626, 220] on span "button" at bounding box center [633, 221] width 19 height 19
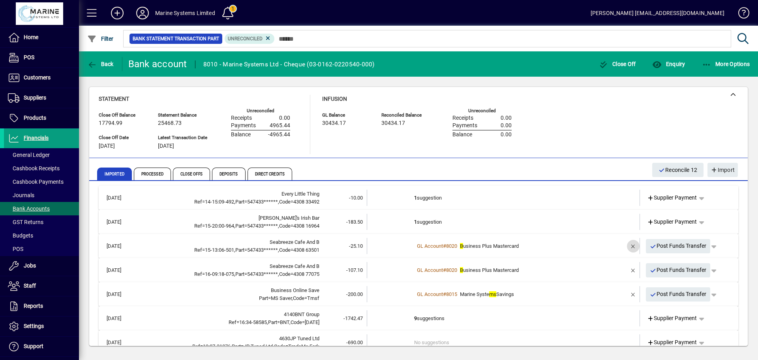
click at [627, 245] on span "button" at bounding box center [633, 245] width 19 height 19
click at [626, 271] on span "button" at bounding box center [633, 269] width 19 height 19
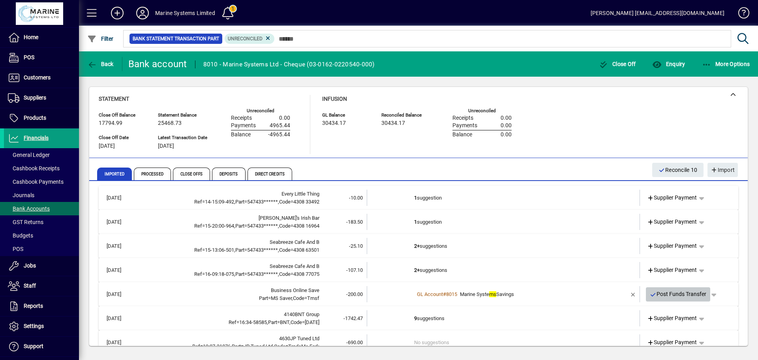
click at [678, 293] on span "Post Funds Transfer" at bounding box center [678, 293] width 57 height 13
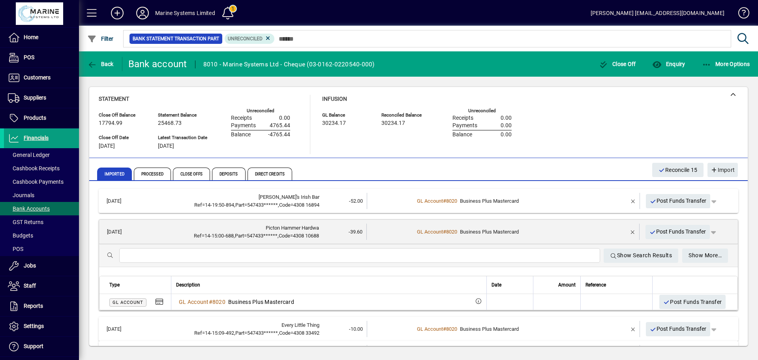
scroll to position [0, 0]
click at [583, 230] on div "GL Account # 8020 Business Plus Mastercard" at bounding box center [503, 232] width 179 height 8
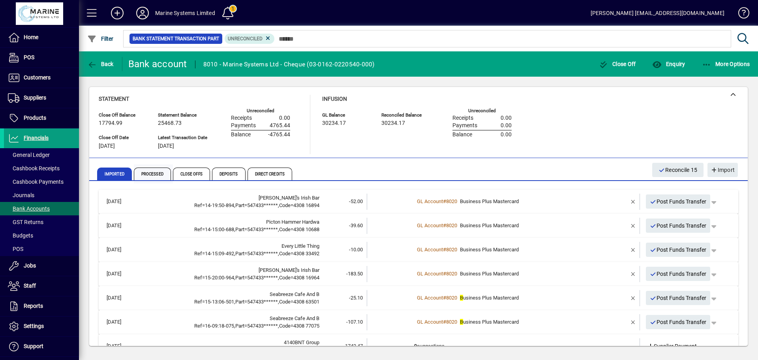
click at [152, 174] on span "Processed" at bounding box center [152, 173] width 37 height 13
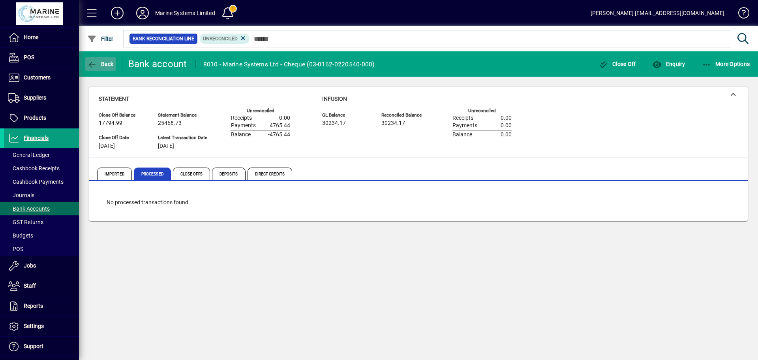
click at [93, 64] on icon "button" at bounding box center [92, 65] width 10 height 8
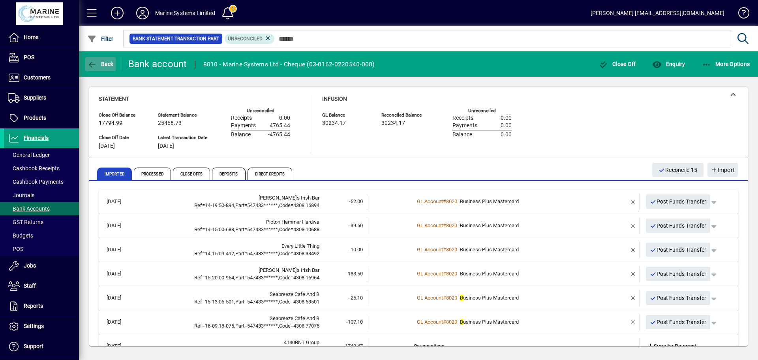
click at [93, 64] on icon "button" at bounding box center [92, 65] width 10 height 8
click at [92, 64] on icon "button" at bounding box center [92, 65] width 10 height 8
click at [107, 64] on span "Back" at bounding box center [100, 64] width 26 height 6
click at [90, 63] on icon "button" at bounding box center [92, 65] width 10 height 8
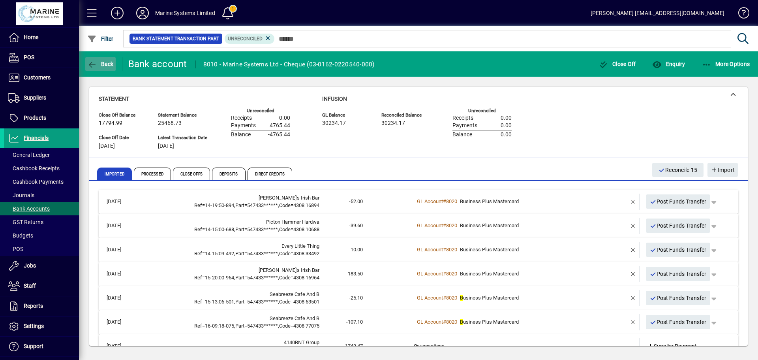
click at [90, 63] on icon "button" at bounding box center [92, 65] width 10 height 8
click at [43, 138] on span "Financials" at bounding box center [36, 138] width 25 height 6
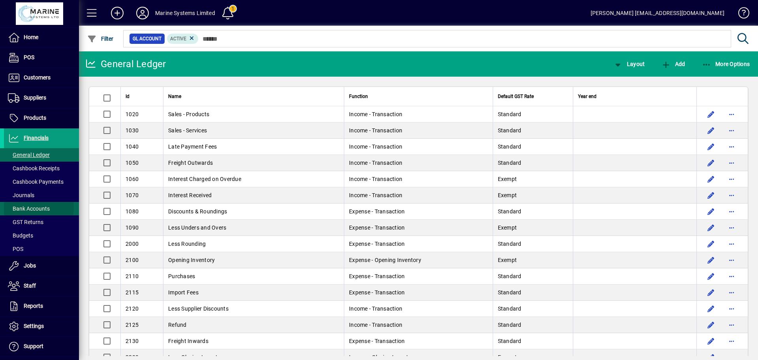
click at [34, 208] on span "Bank Accounts" at bounding box center [29, 208] width 42 height 6
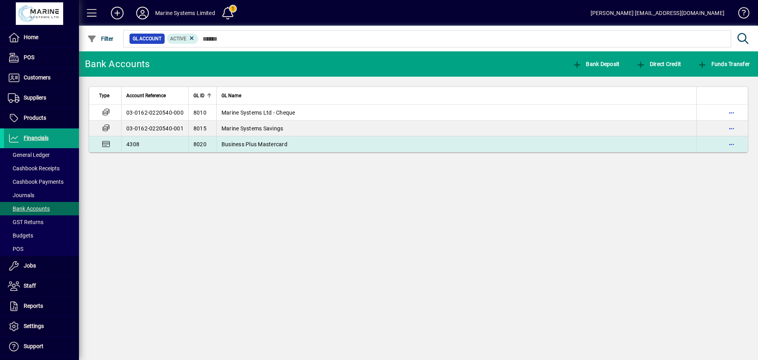
click at [252, 143] on span "Business Plus Mastercard" at bounding box center [254, 144] width 66 height 6
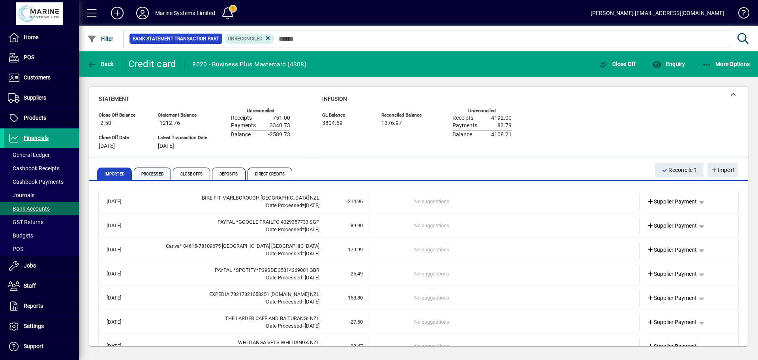
click at [150, 170] on span "Processed" at bounding box center [152, 173] width 37 height 13
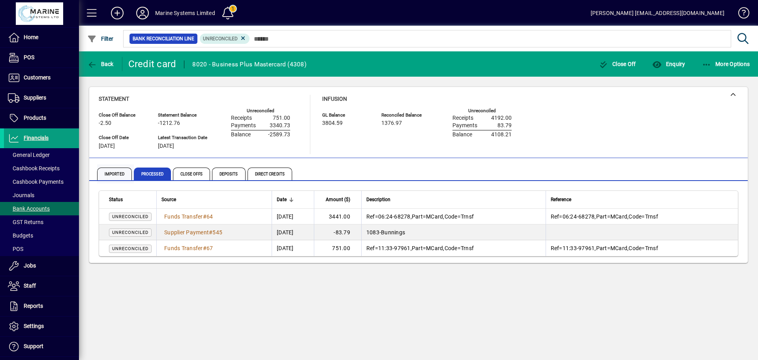
click at [107, 172] on span "Imported" at bounding box center [114, 173] width 35 height 13
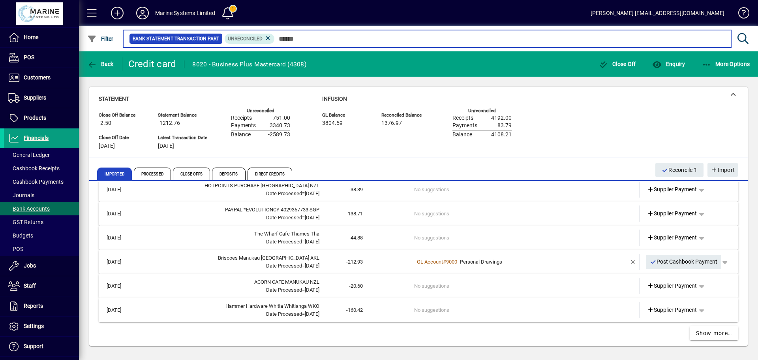
scroll to position [361, 0]
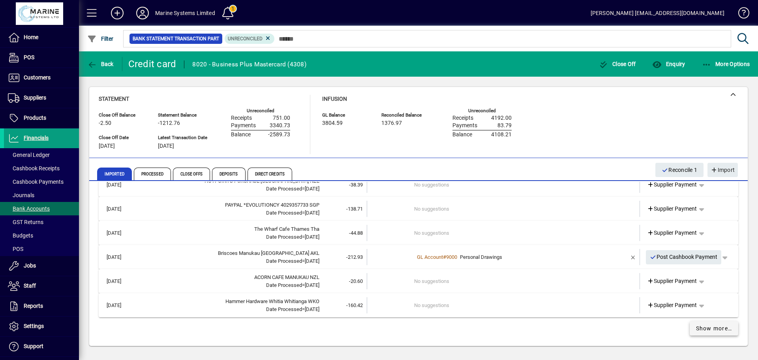
click at [702, 328] on span "Show more…" at bounding box center [714, 328] width 36 height 8
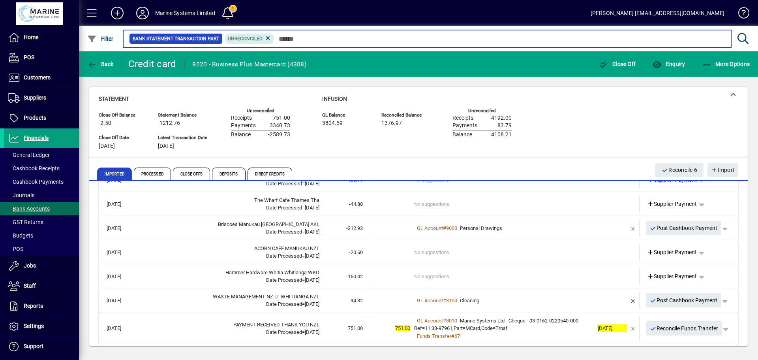
scroll to position [395, 0]
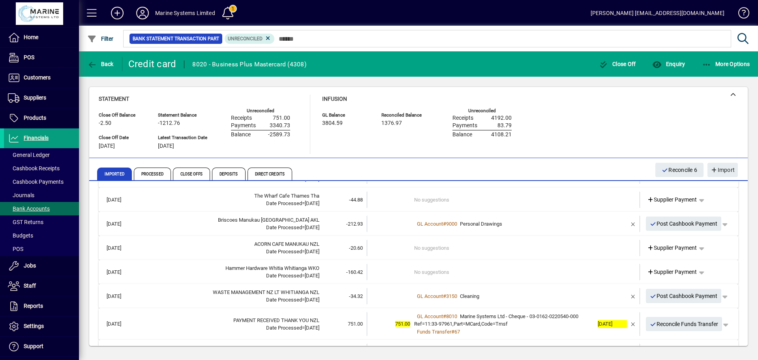
click at [564, 328] on div "Funds Transfer # 67" at bounding box center [504, 332] width 180 height 8
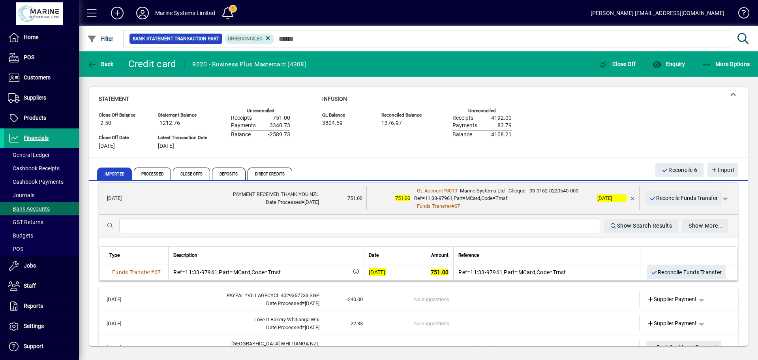
scroll to position [519, 0]
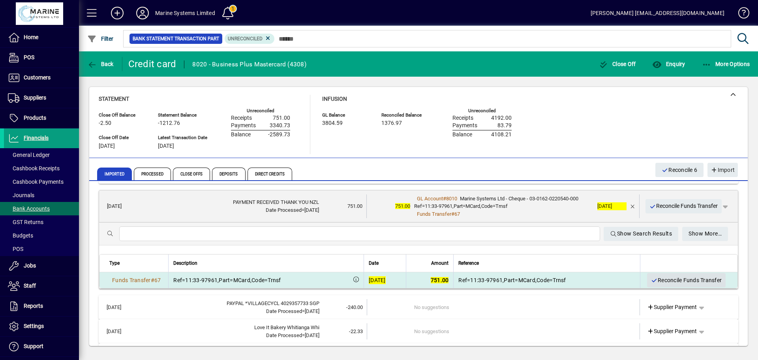
click at [685, 280] on span "Reconcile Funds Transfer" at bounding box center [686, 279] width 71 height 13
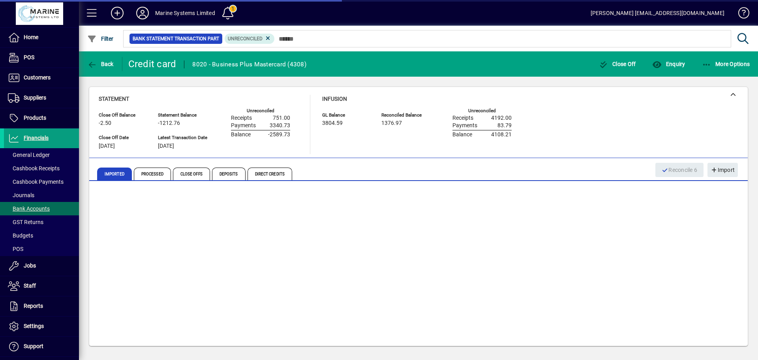
scroll to position [484, 0]
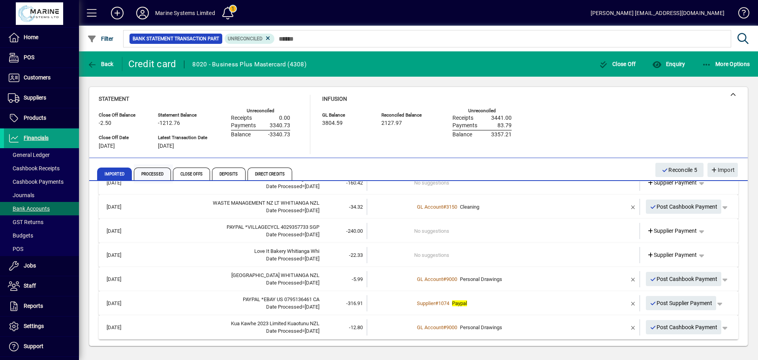
click at [146, 174] on span "Processed" at bounding box center [152, 173] width 37 height 13
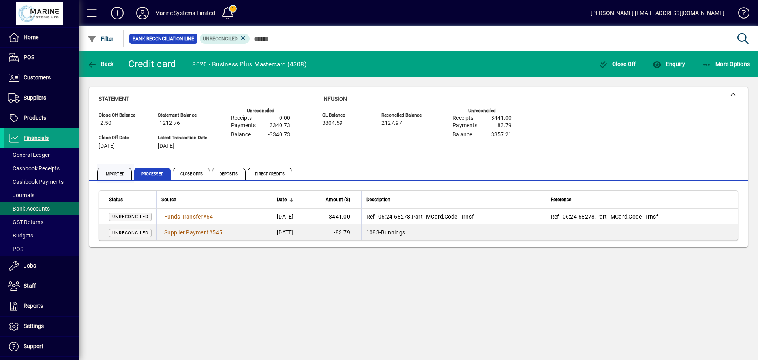
click at [111, 170] on span "Imported" at bounding box center [114, 173] width 35 height 13
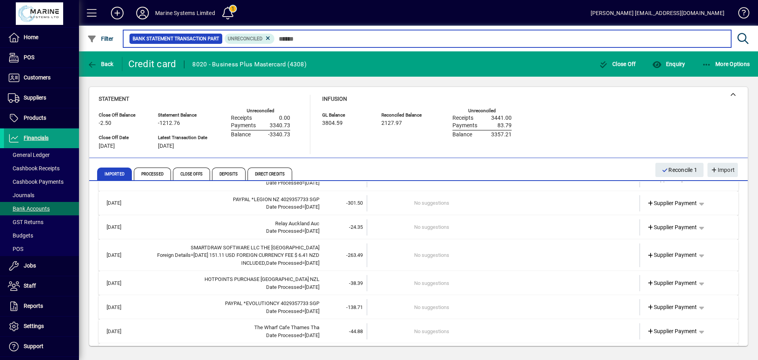
scroll to position [361, 0]
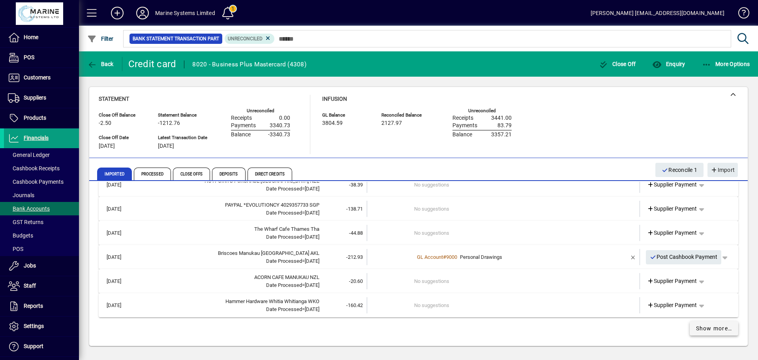
click at [708, 326] on span "Show more…" at bounding box center [714, 328] width 36 height 8
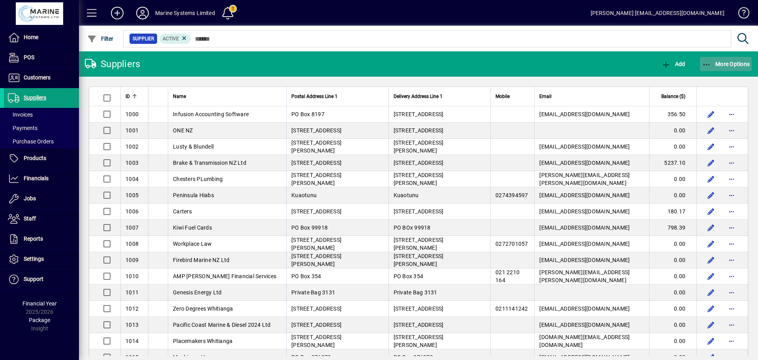
click at [710, 66] on icon "button" at bounding box center [707, 65] width 10 height 8
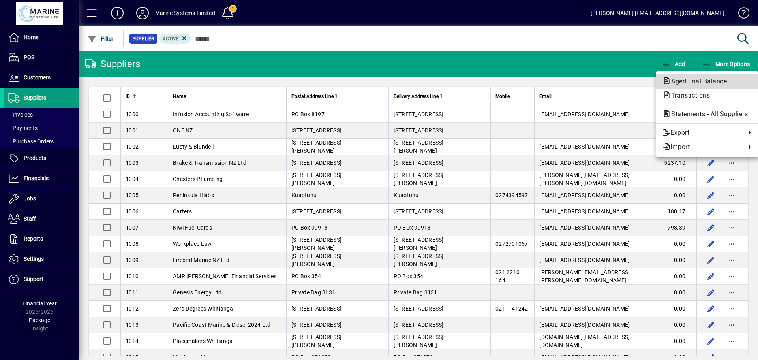
click at [687, 82] on span "Aged Trial Balance" at bounding box center [696, 80] width 68 height 7
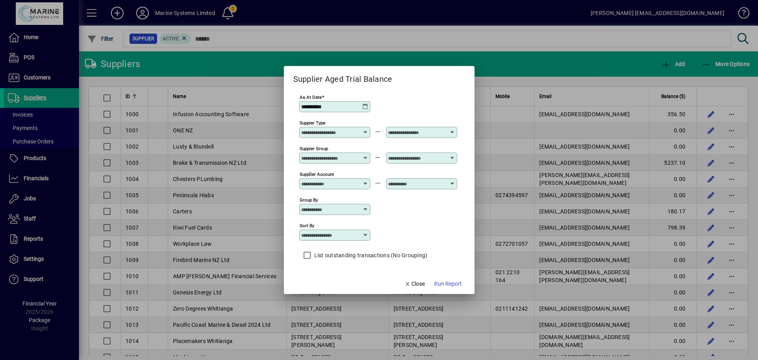
click at [362, 234] on icon at bounding box center [365, 235] width 6 height 6
click at [320, 272] on div "Supplier Name" at bounding box center [324, 274] width 38 height 8
type input "**********"
click at [440, 281] on span "Run Report" at bounding box center [448, 283] width 28 height 8
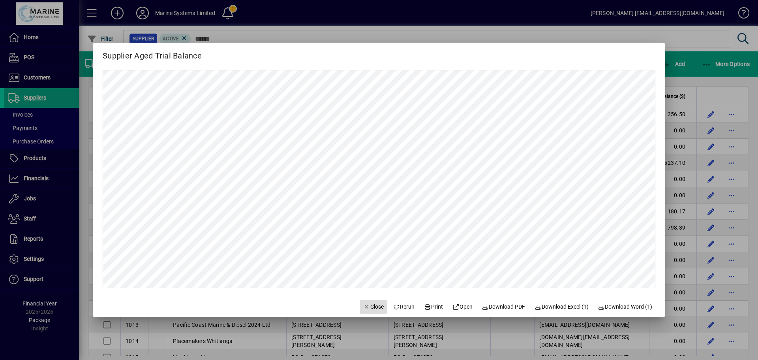
click at [364, 307] on span "Close" at bounding box center [373, 306] width 21 height 8
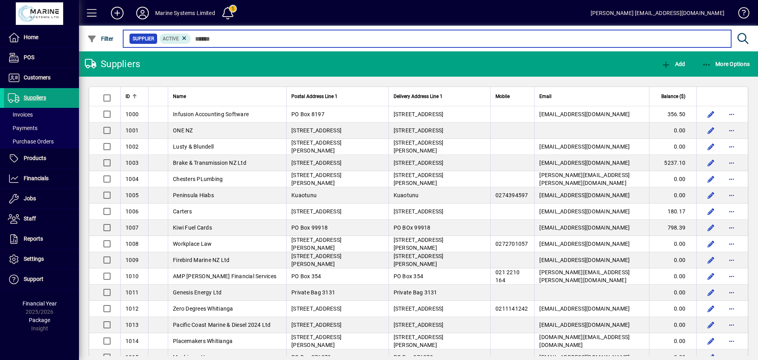
click at [200, 38] on input "text" at bounding box center [458, 38] width 534 height 11
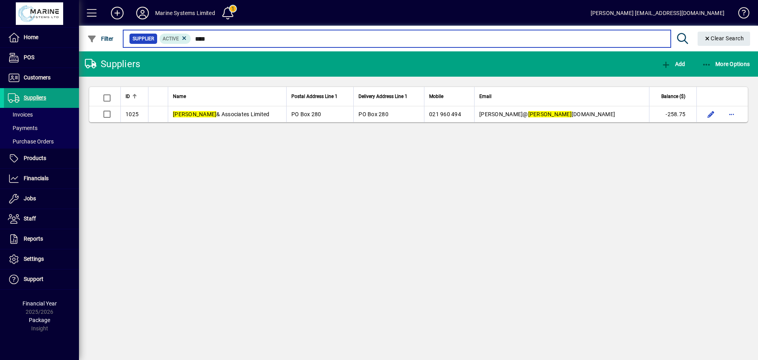
type input "****"
